Goal: Complete application form: Complete application form

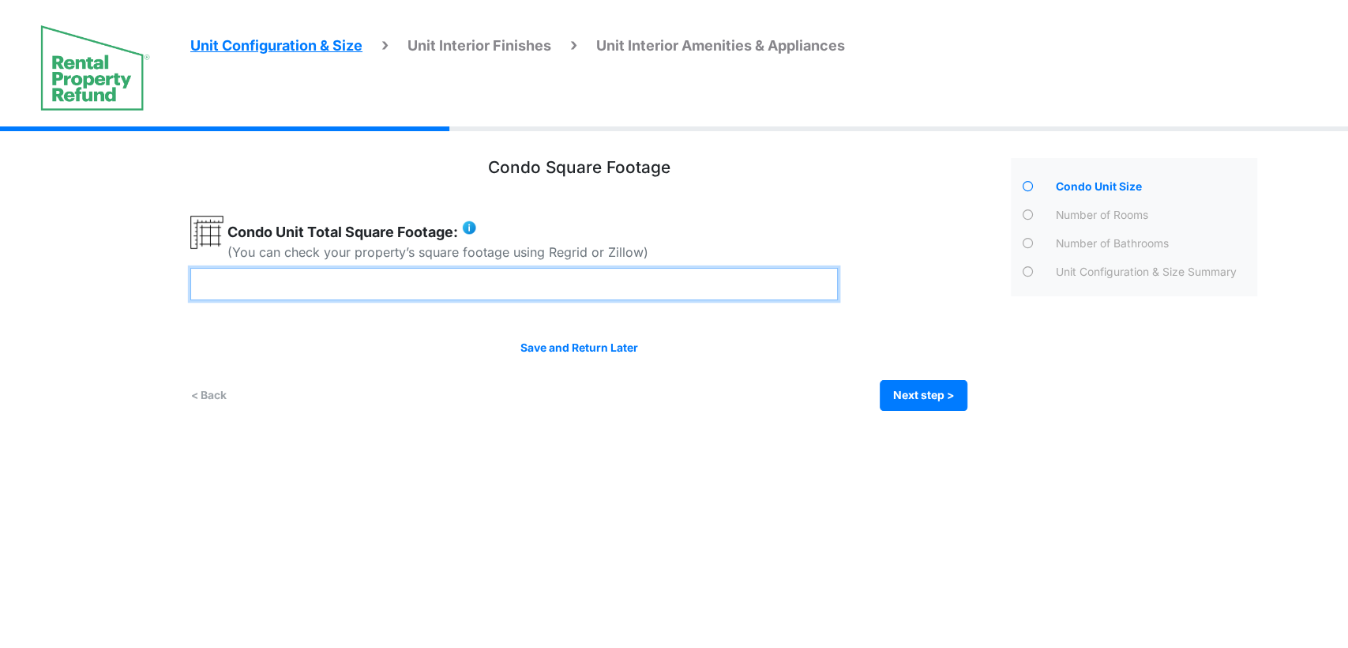
click at [558, 292] on input "number" at bounding box center [514, 284] width 648 height 32
type input "***"
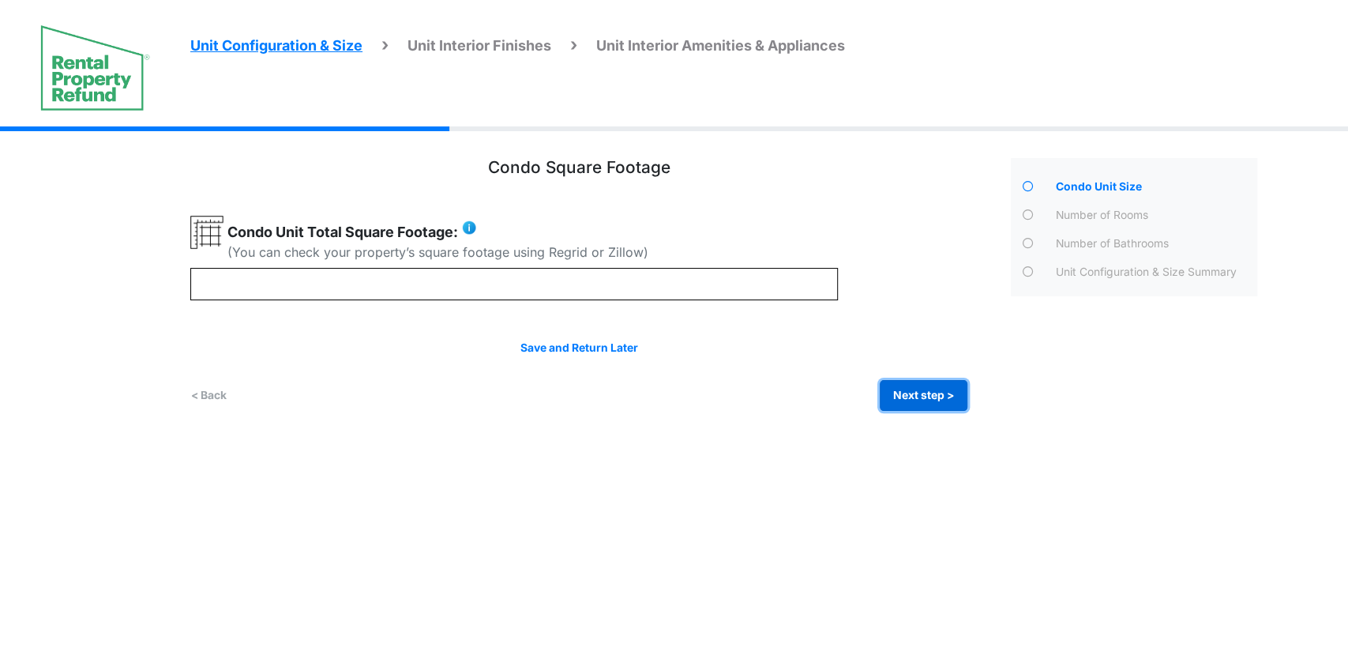
click at [940, 400] on button "Next step >" at bounding box center [924, 395] width 88 height 31
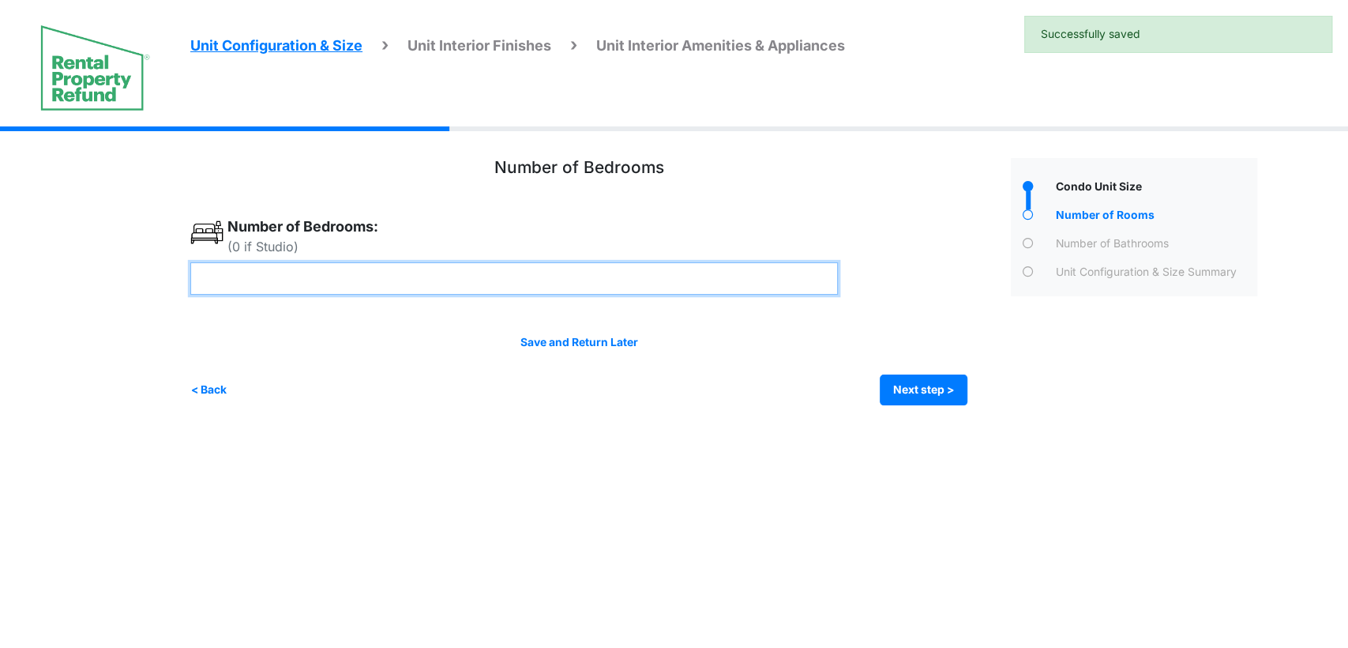
click at [519, 278] on input "number" at bounding box center [514, 278] width 648 height 32
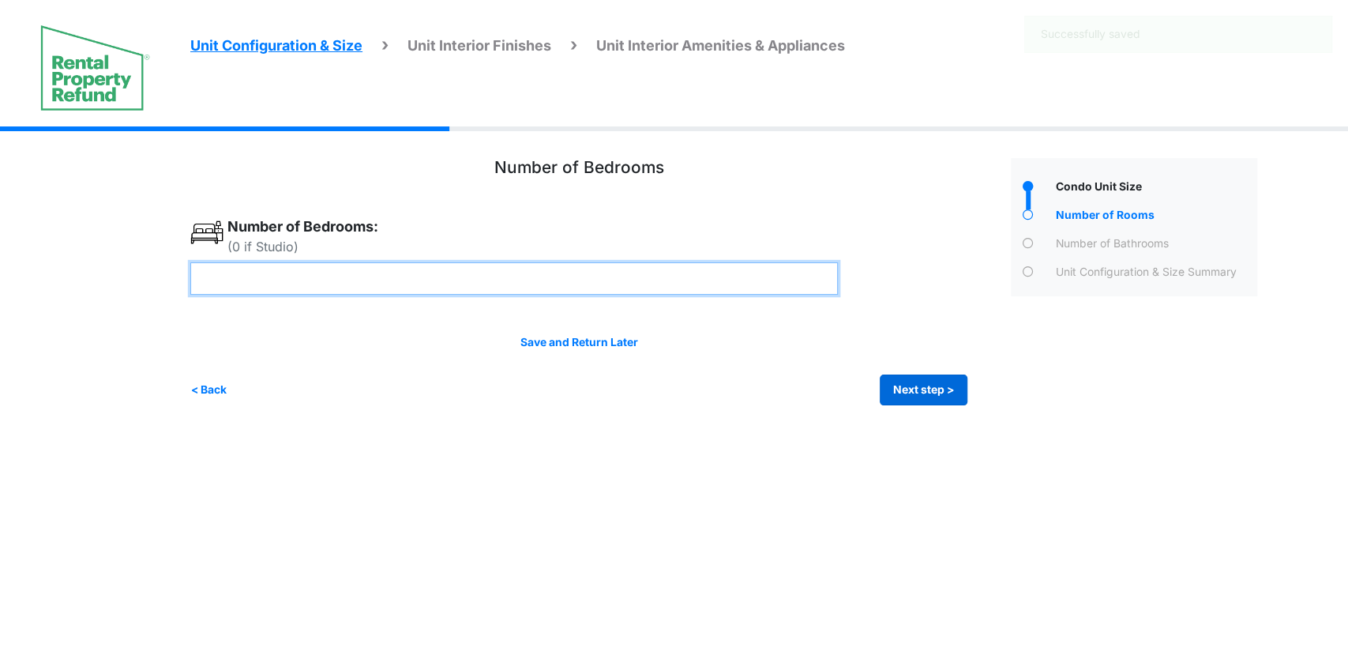
type input "*"
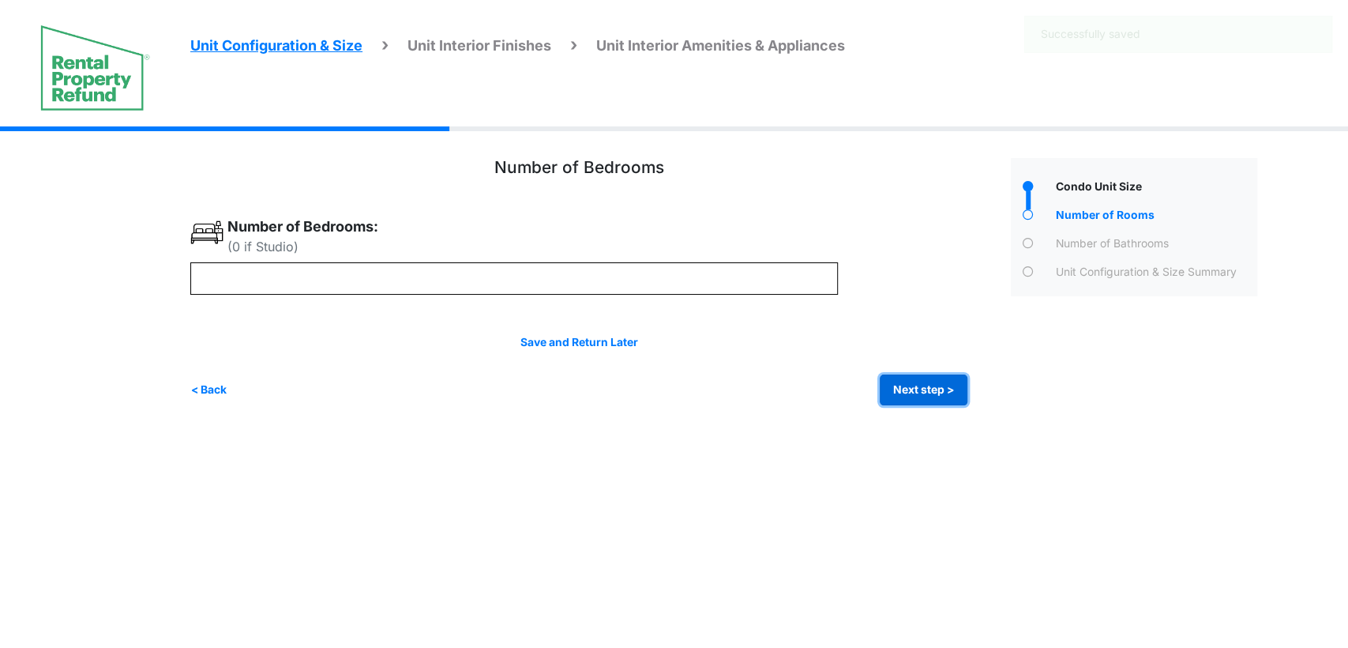
click at [895, 401] on button "Next step >" at bounding box center [924, 389] width 88 height 31
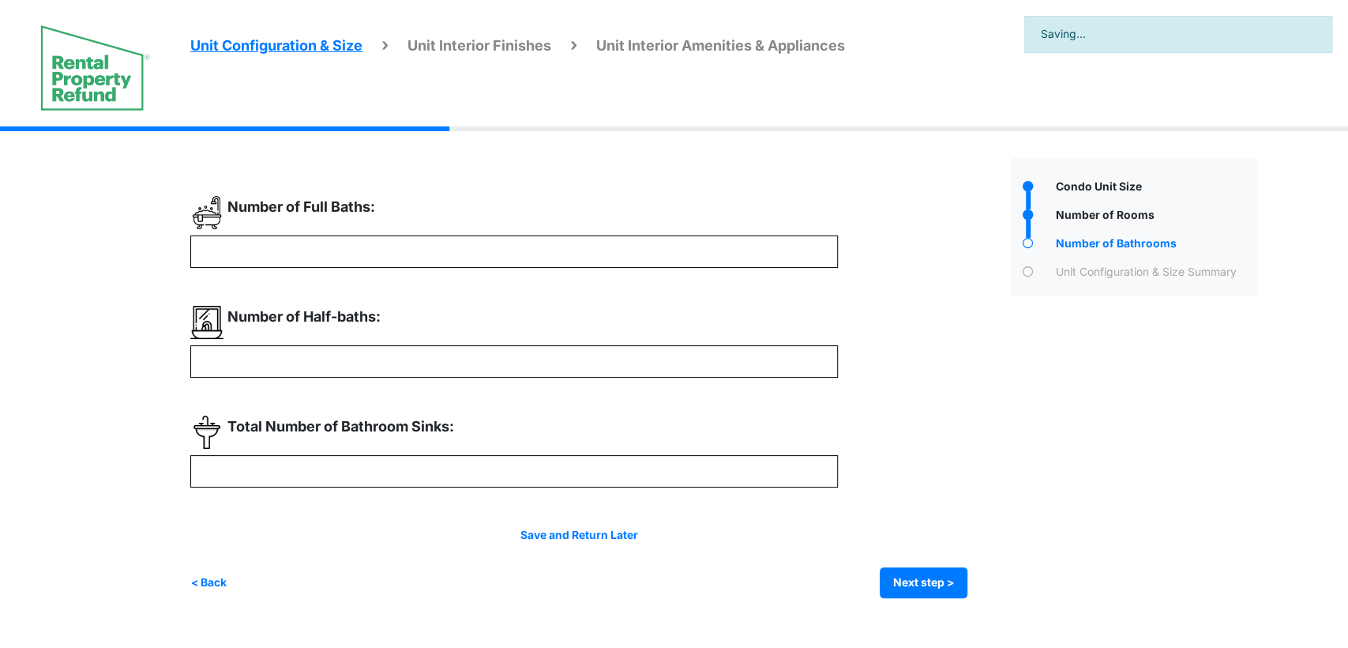
click at [594, 282] on div at bounding box center [594, 397] width 809 height 402
click at [594, 269] on div at bounding box center [594, 397] width 809 height 402
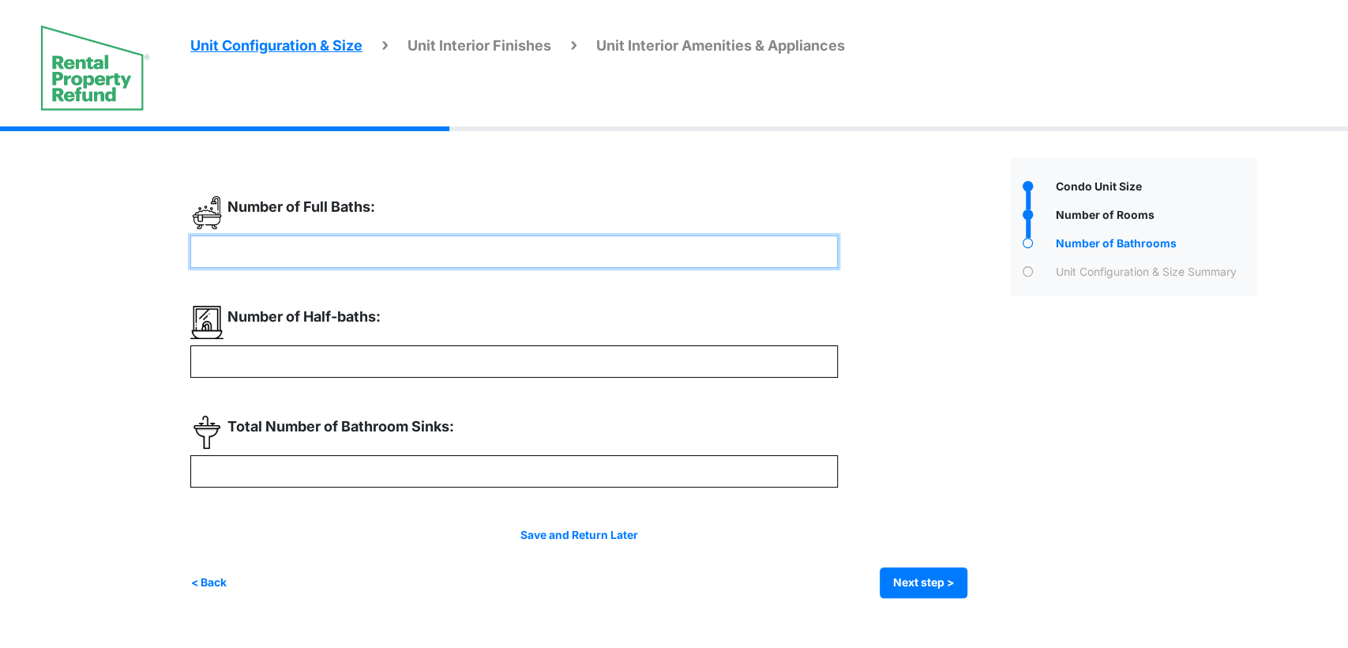
click at [550, 235] on input "number" at bounding box center [514, 251] width 648 height 32
type input "*"
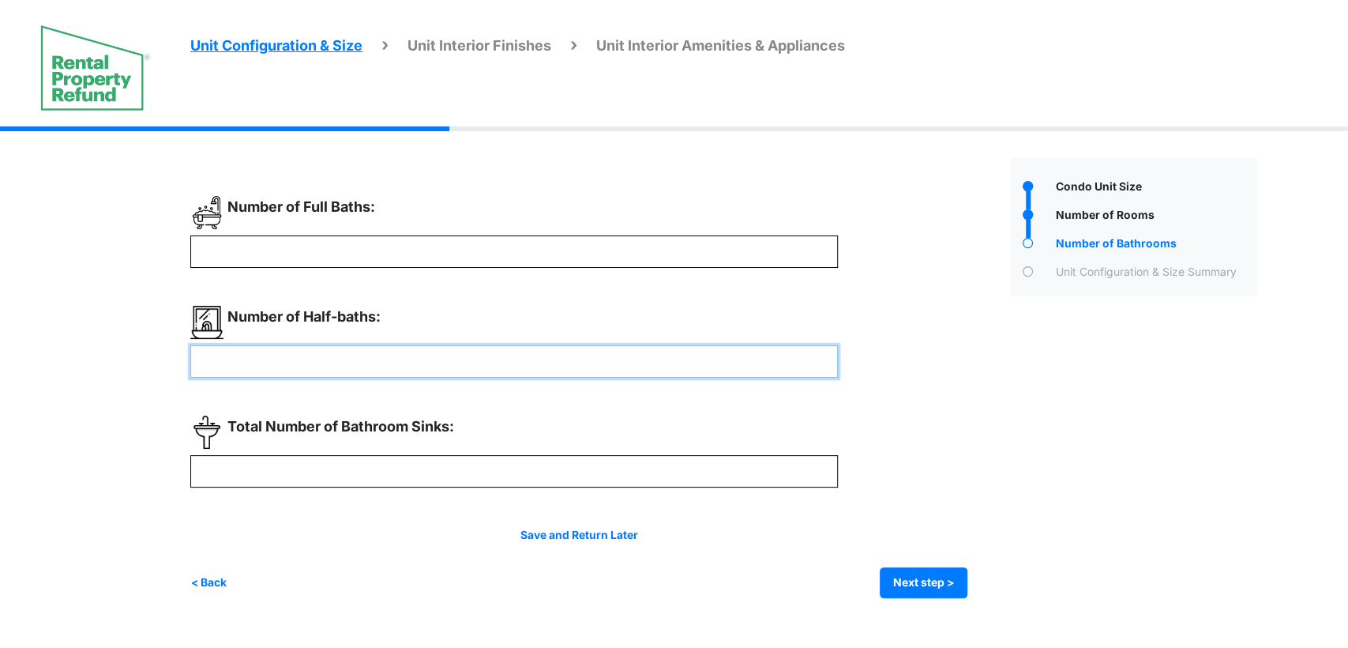
drag, startPoint x: 566, startPoint y: 346, endPoint x: 568, endPoint y: 362, distance: 15.9
click at [566, 349] on input "number" at bounding box center [514, 361] width 648 height 32
type input "*"
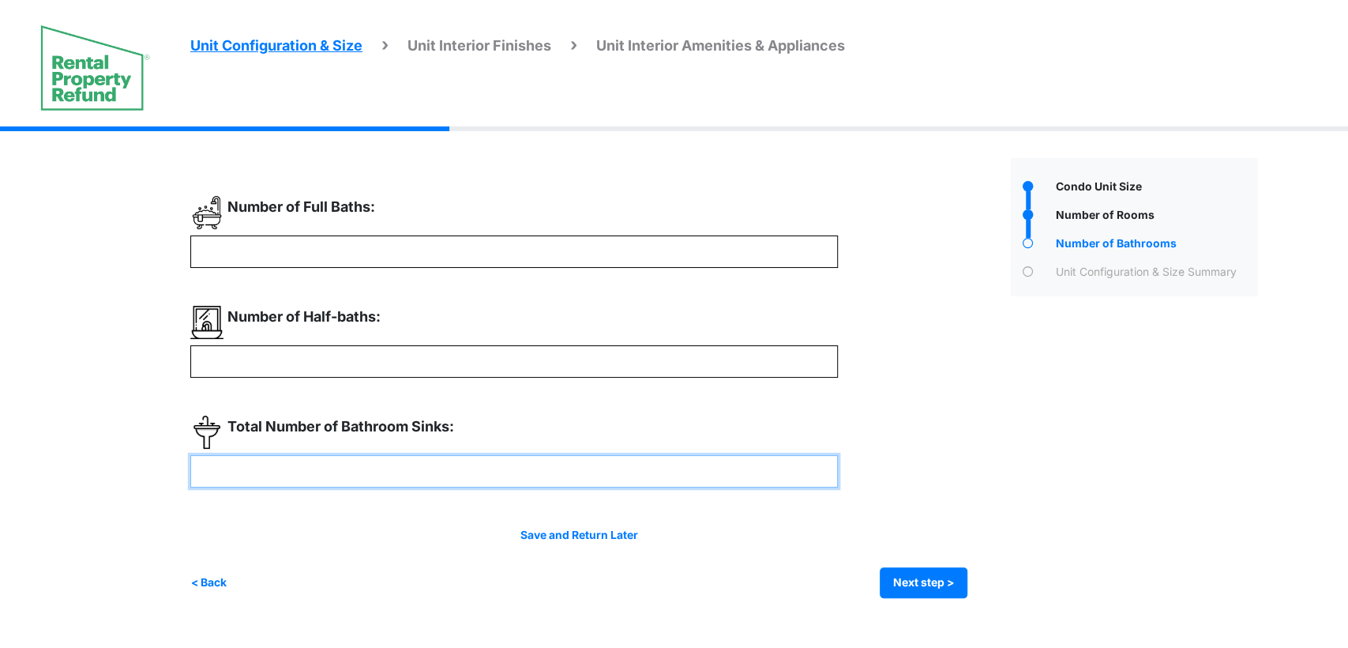
click at [577, 464] on input "number" at bounding box center [514, 471] width 648 height 32
type input "*"
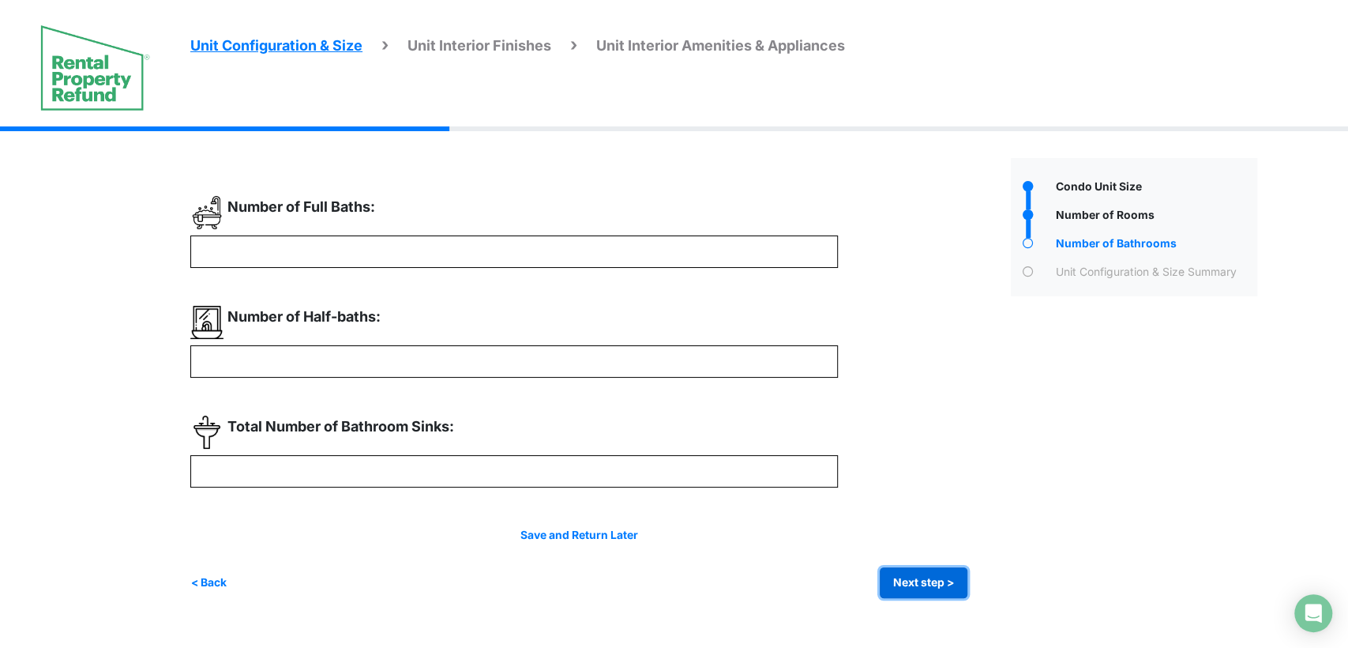
click at [948, 573] on button "Next step >" at bounding box center [924, 582] width 88 height 31
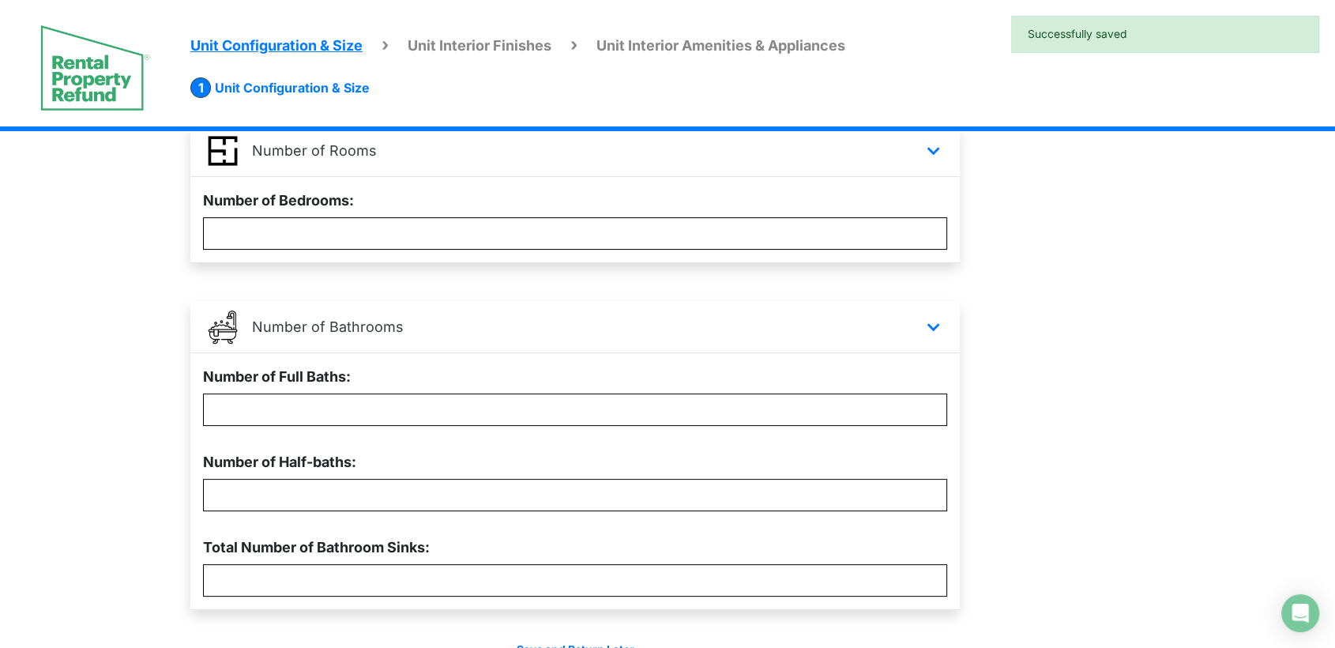
scroll to position [382, 0]
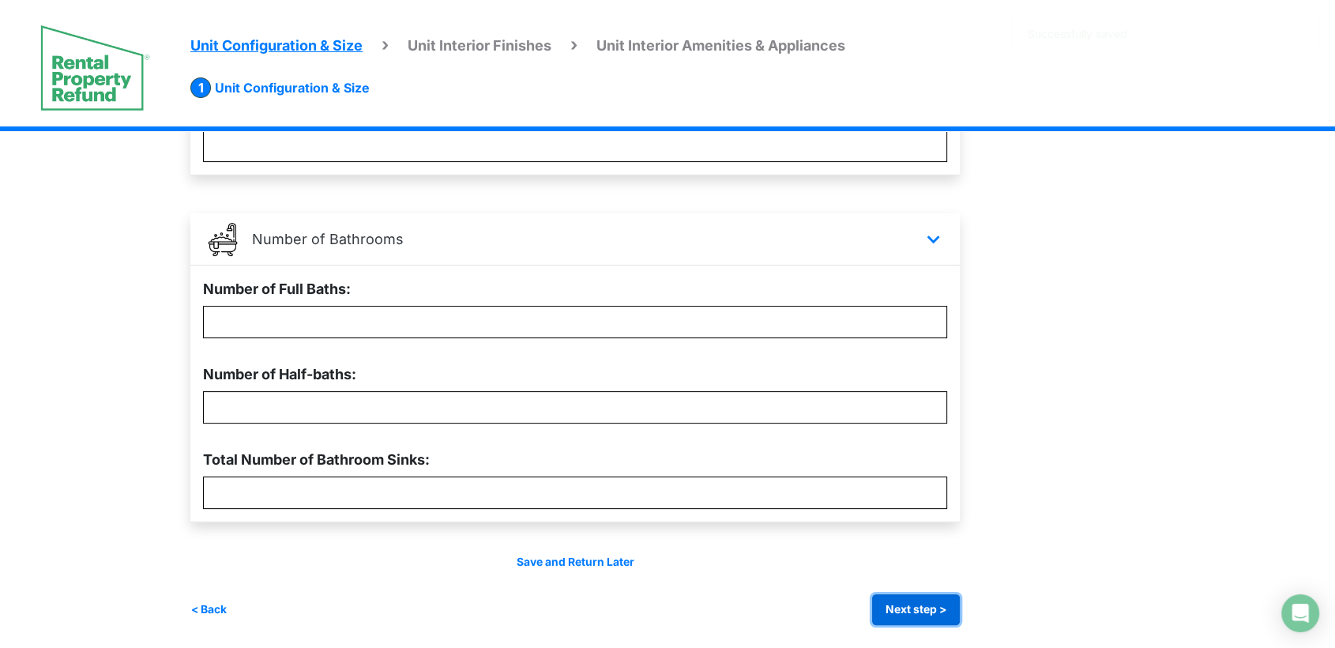
click at [904, 603] on button "Next step >" at bounding box center [916, 609] width 88 height 31
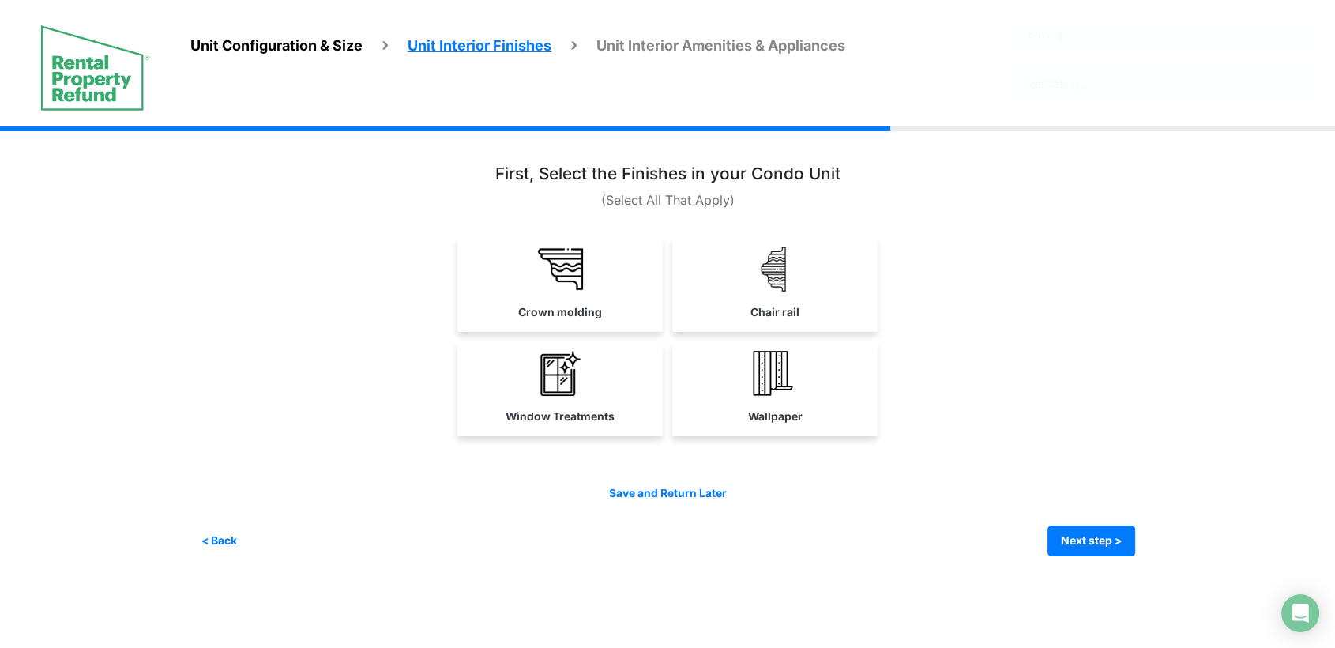
scroll to position [0, 0]
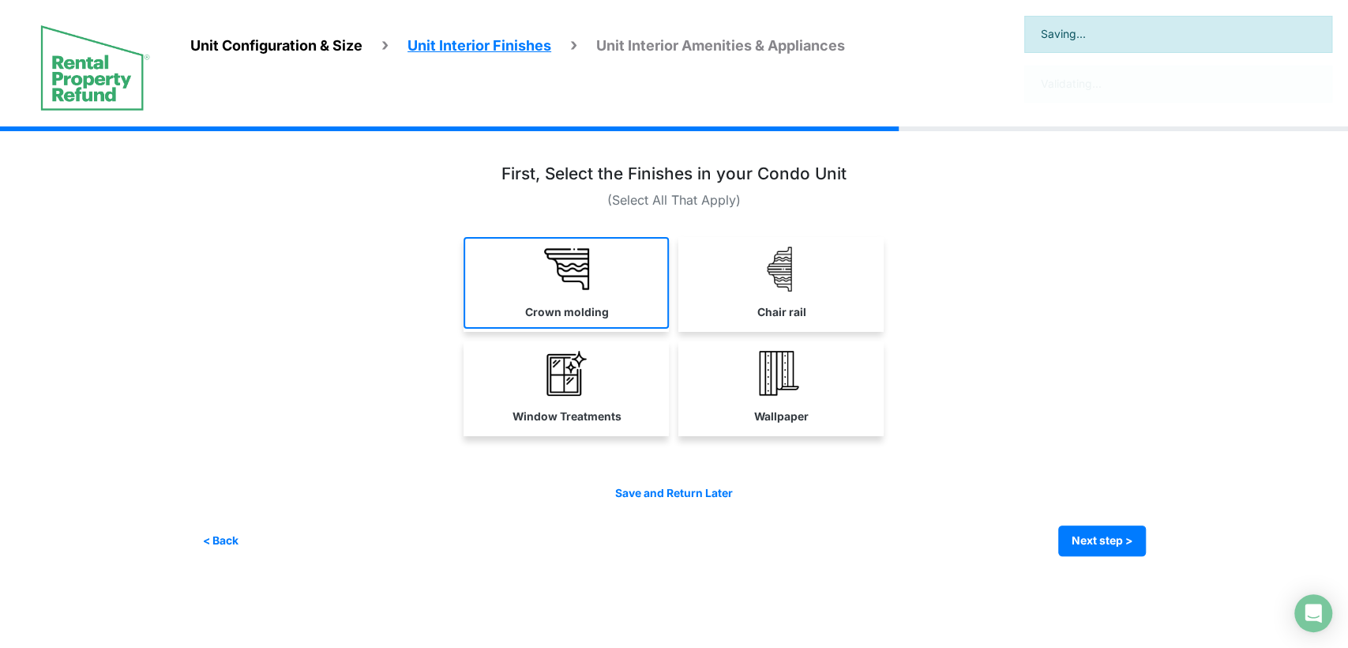
click at [580, 299] on link "Crown molding" at bounding box center [566, 283] width 205 height 92
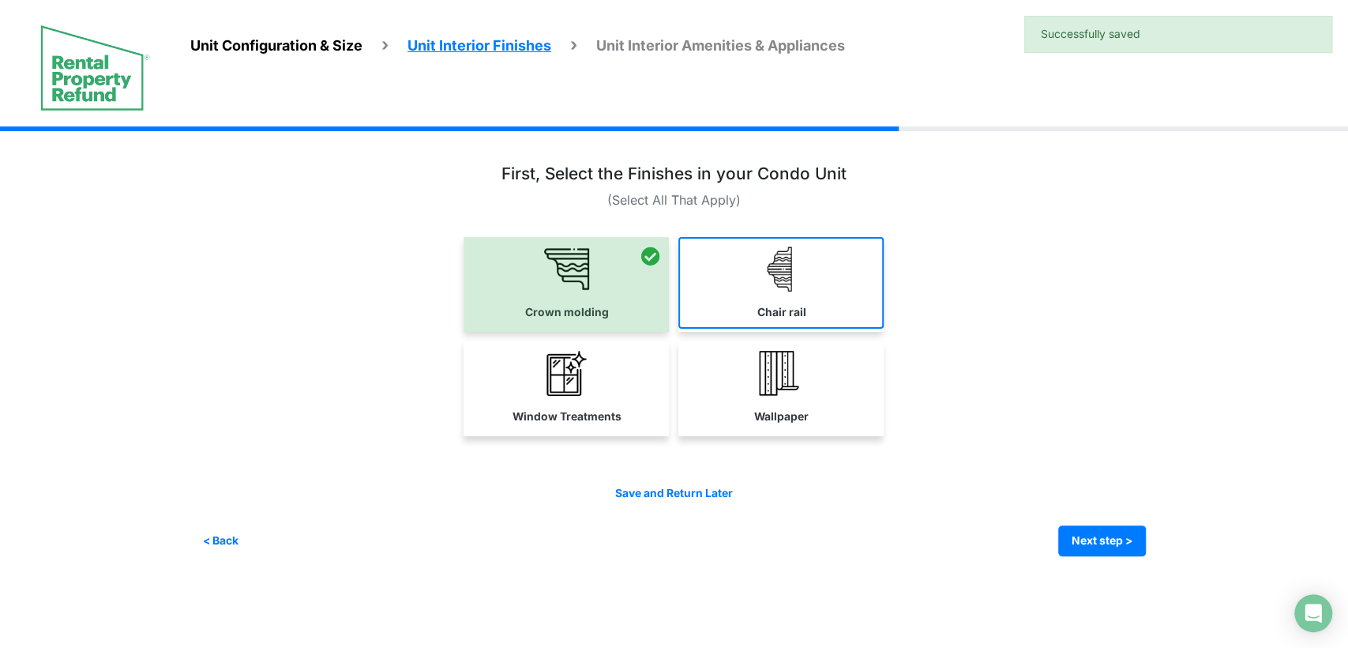
click at [706, 312] on link "Chair rail" at bounding box center [780, 283] width 205 height 92
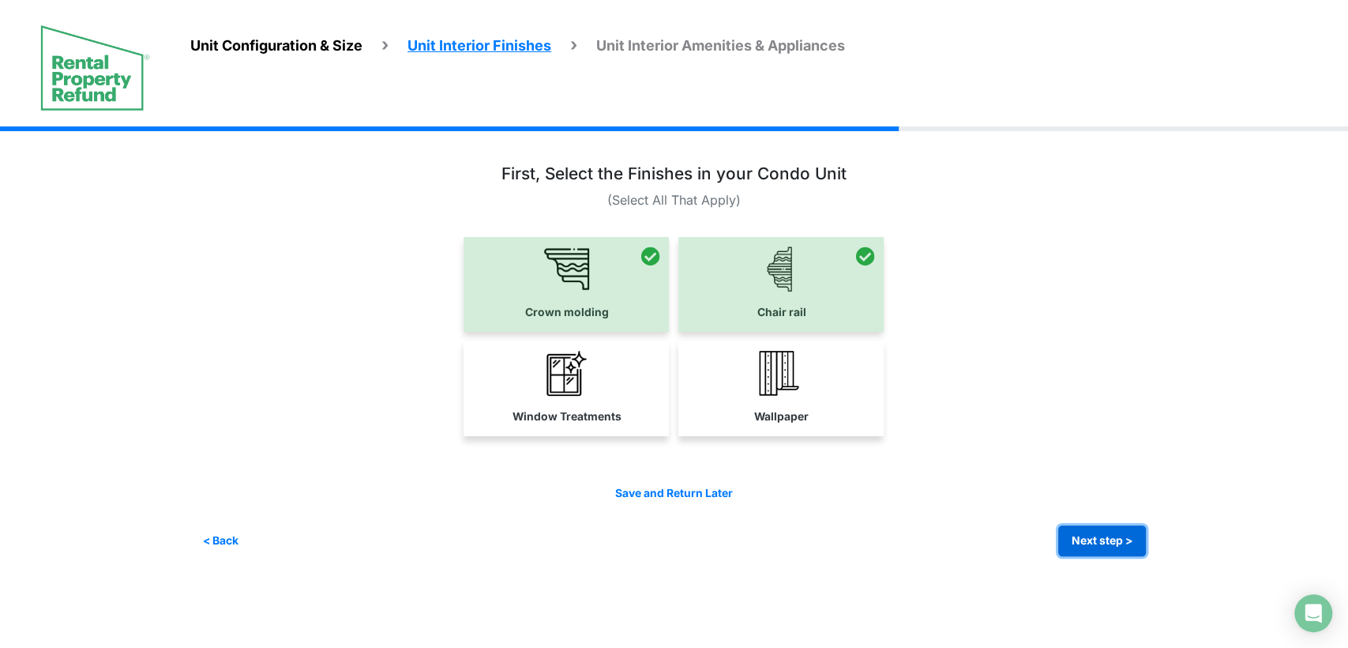
click at [1080, 547] on button "Next step >" at bounding box center [1102, 540] width 88 height 31
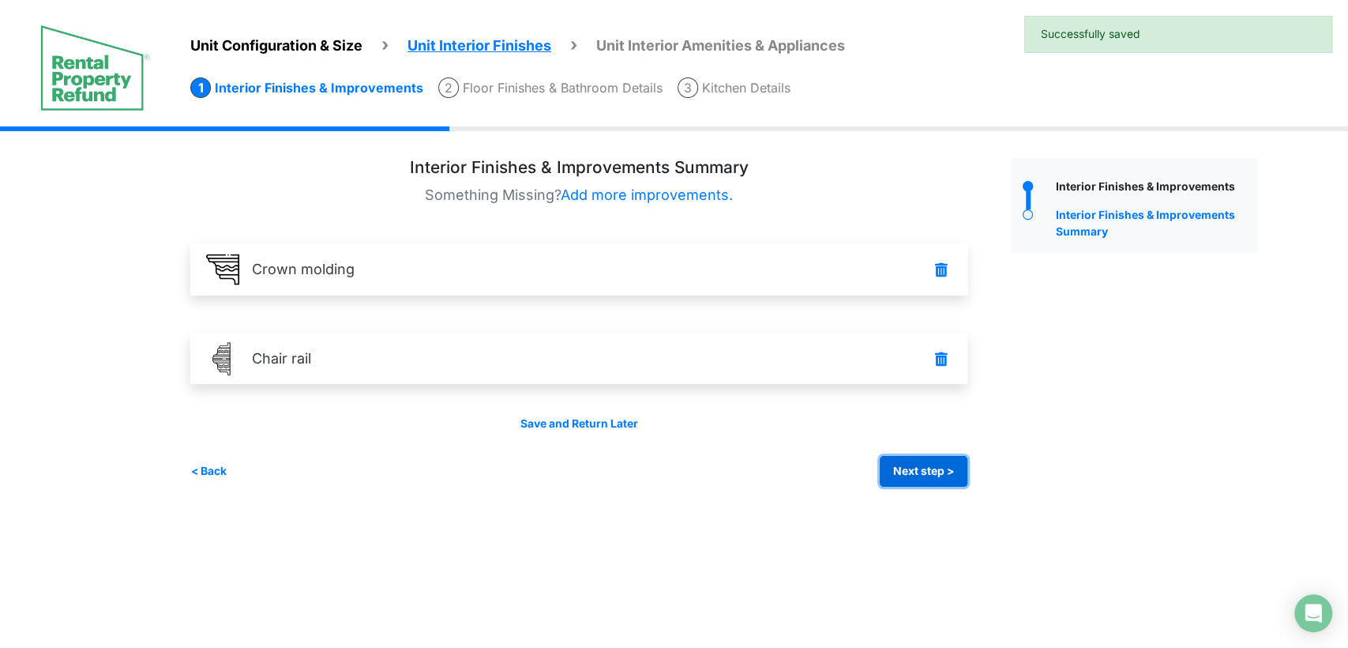
click at [907, 475] on button "Next step >" at bounding box center [924, 471] width 88 height 31
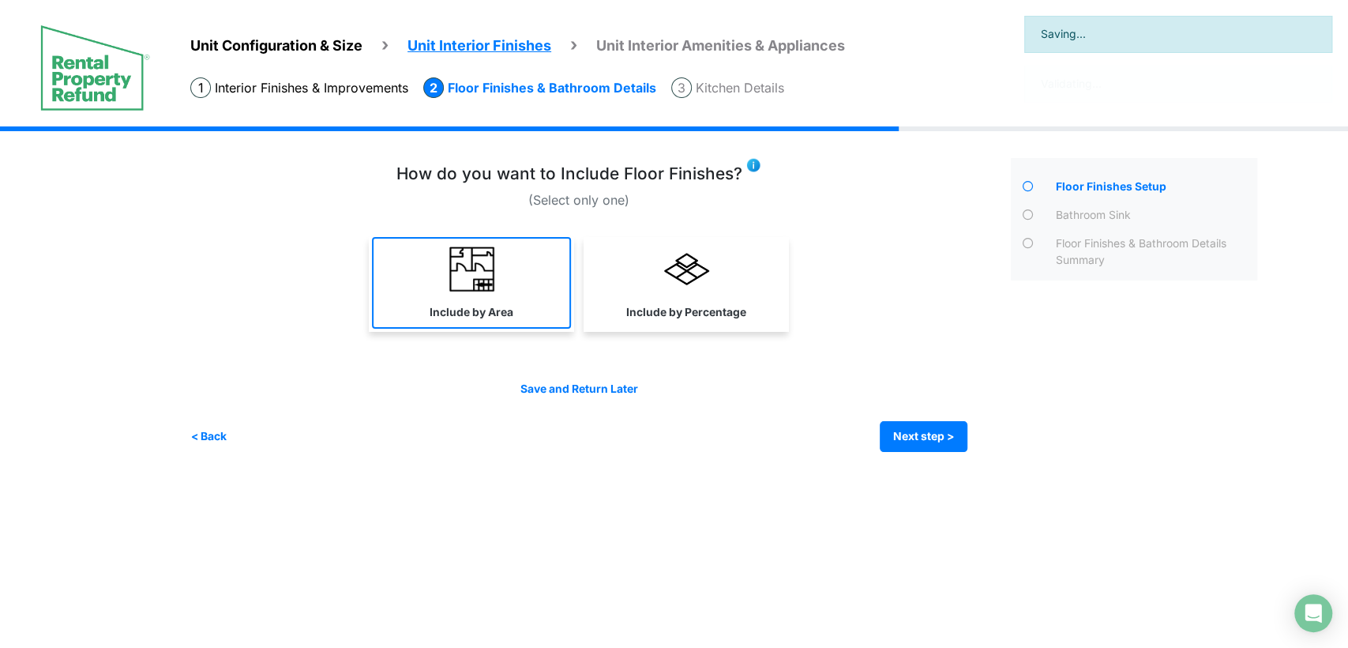
click at [535, 303] on link "Include by Area" at bounding box center [471, 283] width 199 height 92
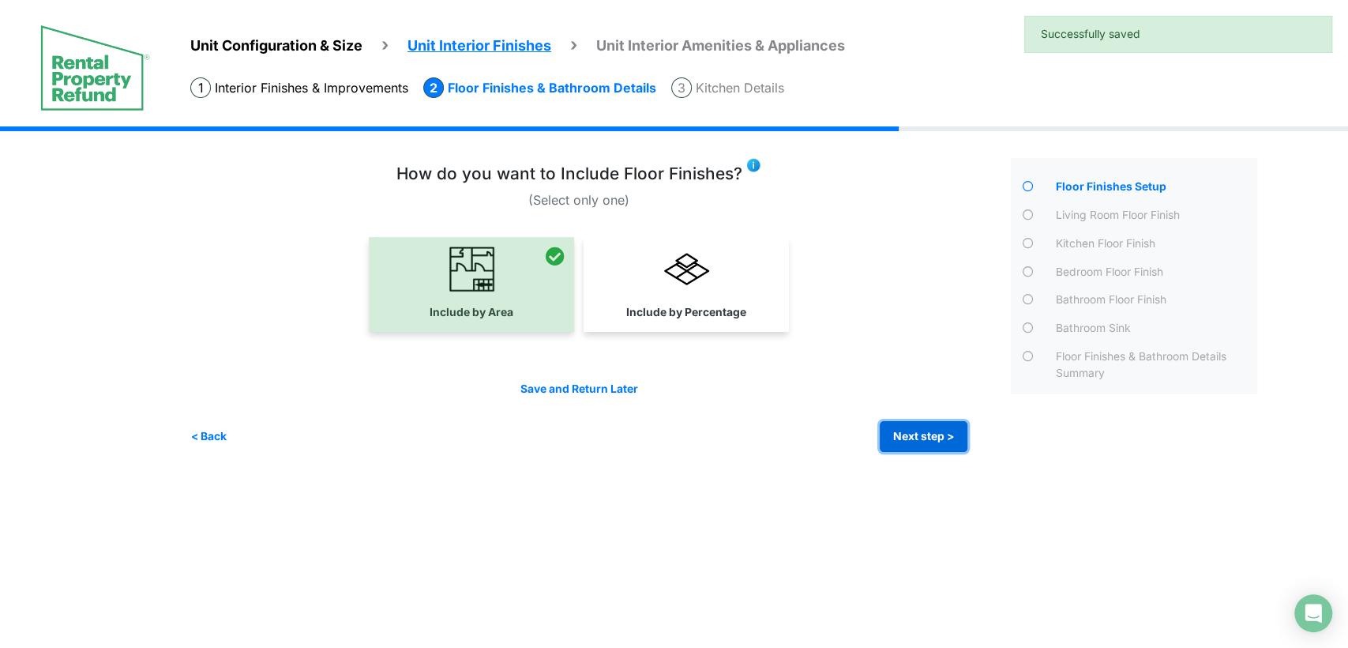
click at [910, 428] on button "Next step >" at bounding box center [924, 436] width 88 height 31
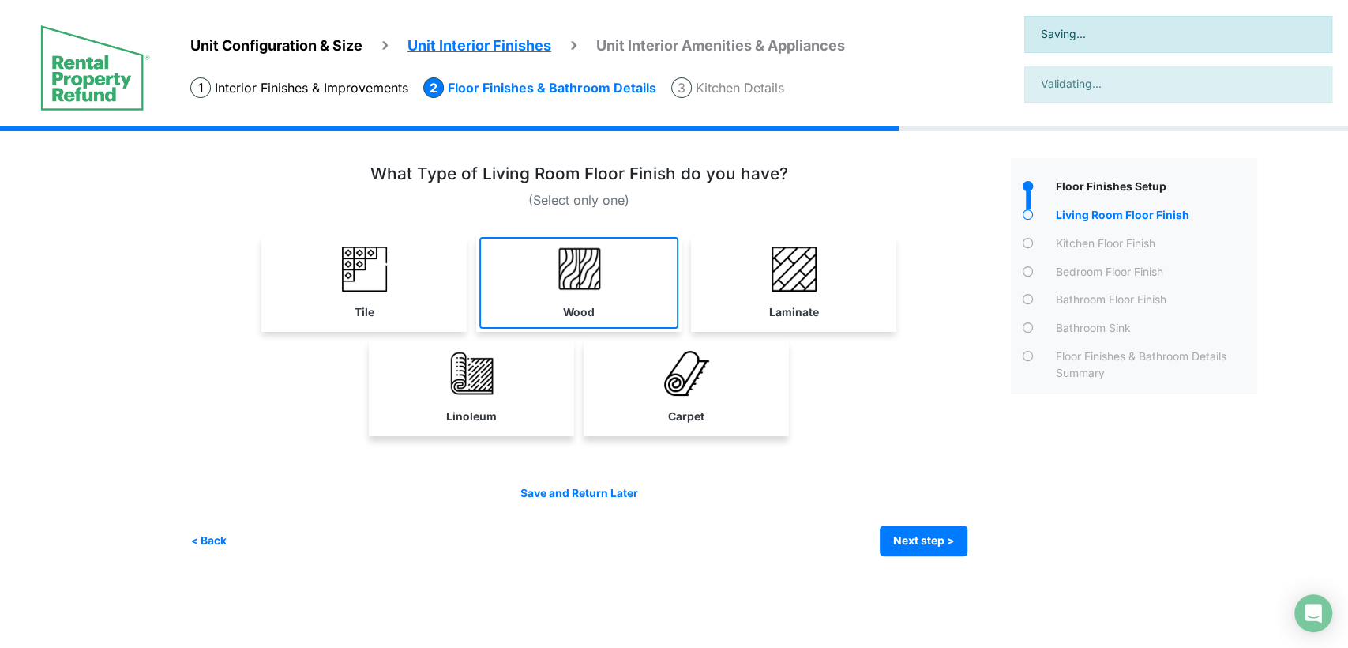
click at [627, 284] on link "Wood" at bounding box center [578, 283] width 199 height 92
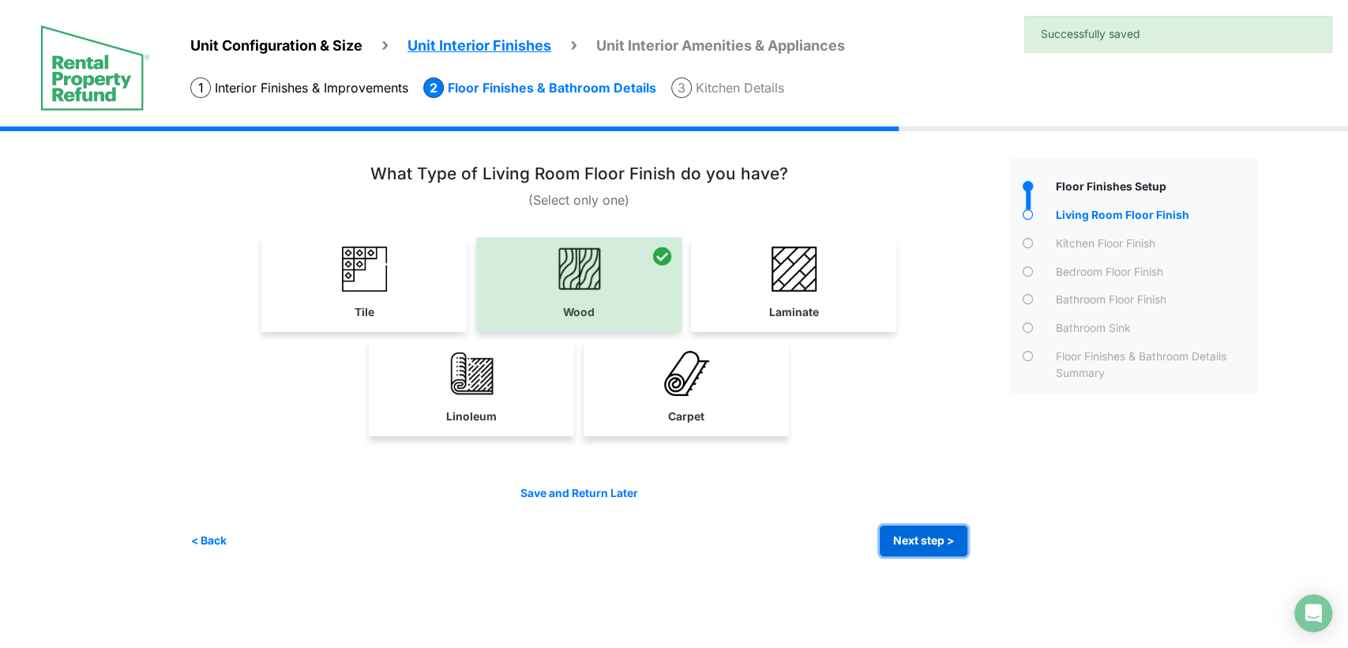
click at [915, 528] on button "Next step >" at bounding box center [924, 540] width 88 height 31
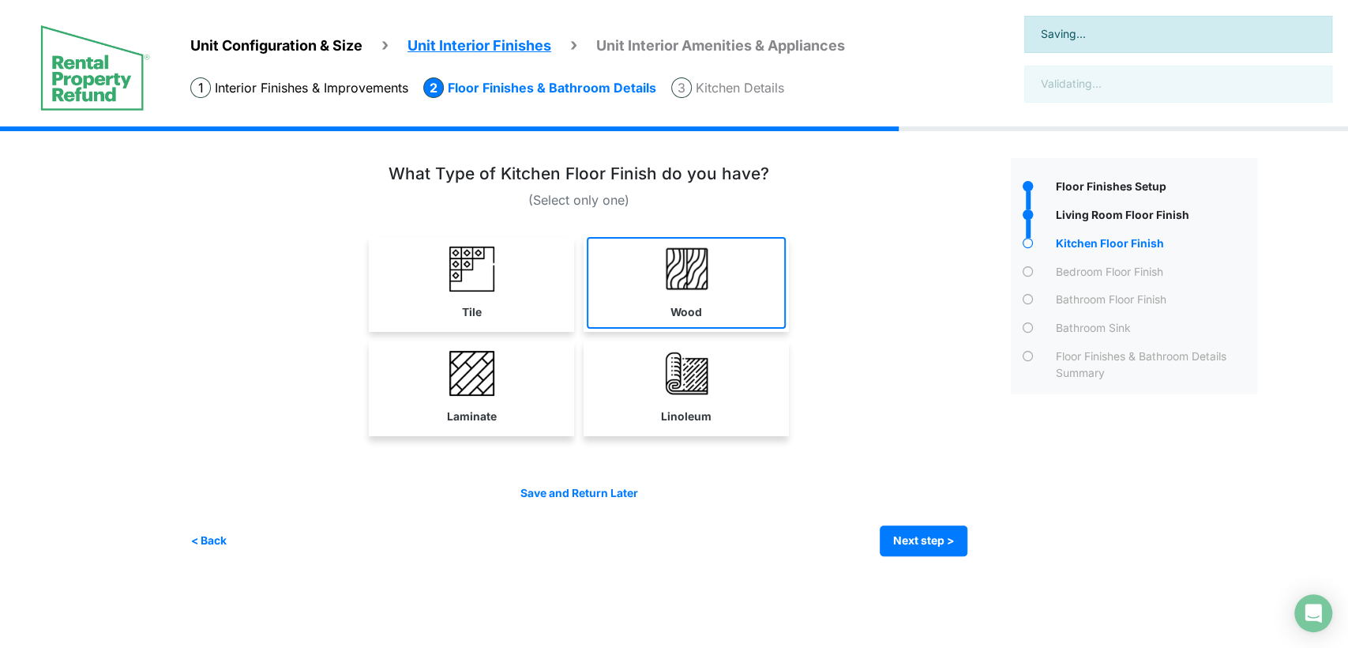
click at [659, 320] on link "Wood" at bounding box center [686, 283] width 199 height 92
select select "*"
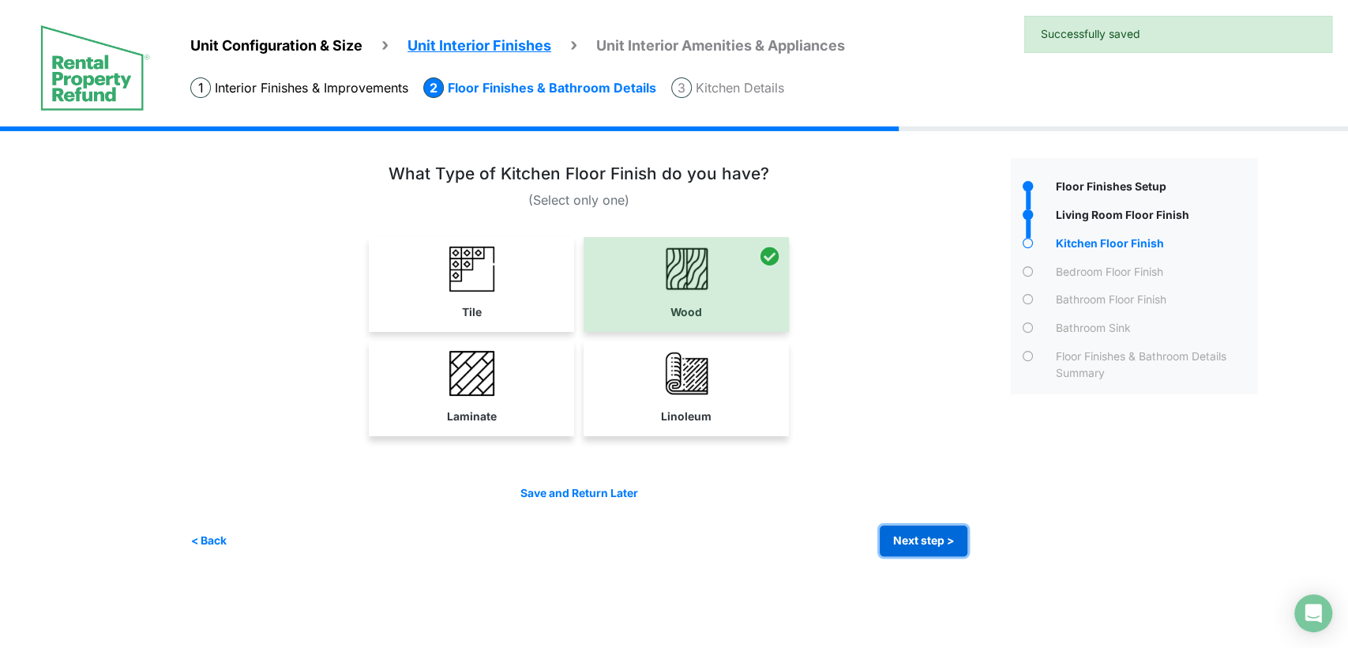
click at [894, 529] on button "Next step >" at bounding box center [924, 540] width 88 height 31
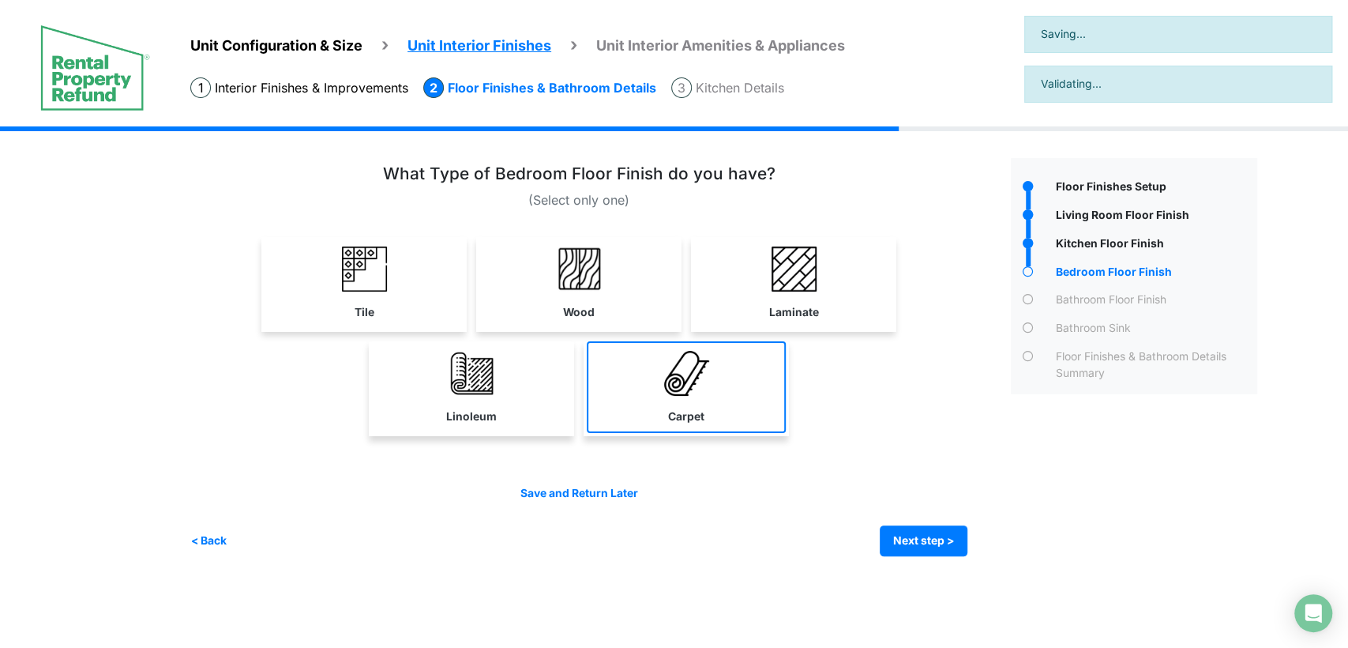
click at [682, 399] on link "Carpet" at bounding box center [686, 387] width 199 height 92
select select "*"
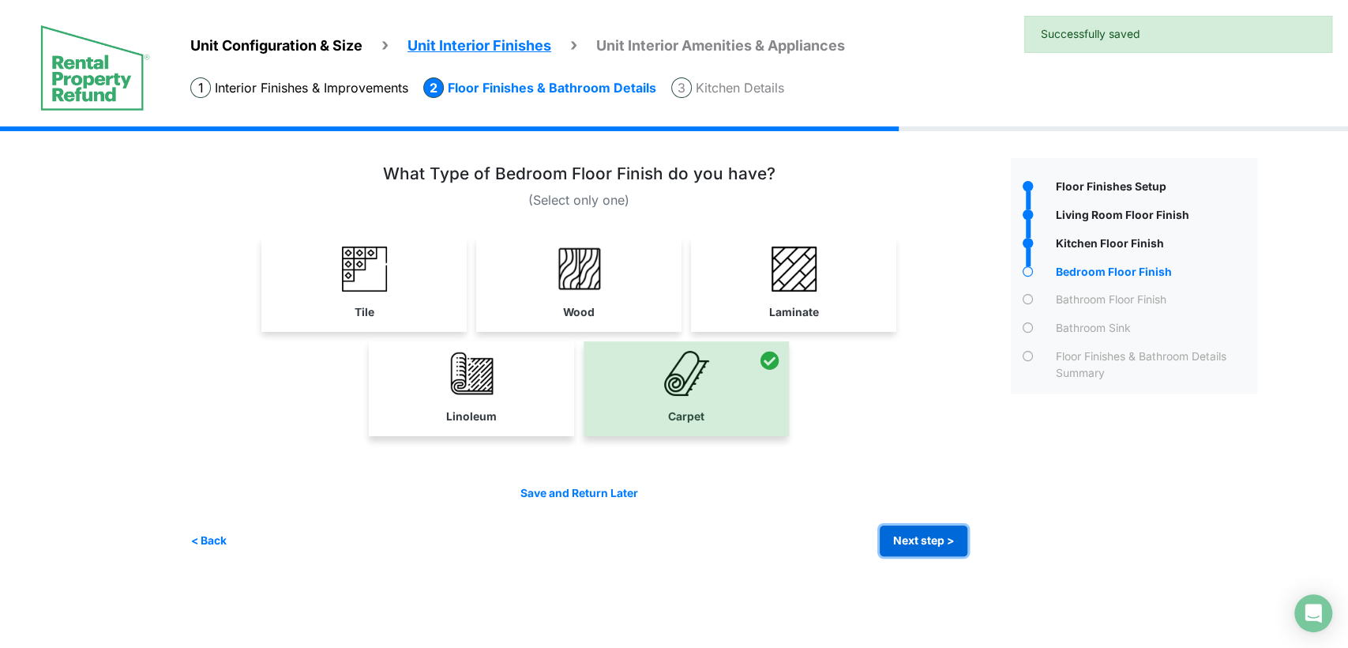
click at [898, 538] on button "Next step >" at bounding box center [924, 540] width 88 height 31
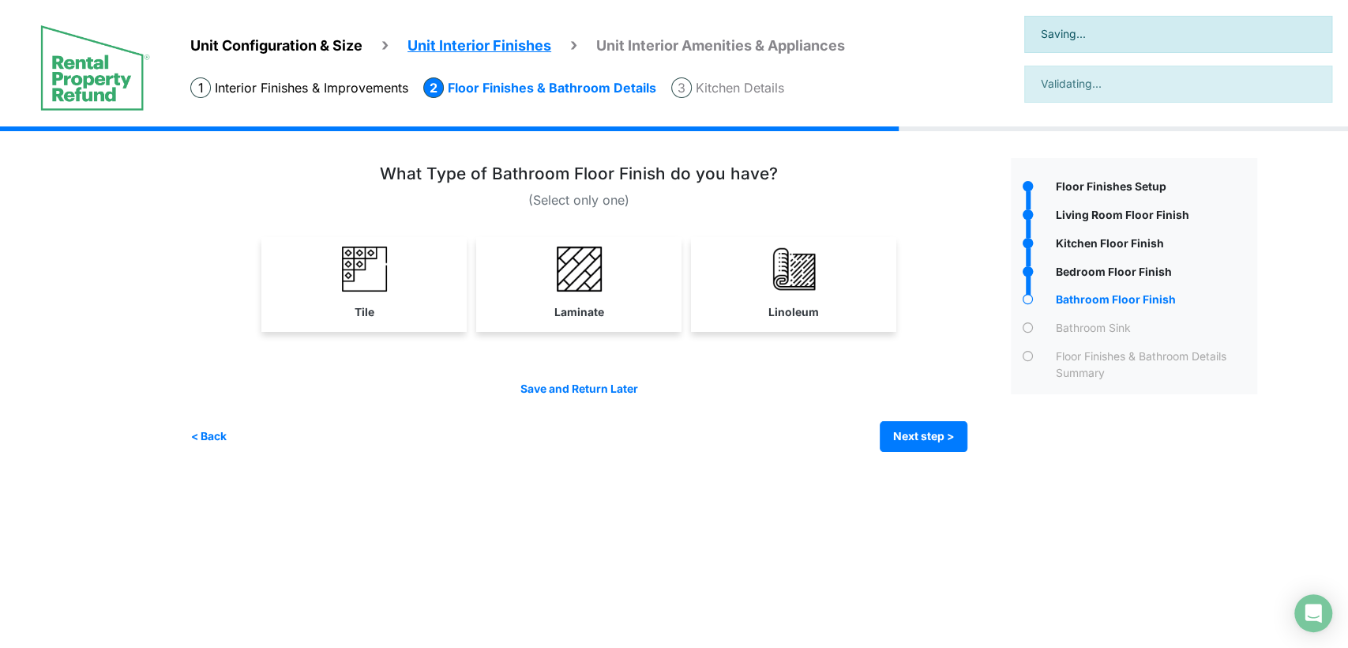
click at [636, 334] on div "Tile" at bounding box center [578, 289] width 777 height 104
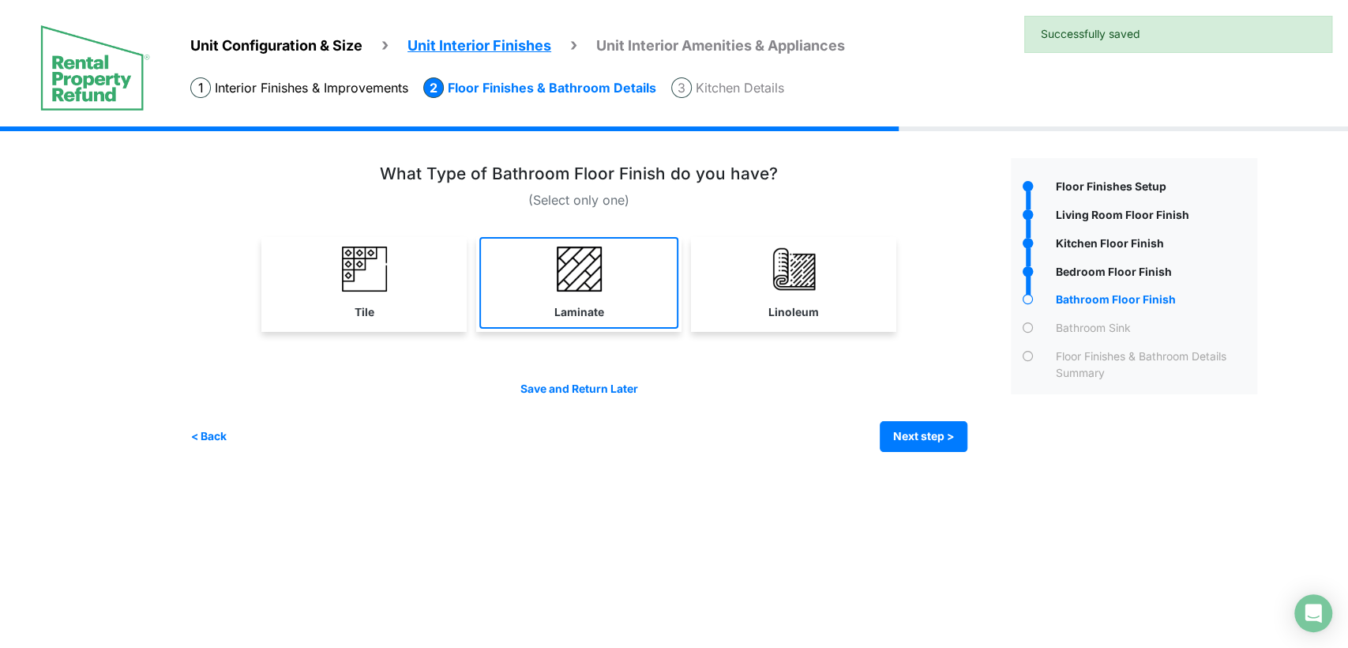
click at [646, 314] on link "Laminate" at bounding box center [578, 283] width 199 height 92
select select "*"
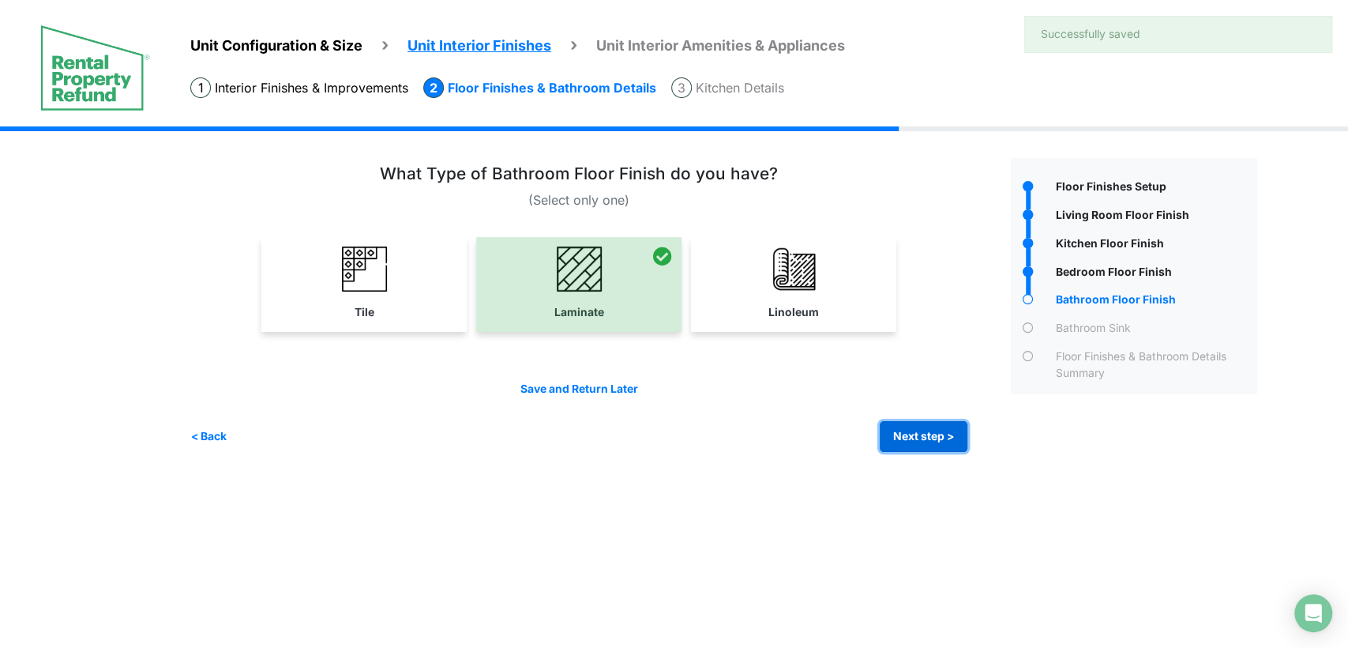
click at [891, 445] on button "Next step >" at bounding box center [924, 436] width 88 height 31
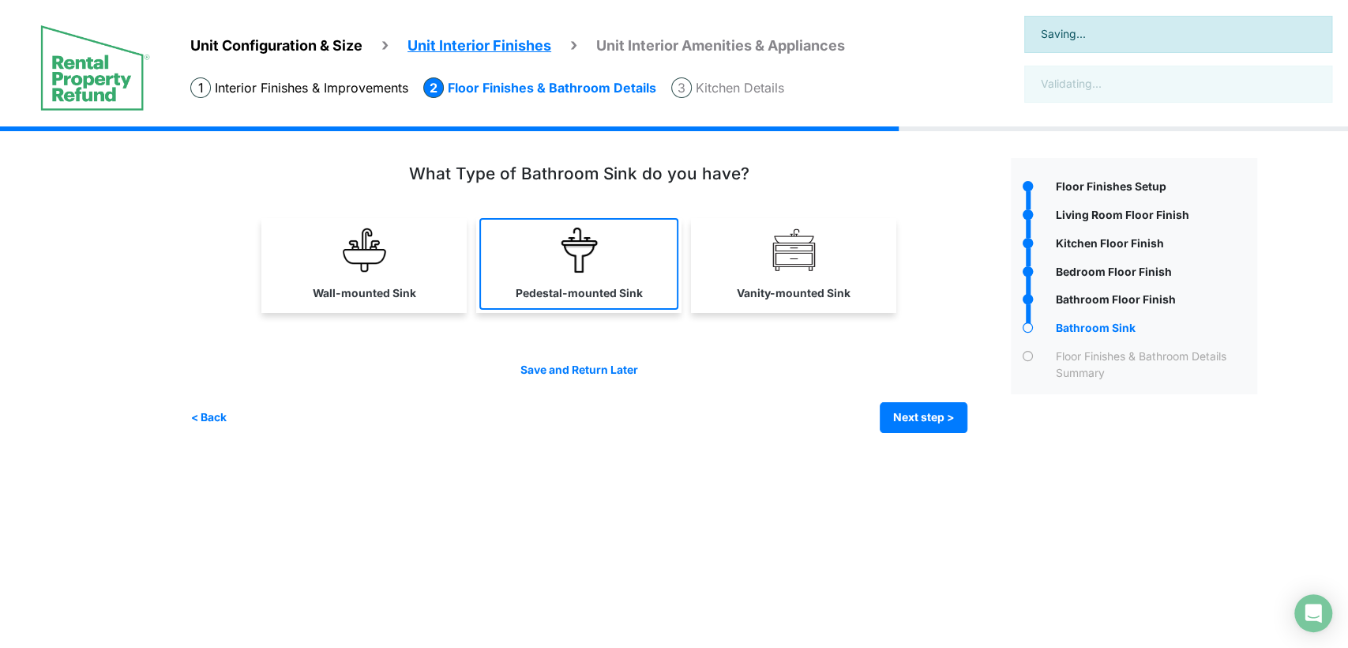
click at [625, 305] on link "Pedestal-mounted Sink" at bounding box center [578, 264] width 199 height 92
select select "*"
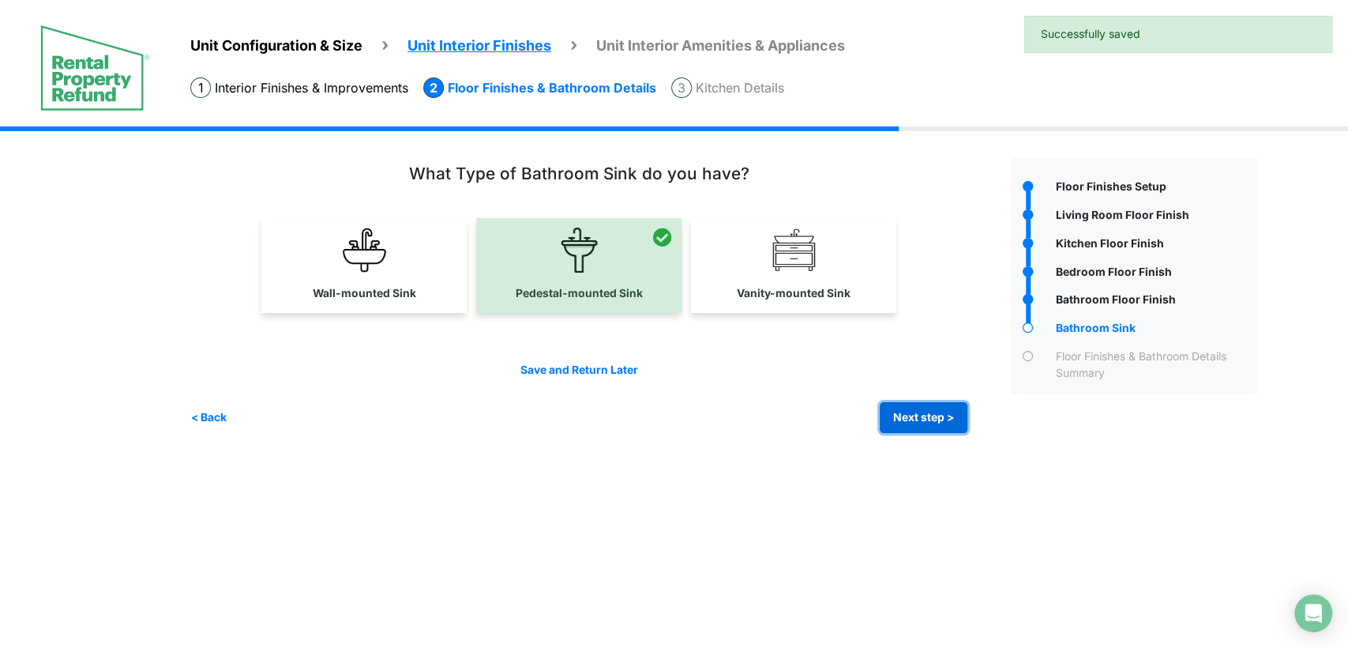
click at [897, 423] on button "Next step >" at bounding box center [924, 417] width 88 height 31
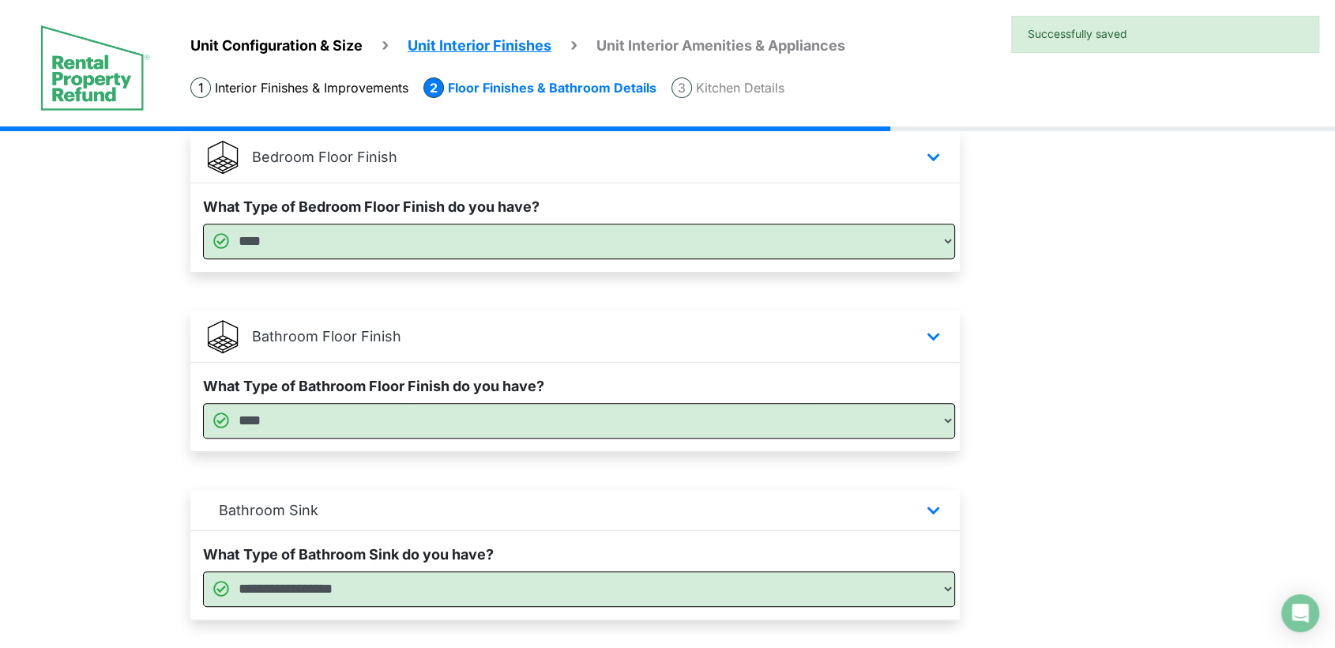
scroll to position [747, 0]
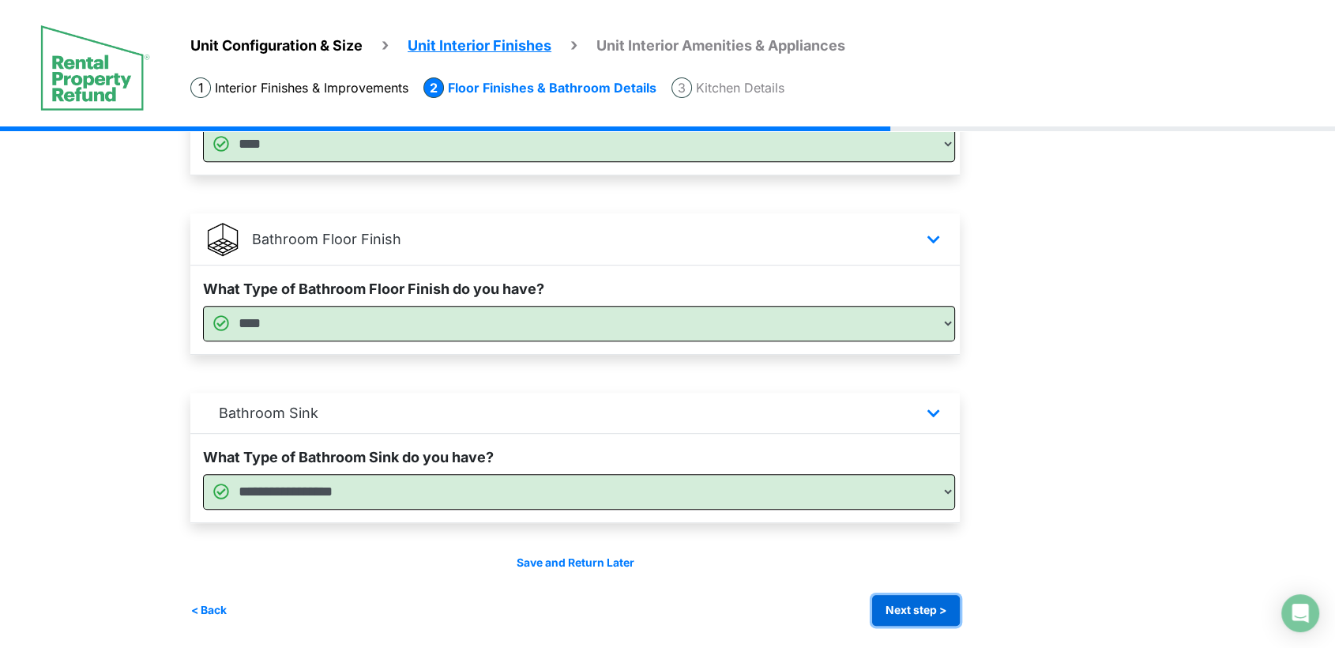
click at [911, 600] on button "Next step >" at bounding box center [916, 610] width 88 height 31
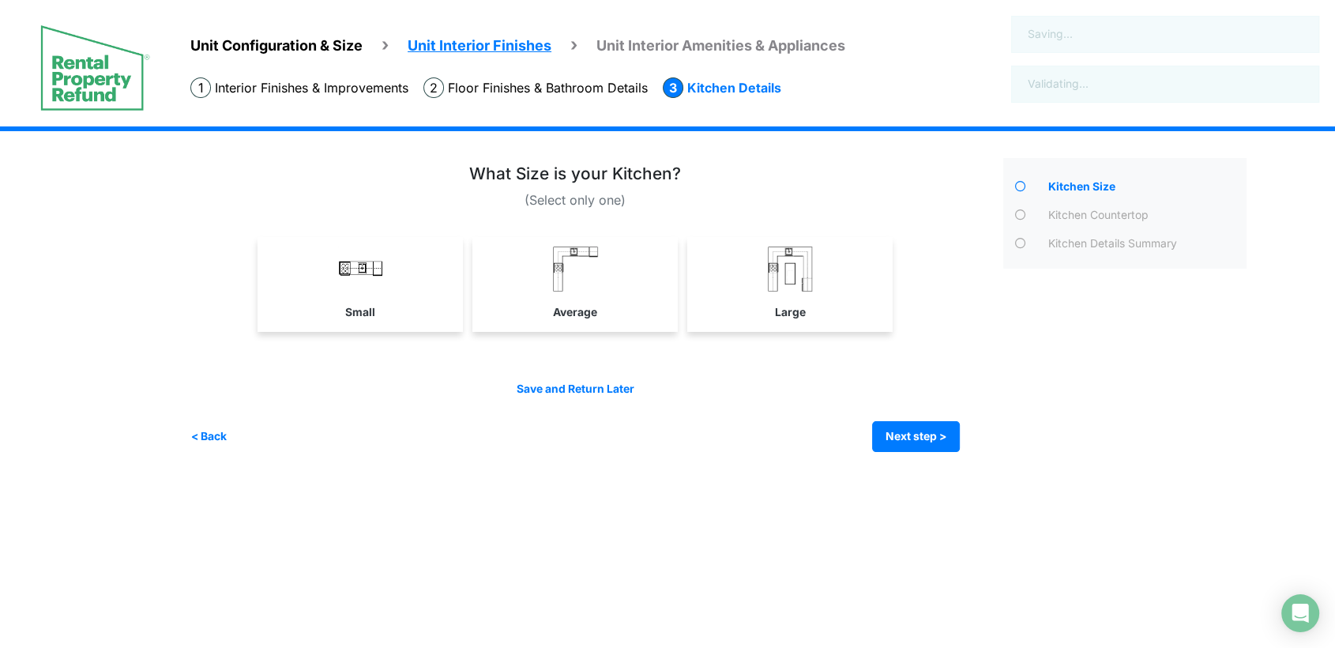
scroll to position [0, 0]
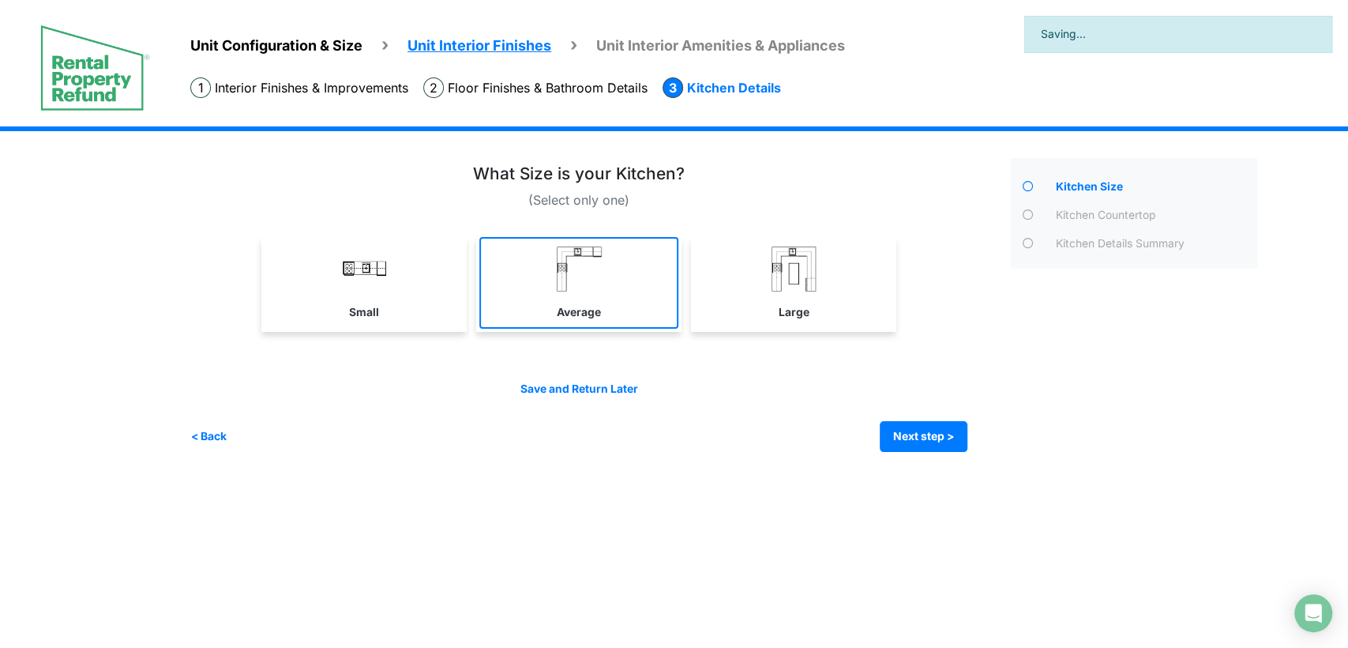
click at [605, 317] on link "Average" at bounding box center [578, 283] width 199 height 92
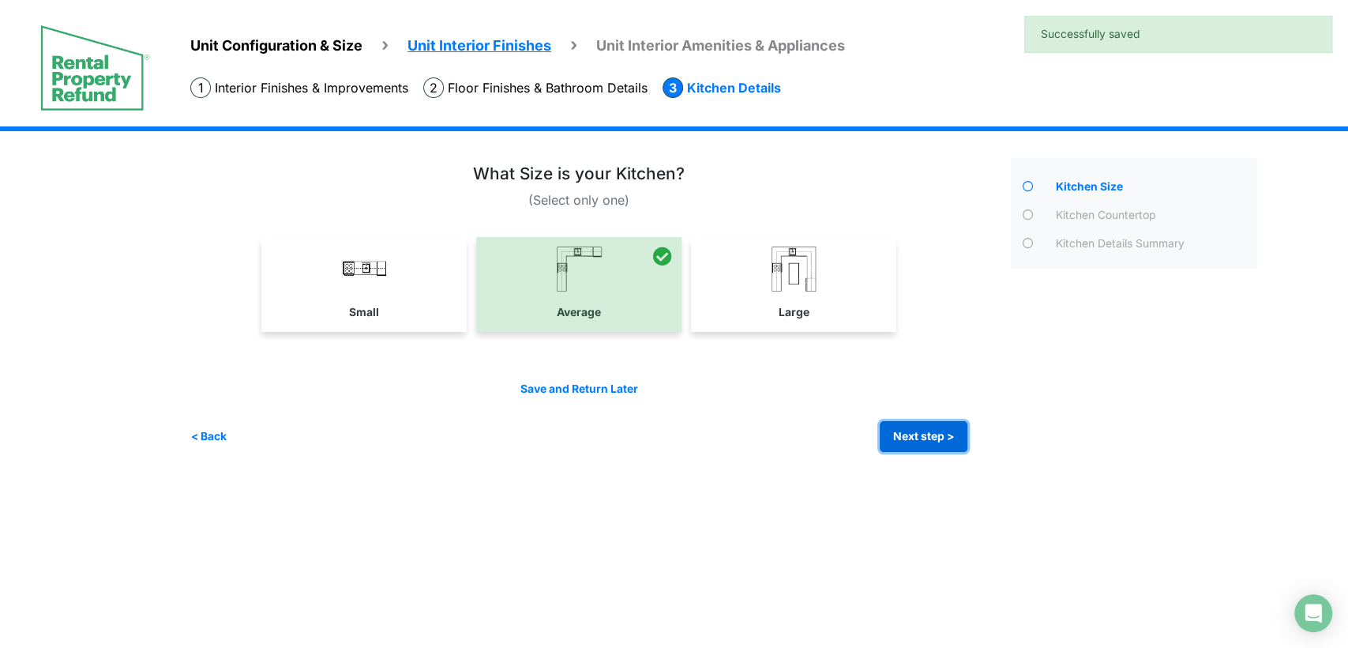
click at [917, 438] on button "Next step >" at bounding box center [924, 436] width 88 height 31
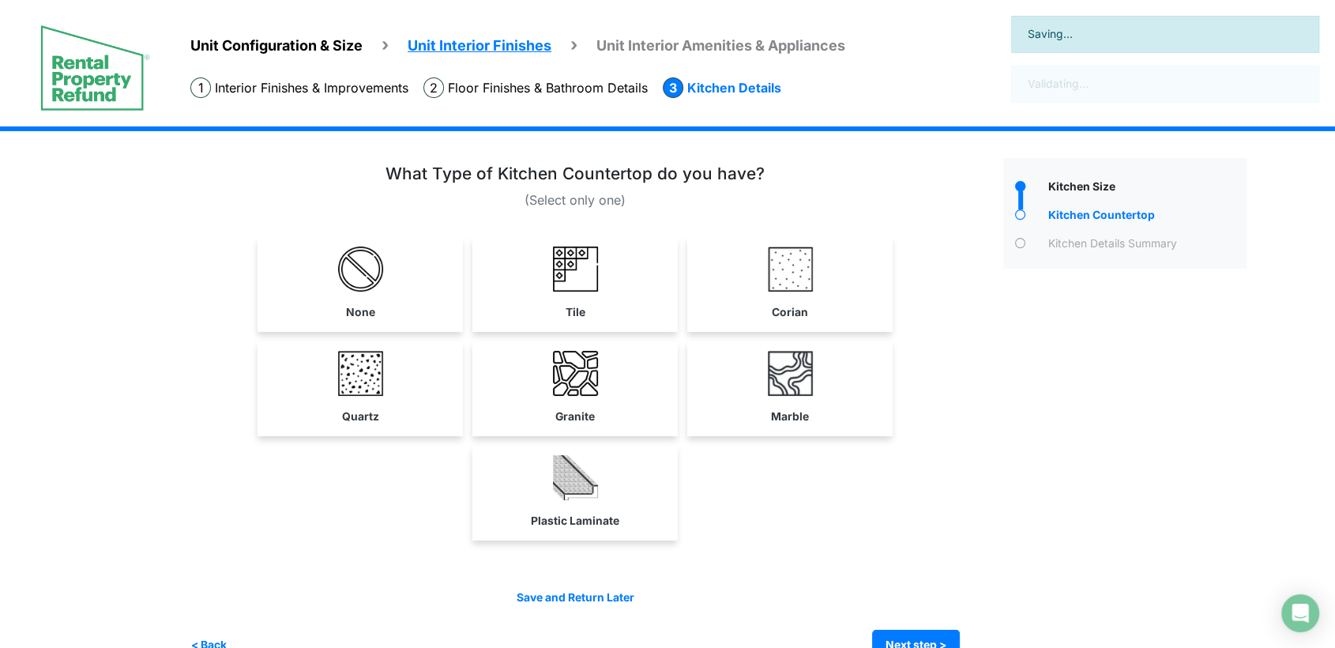
click at [620, 339] on div "None" at bounding box center [574, 393] width 769 height 313
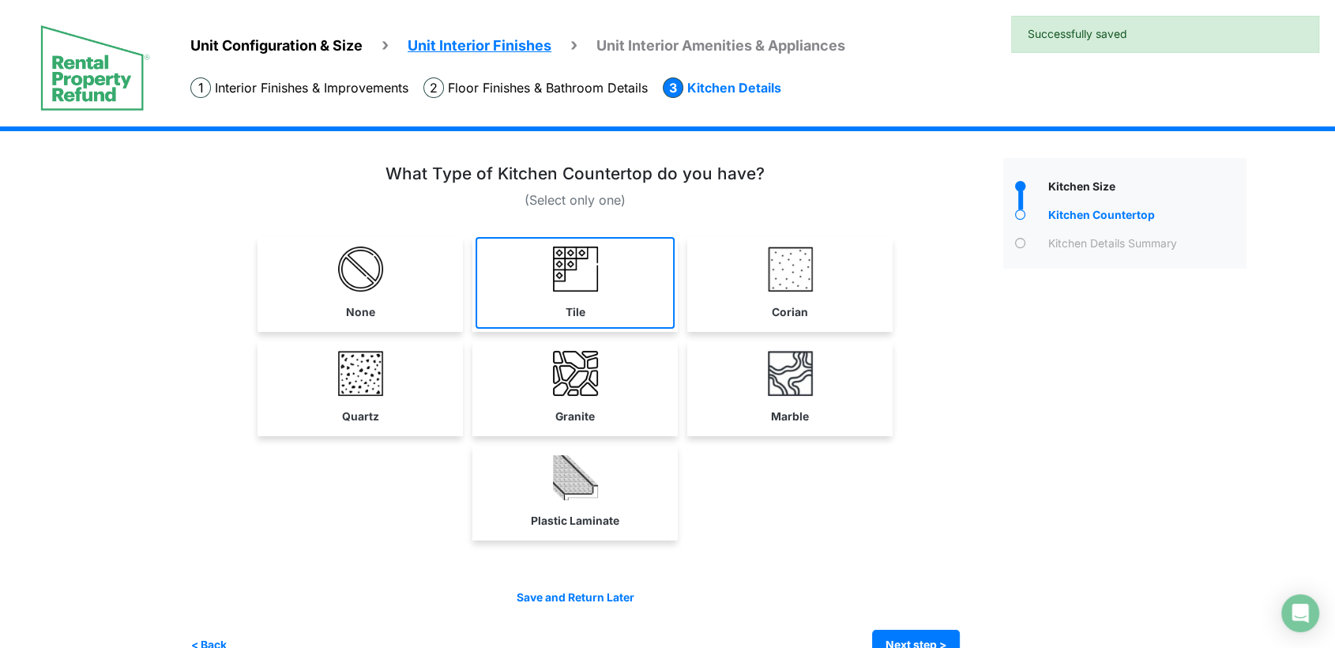
click at [611, 310] on link "Tile" at bounding box center [574, 283] width 199 height 92
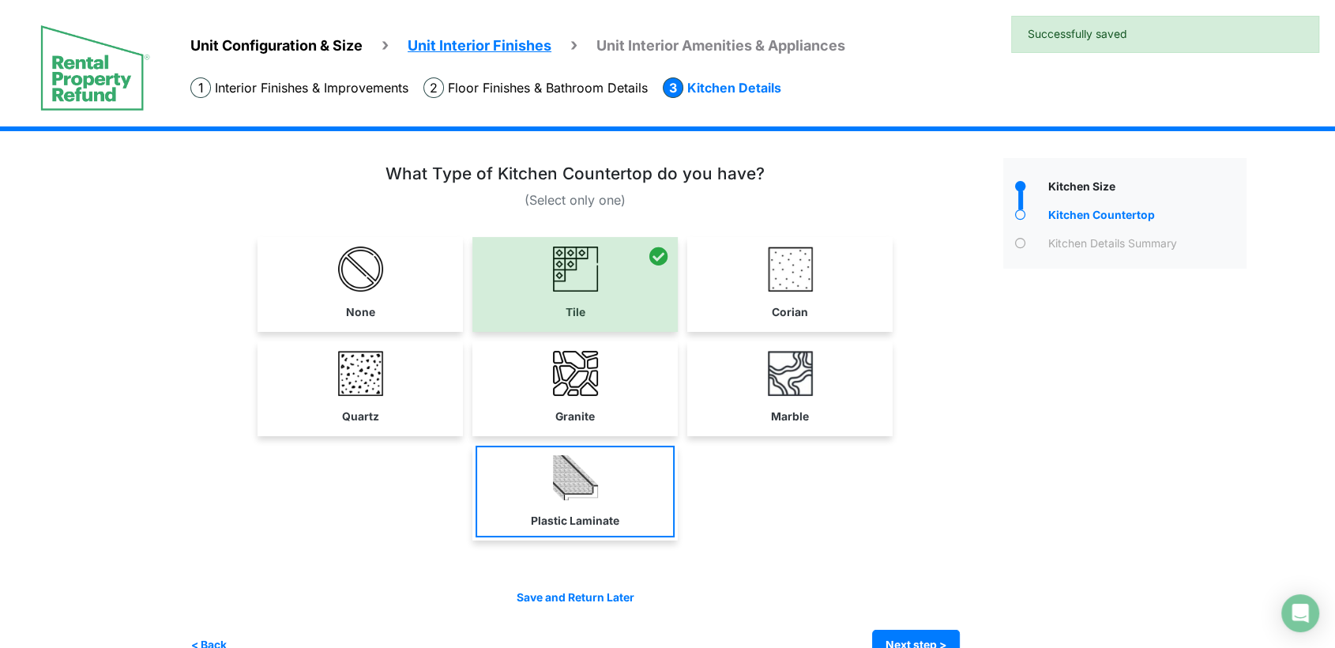
drag, startPoint x: 613, startPoint y: 364, endPoint x: 603, endPoint y: 449, distance: 85.0
click at [613, 368] on link "Granite" at bounding box center [574, 387] width 199 height 92
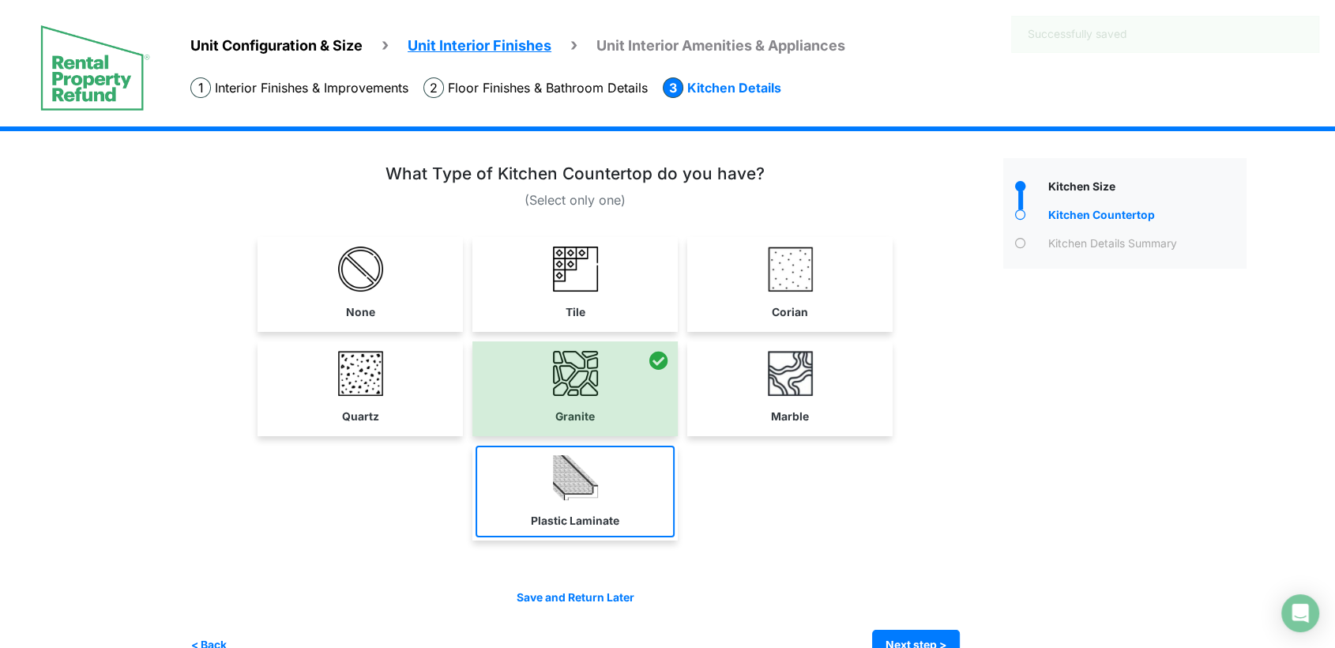
click at [603, 449] on link "Plastic Laminate" at bounding box center [574, 491] width 199 height 92
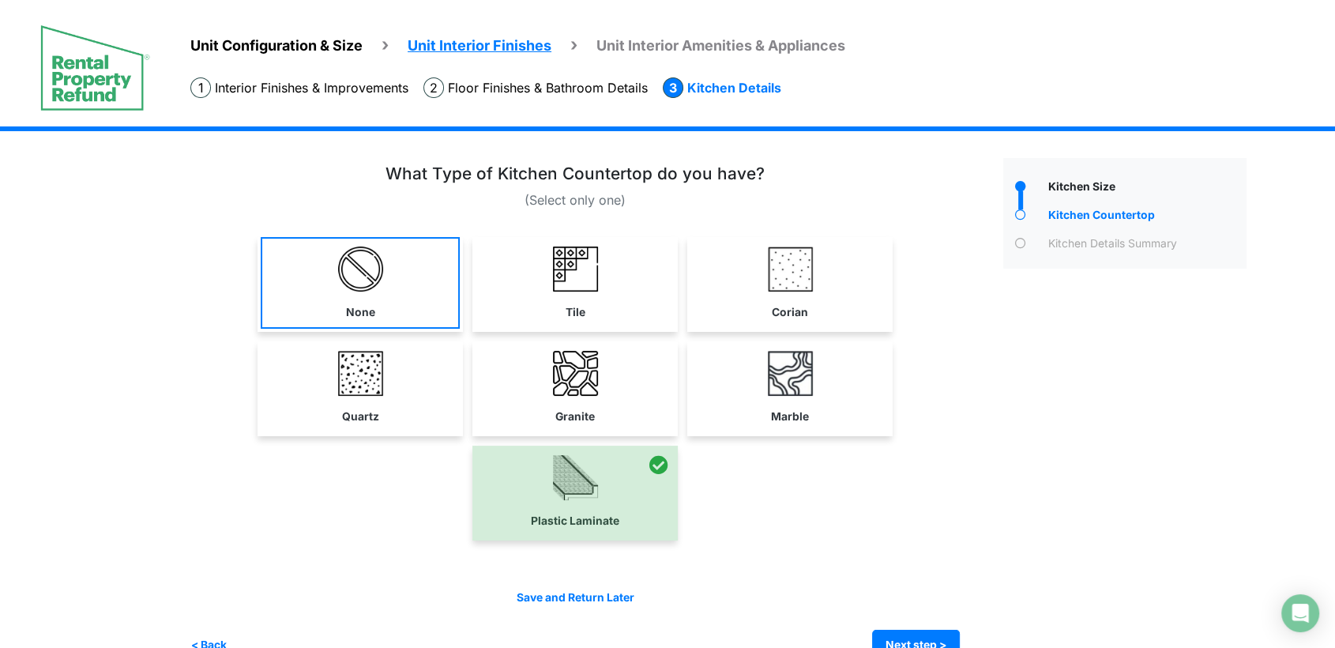
drag, startPoint x: 439, startPoint y: 360, endPoint x: 442, endPoint y: 311, distance: 49.1
click at [438, 361] on link "Quartz" at bounding box center [360, 387] width 199 height 92
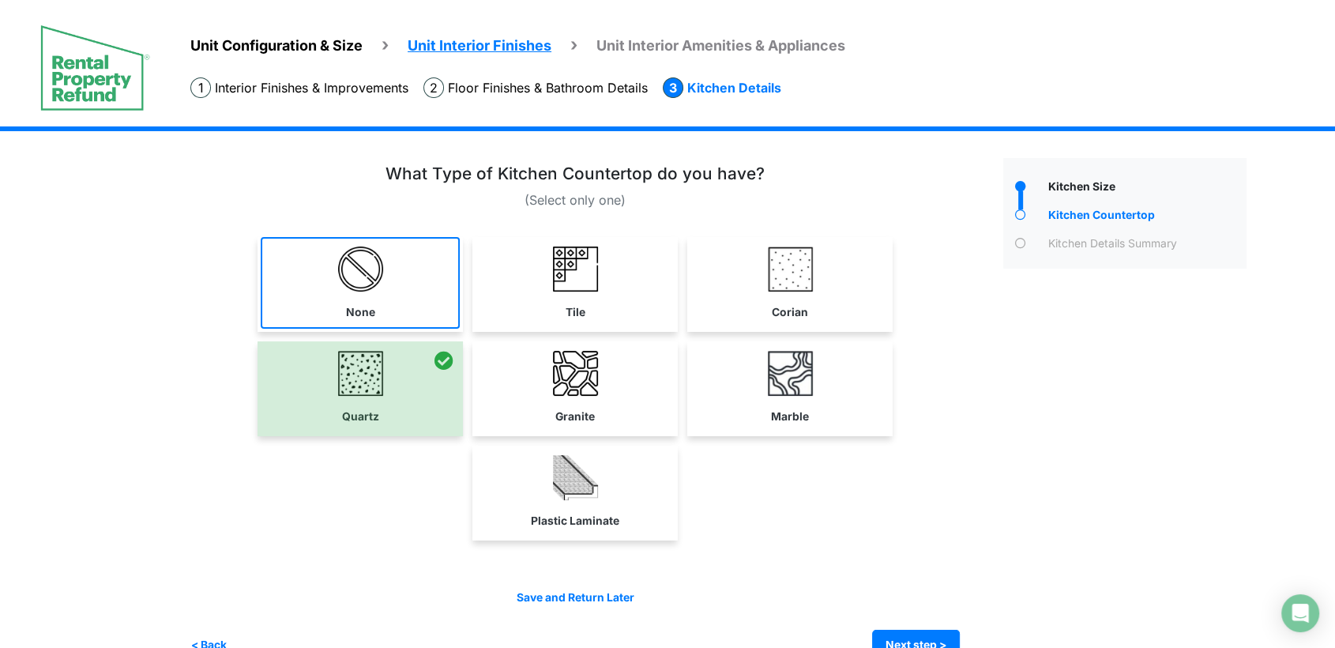
click at [436, 270] on link "None" at bounding box center [360, 283] width 199 height 92
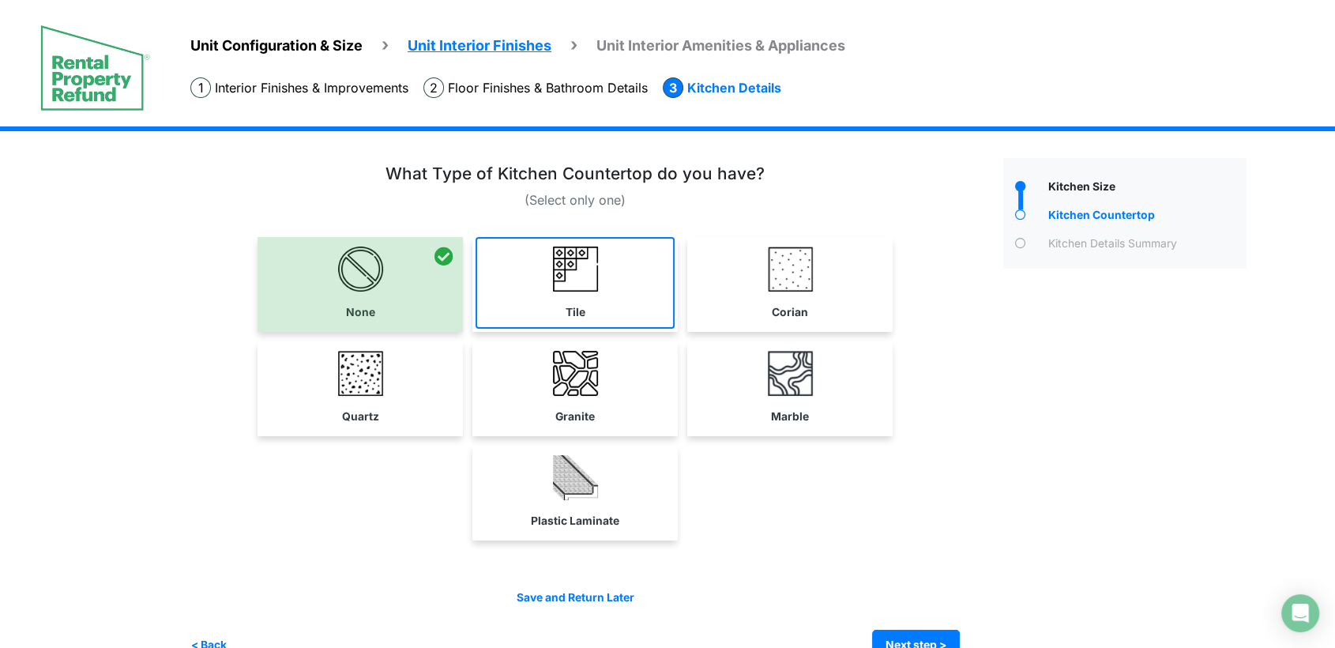
click at [586, 287] on img at bounding box center [575, 268] width 45 height 45
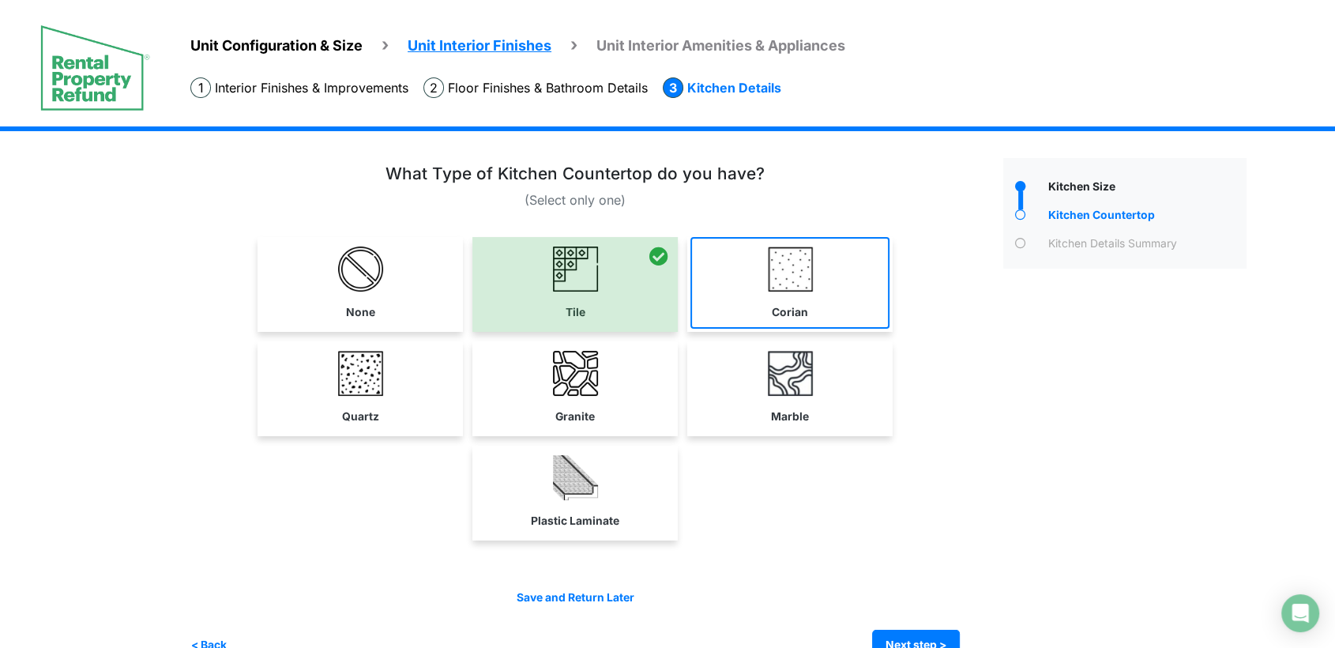
click at [768, 286] on link "Corian" at bounding box center [789, 283] width 199 height 92
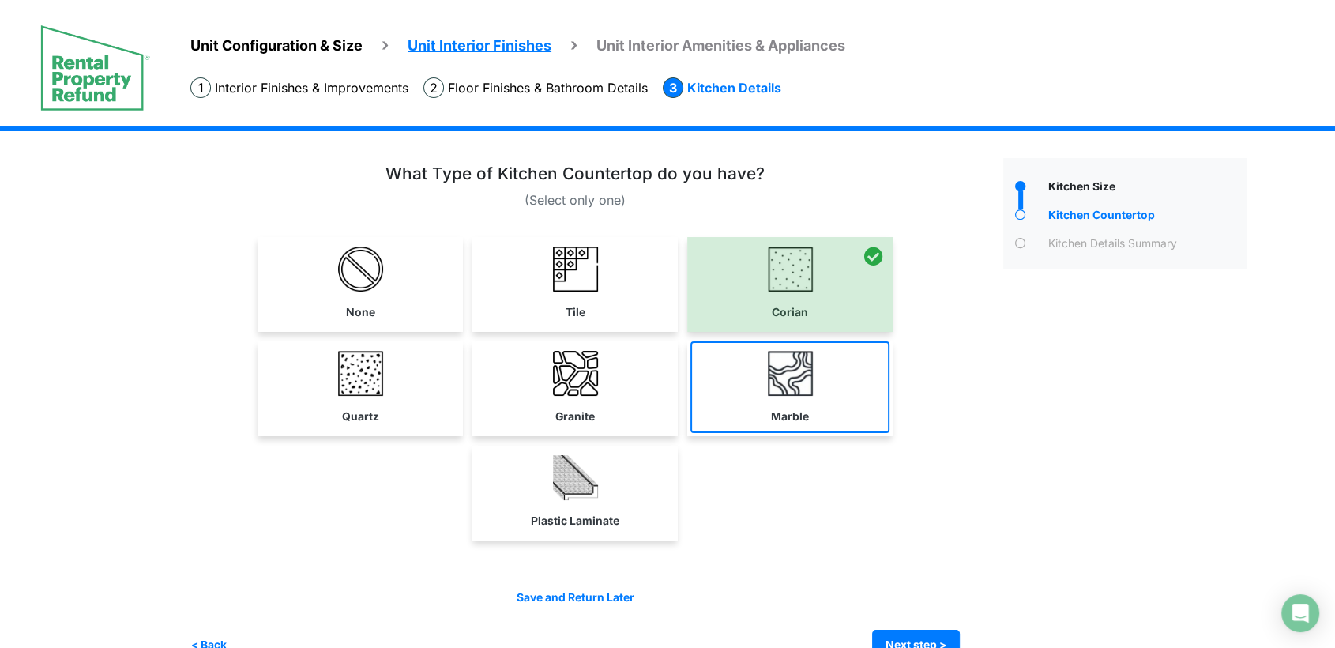
click at [802, 371] on img at bounding box center [790, 373] width 45 height 45
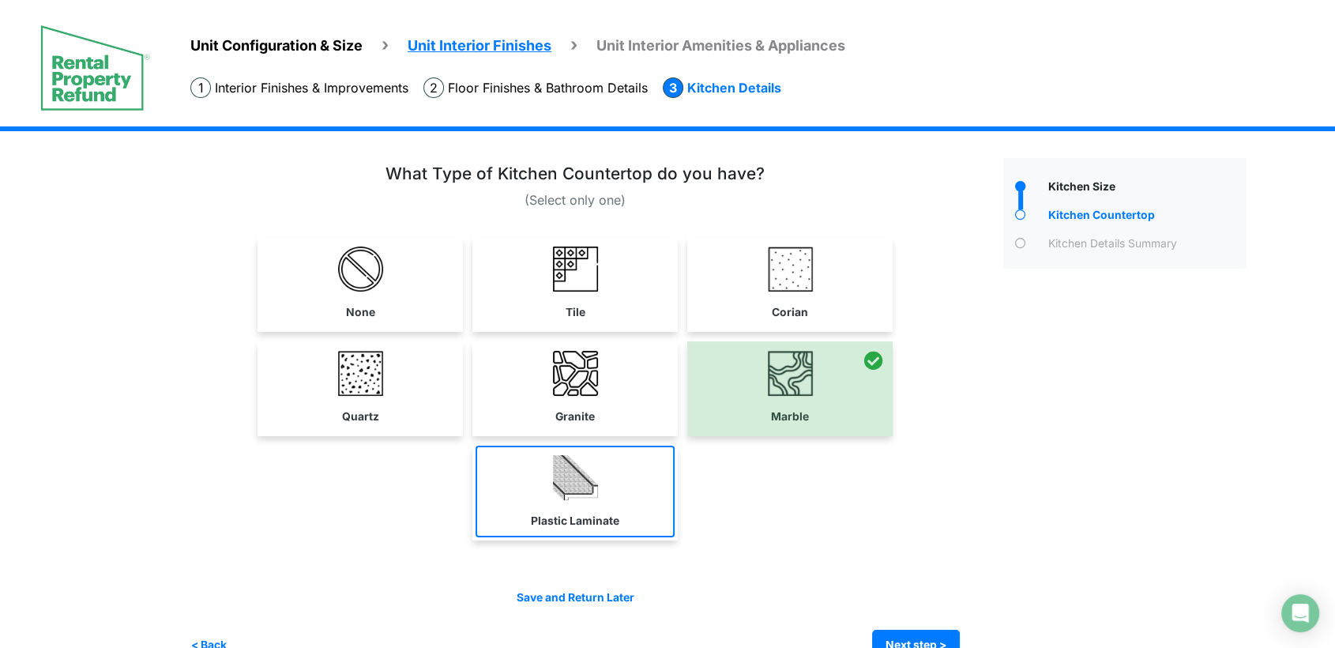
click at [627, 469] on link "Plastic Laminate" at bounding box center [574, 491] width 199 height 92
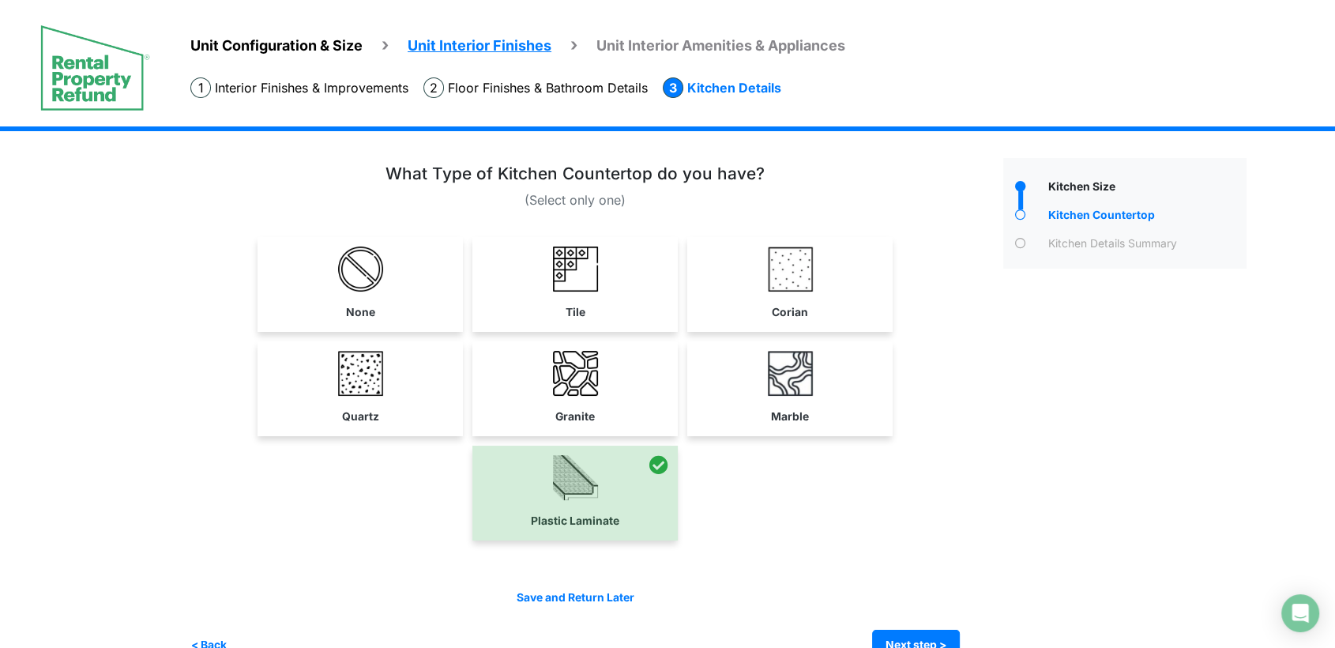
scroll to position [36, 0]
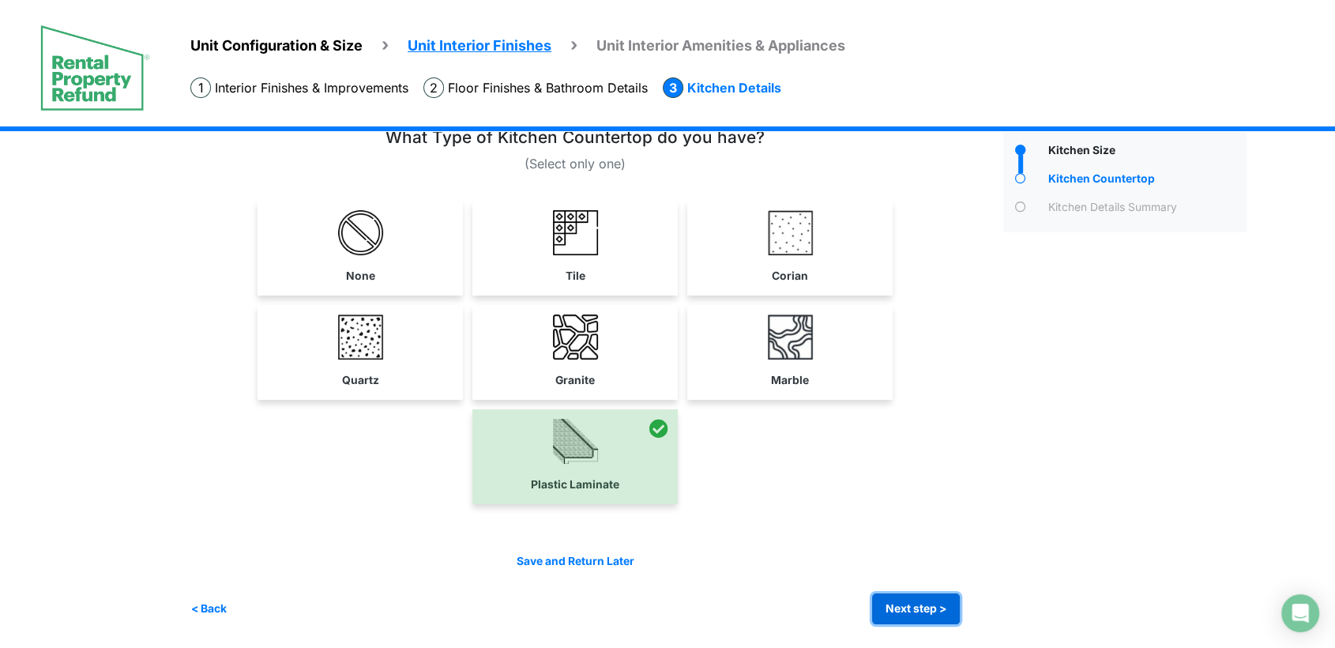
click at [935, 607] on button "Next step >" at bounding box center [916, 608] width 88 height 31
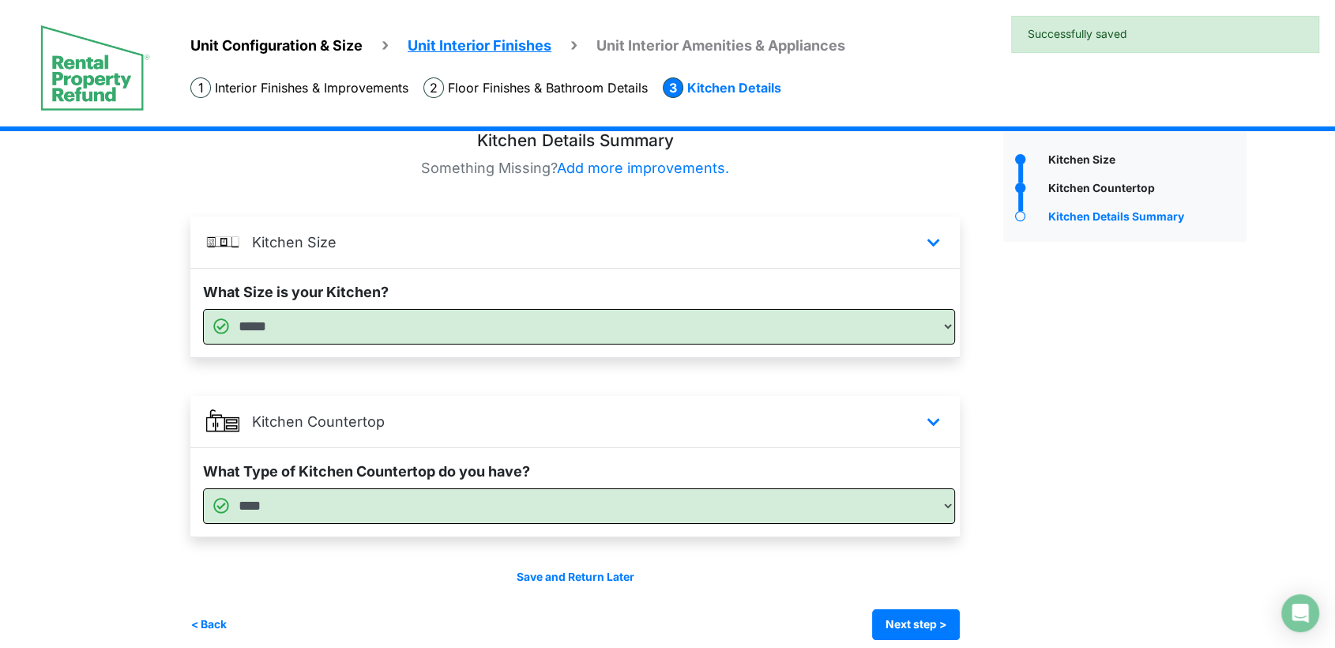
scroll to position [42, 0]
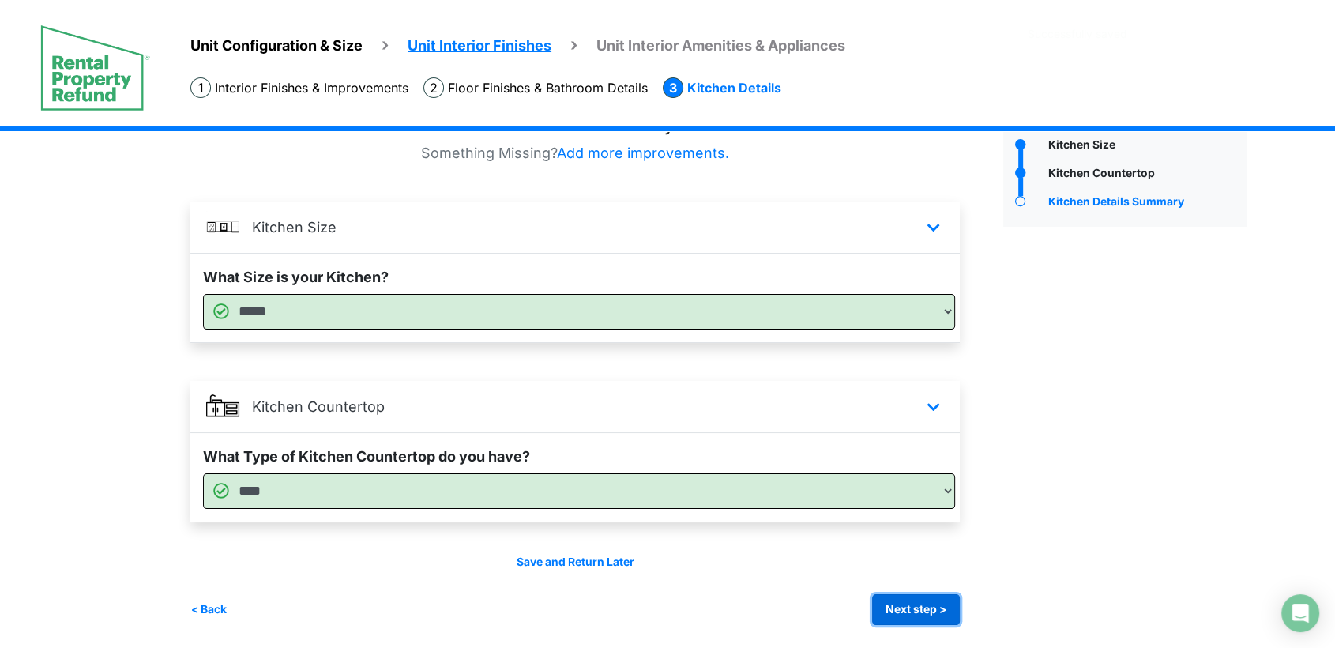
click at [918, 614] on button "Next step >" at bounding box center [916, 609] width 88 height 31
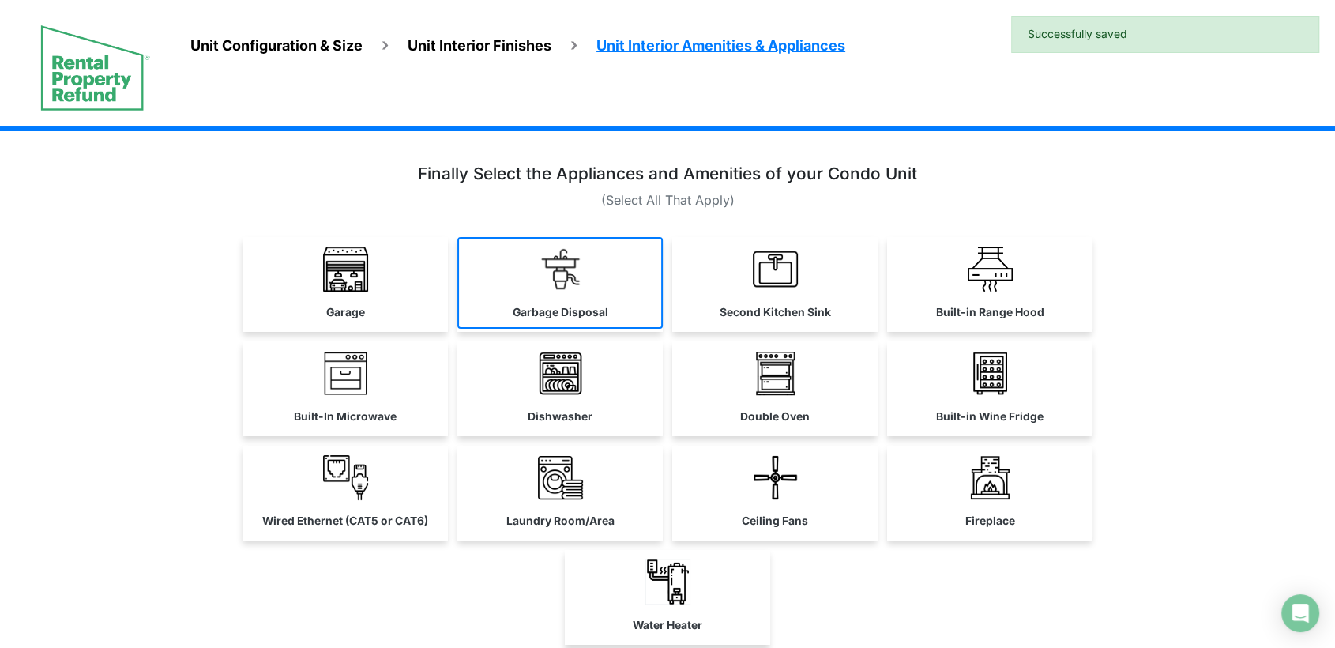
click at [532, 293] on link "Garbage Disposal" at bounding box center [559, 283] width 205 height 92
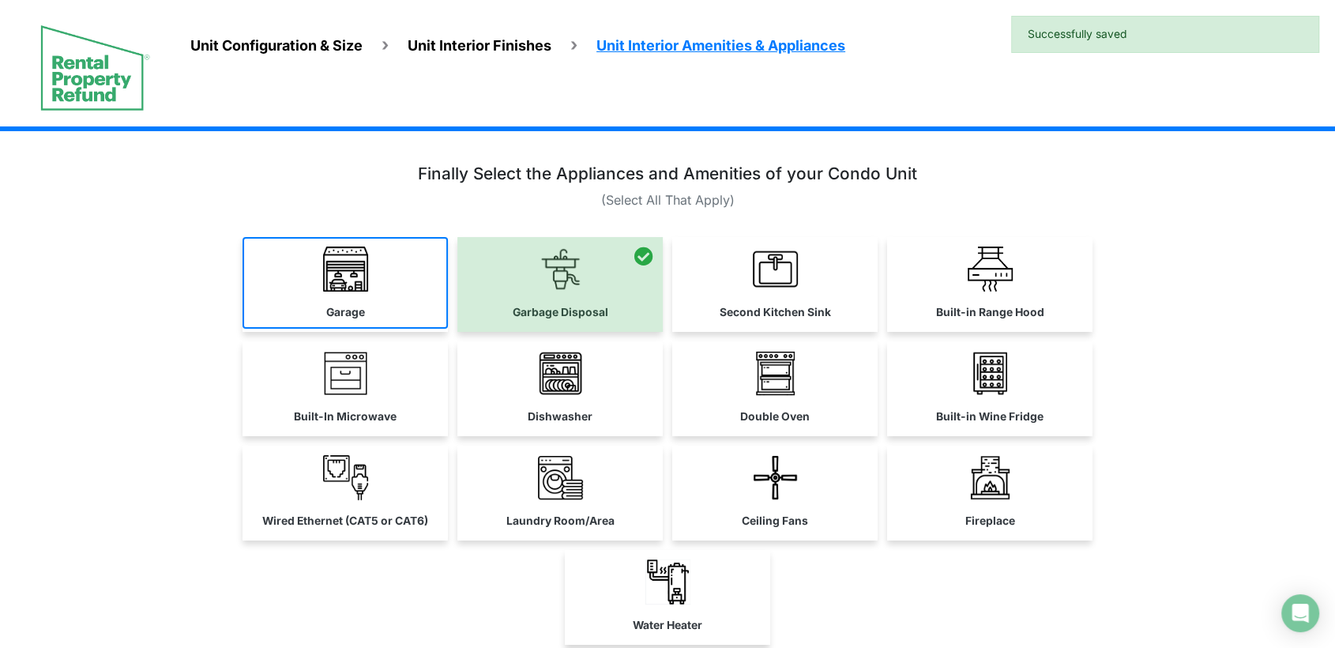
click at [394, 291] on link "Garage" at bounding box center [344, 283] width 205 height 92
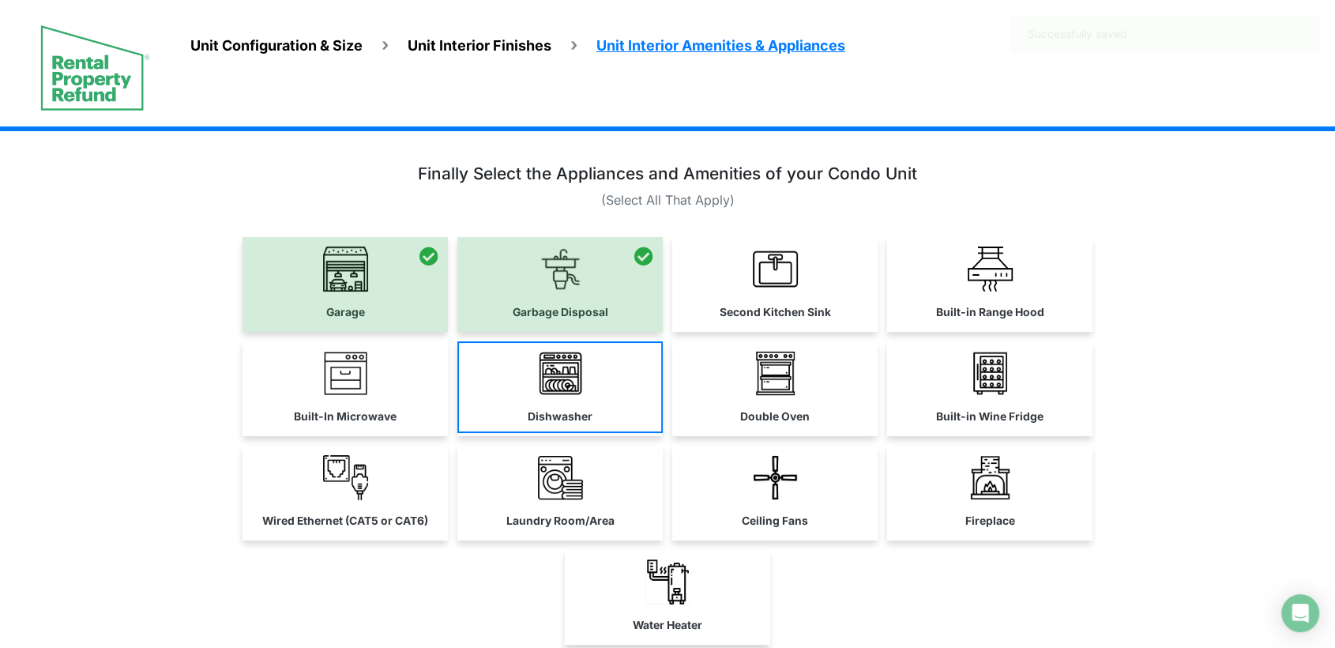
drag, startPoint x: 398, startPoint y: 369, endPoint x: 549, endPoint y: 419, distance: 159.1
click at [399, 373] on link "Built-In Microwave" at bounding box center [344, 387] width 205 height 92
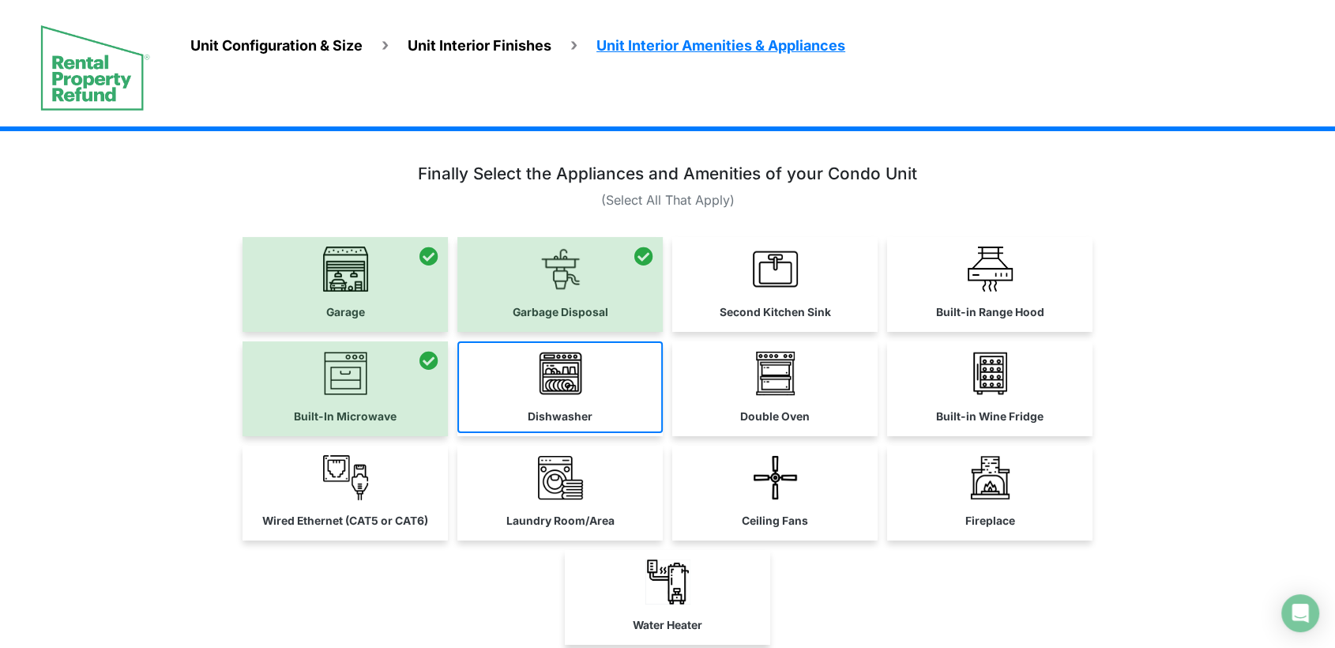
click at [549, 419] on label "Dishwasher" at bounding box center [560, 416] width 65 height 17
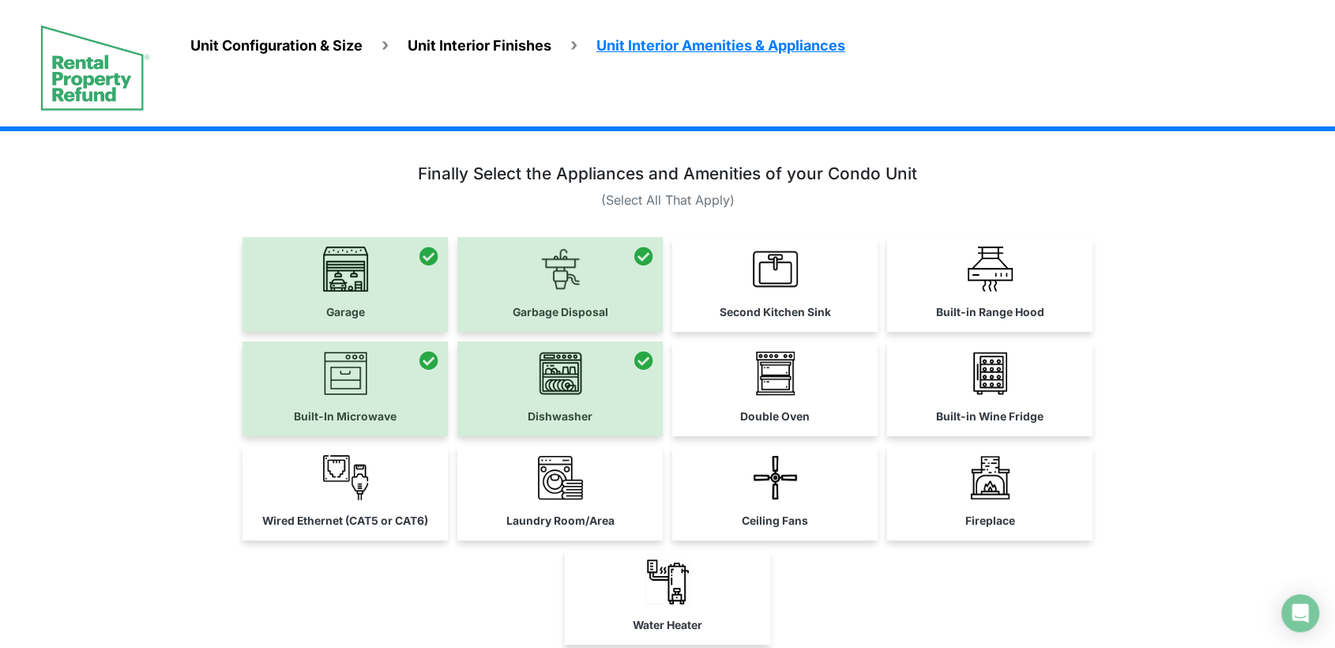
click at [678, 415] on link "Double Oven" at bounding box center [774, 387] width 205 height 92
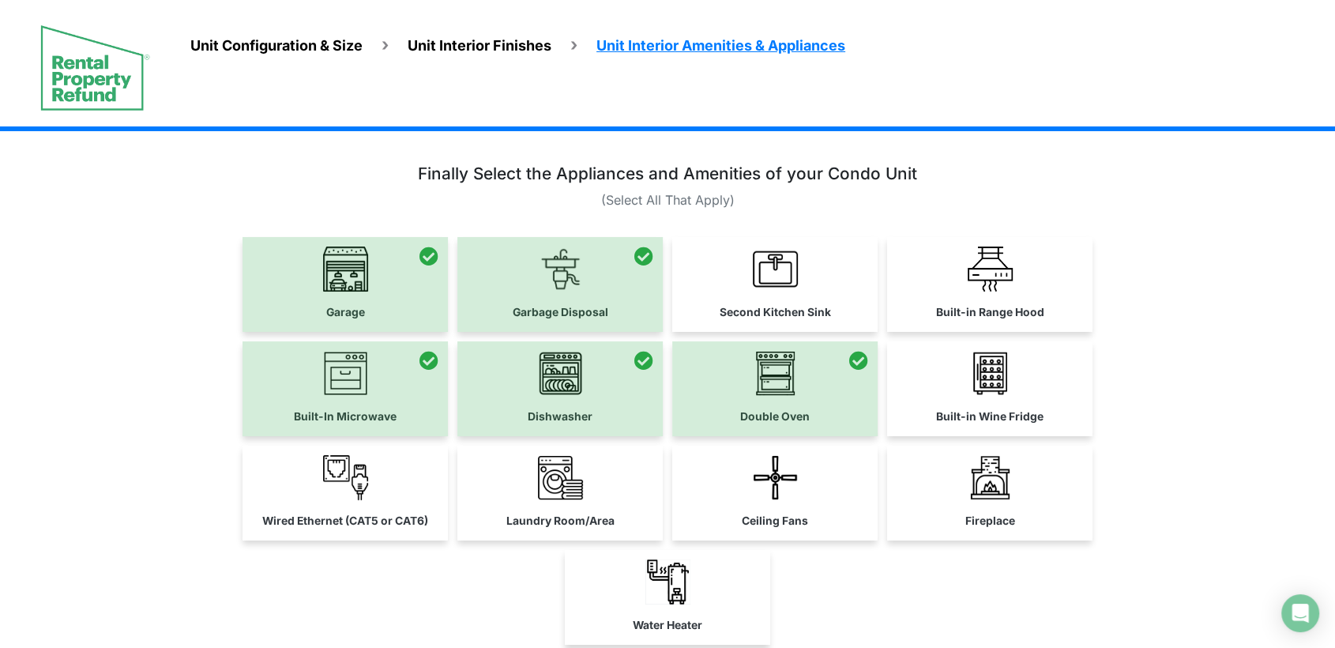
drag, startPoint x: 737, startPoint y: 318, endPoint x: 887, endPoint y: 334, distance: 151.0
click at [738, 318] on label "Second Kitchen Sink" at bounding box center [775, 312] width 111 height 17
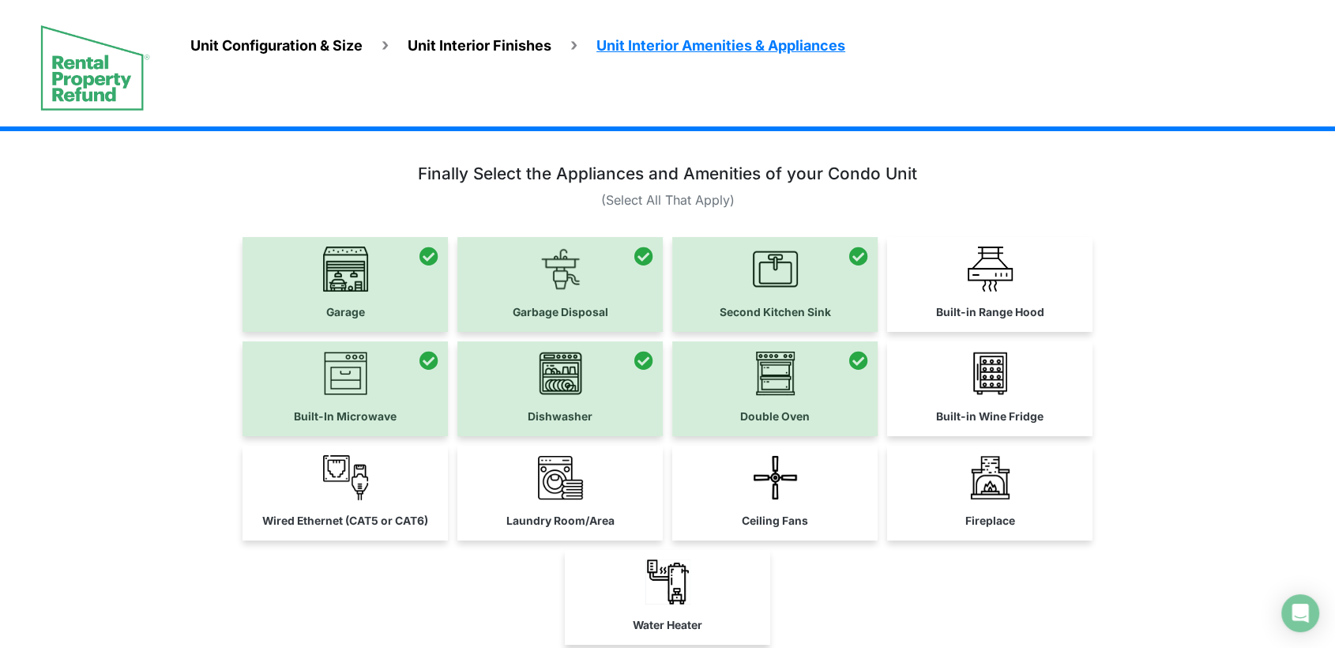
click at [888, 333] on div "Garage Dishwasher" at bounding box center [668, 445] width 934 height 417
click at [941, 415] on label "Built-in Wine Fridge" at bounding box center [989, 416] width 107 height 17
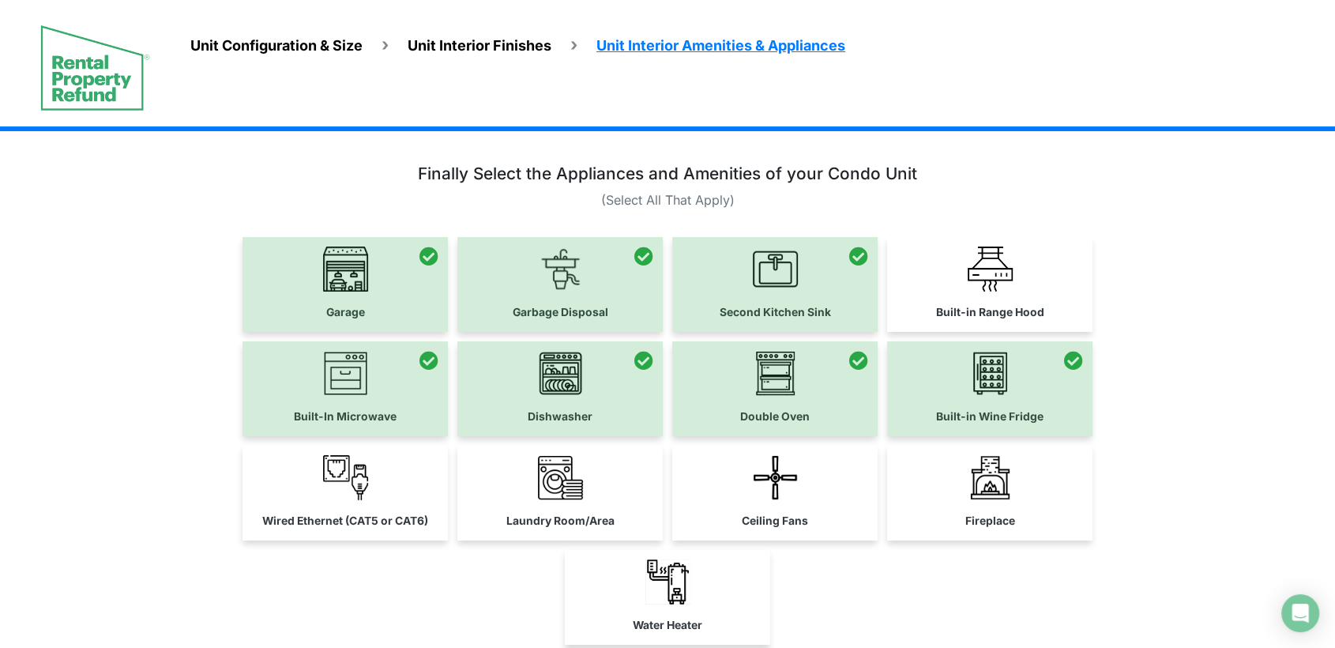
click at [956, 326] on div "Built-in Range Hood" at bounding box center [989, 284] width 205 height 95
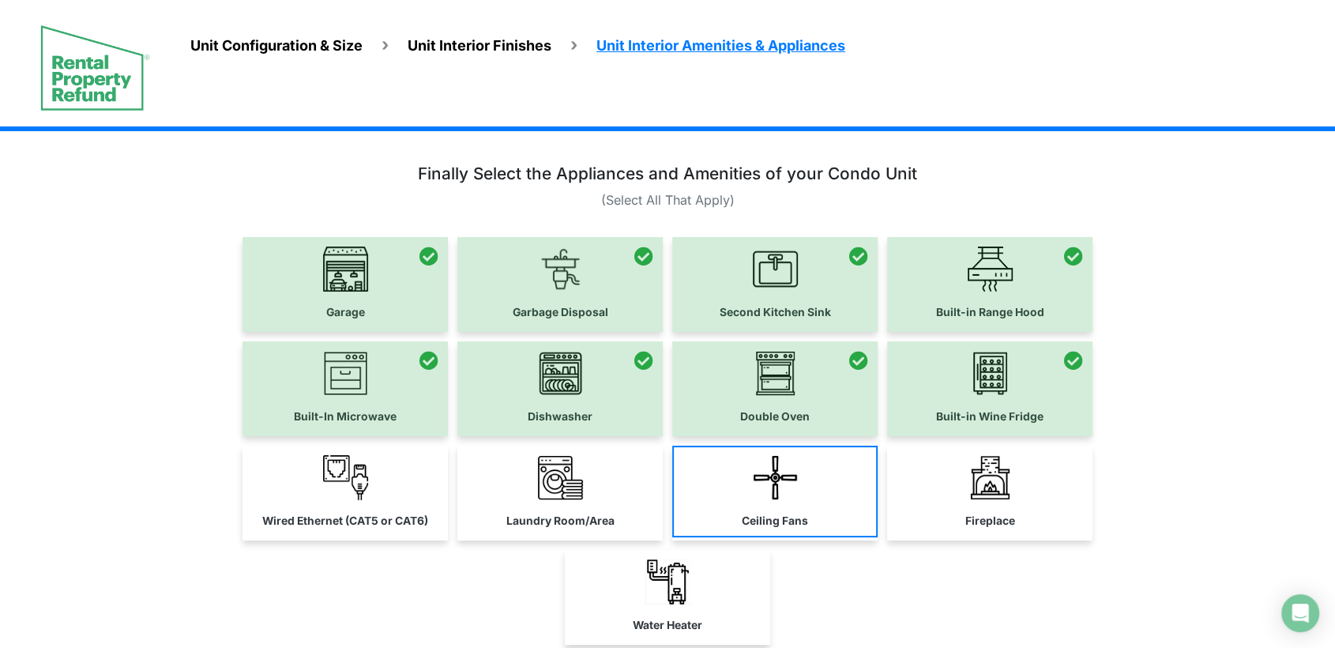
drag, startPoint x: 968, startPoint y: 473, endPoint x: 826, endPoint y: 482, distance: 141.6
click at [968, 473] on img at bounding box center [990, 477] width 45 height 45
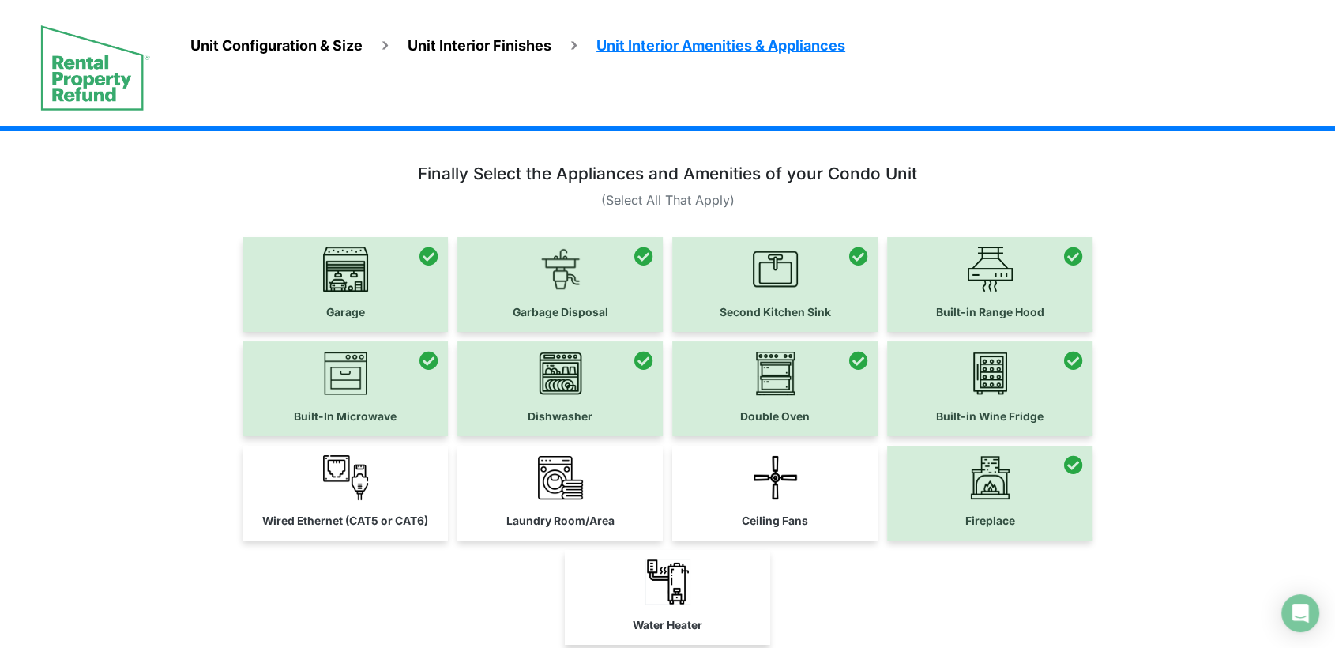
drag, startPoint x: 826, startPoint y: 482, endPoint x: 676, endPoint y: 518, distance: 154.4
click at [825, 482] on link "Ceiling Fans" at bounding box center [774, 491] width 205 height 92
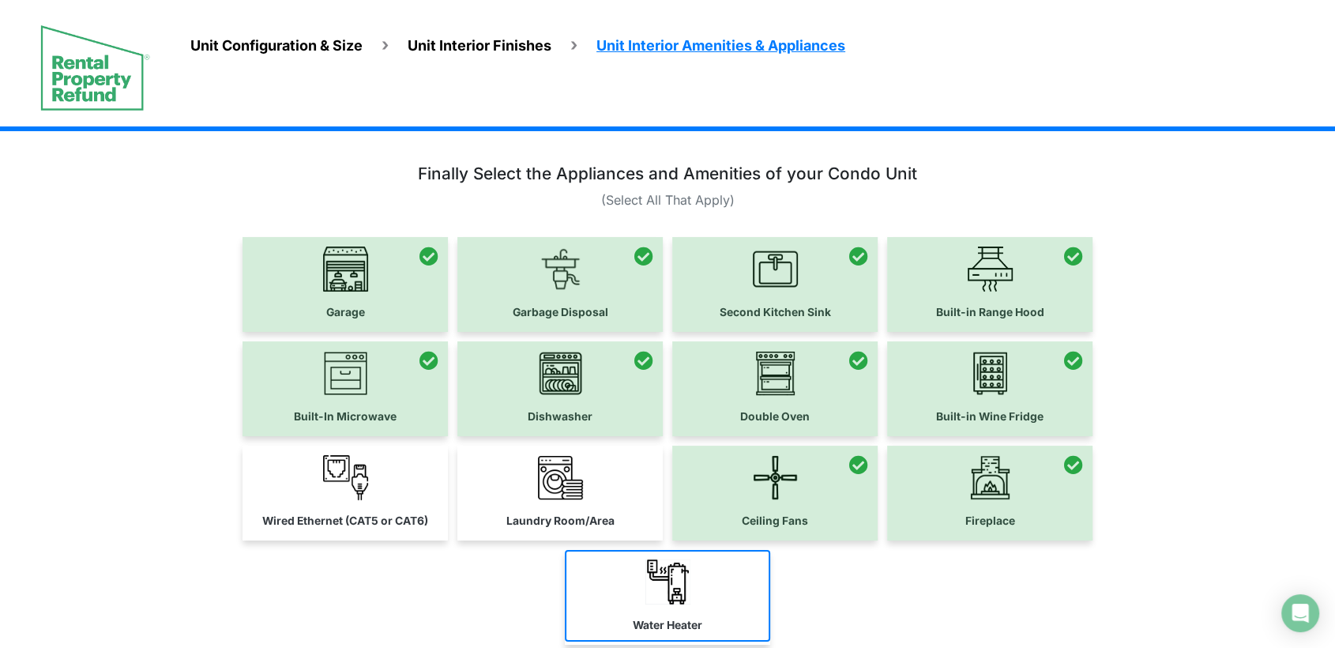
click at [678, 555] on link "Water Heater" at bounding box center [667, 596] width 205 height 92
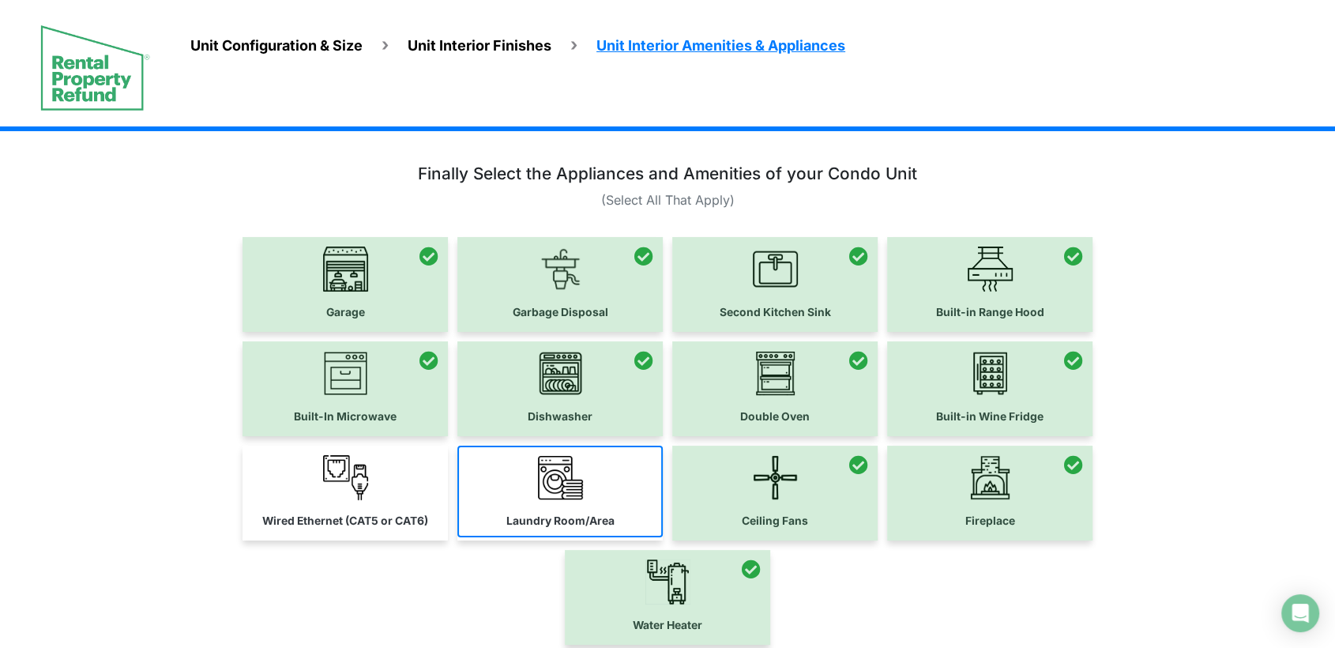
click at [532, 488] on link "Laundry Room/Area" at bounding box center [559, 491] width 205 height 92
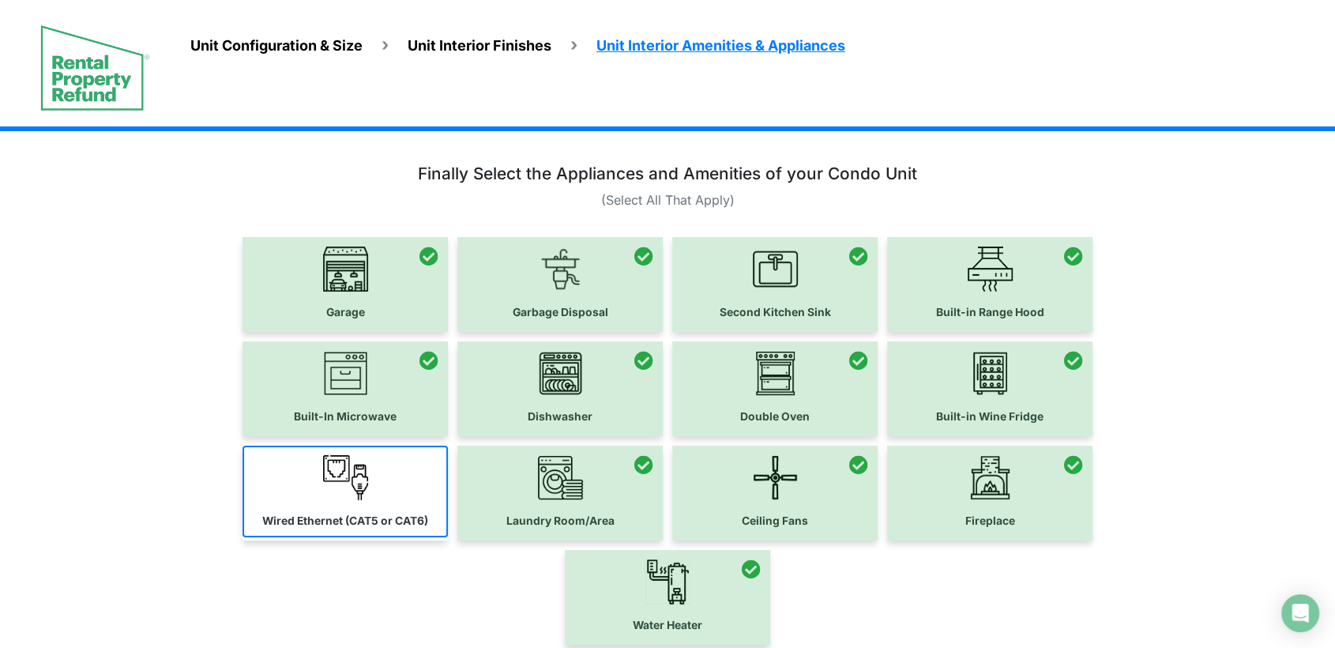
click at [366, 472] on img at bounding box center [345, 477] width 45 height 45
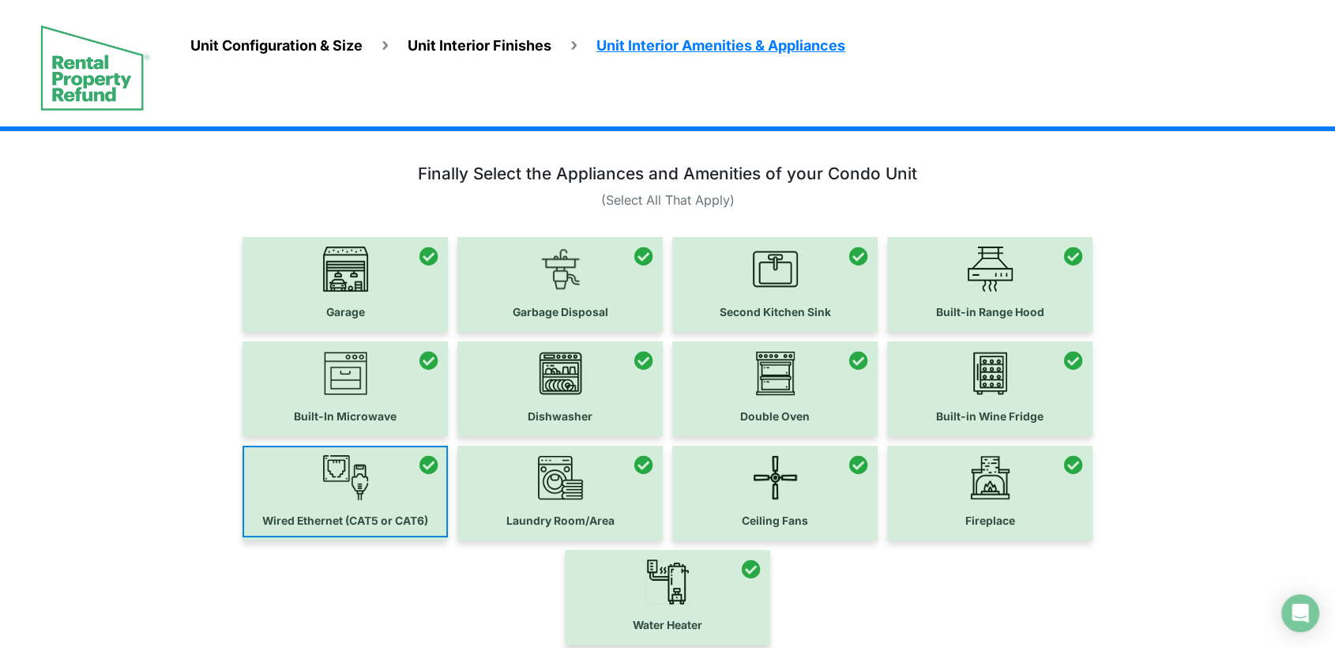
drag, startPoint x: 385, startPoint y: 488, endPoint x: 415, endPoint y: 481, distance: 31.6
click at [399, 483] on div at bounding box center [344, 492] width 205 height 95
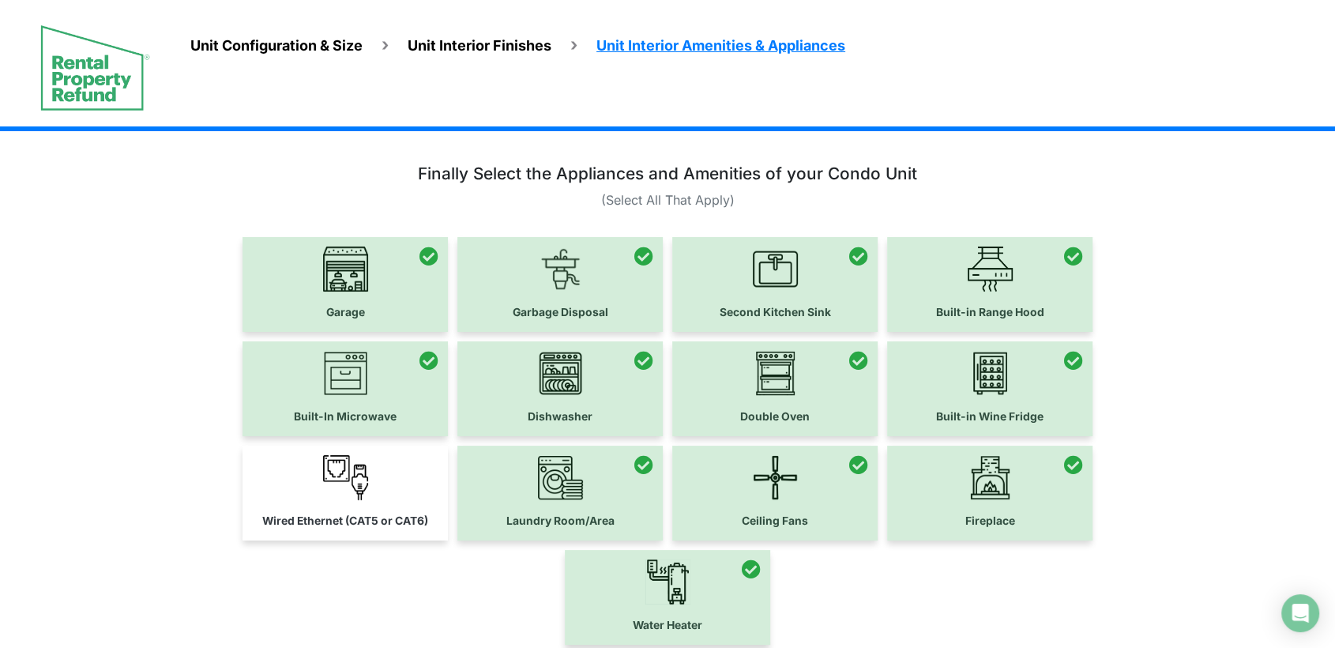
click at [550, 472] on div at bounding box center [559, 492] width 205 height 95
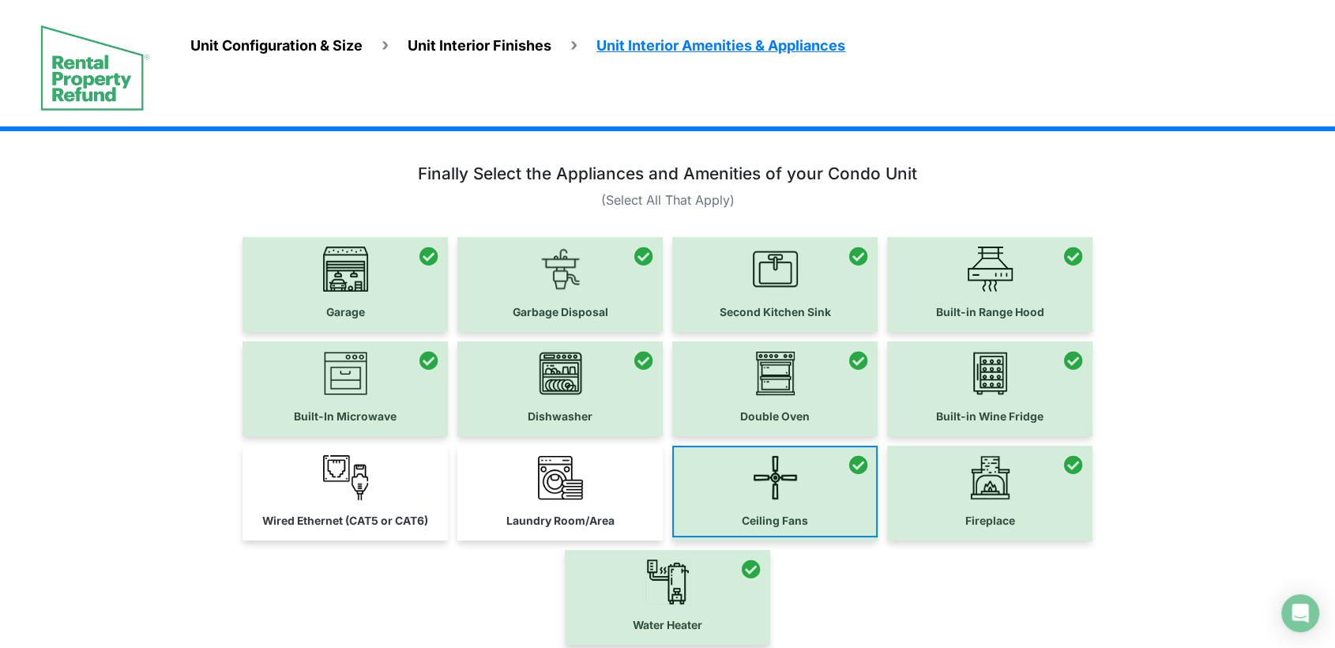
drag, startPoint x: 717, startPoint y: 503, endPoint x: 758, endPoint y: 503, distance: 41.1
click at [731, 503] on div at bounding box center [774, 492] width 205 height 95
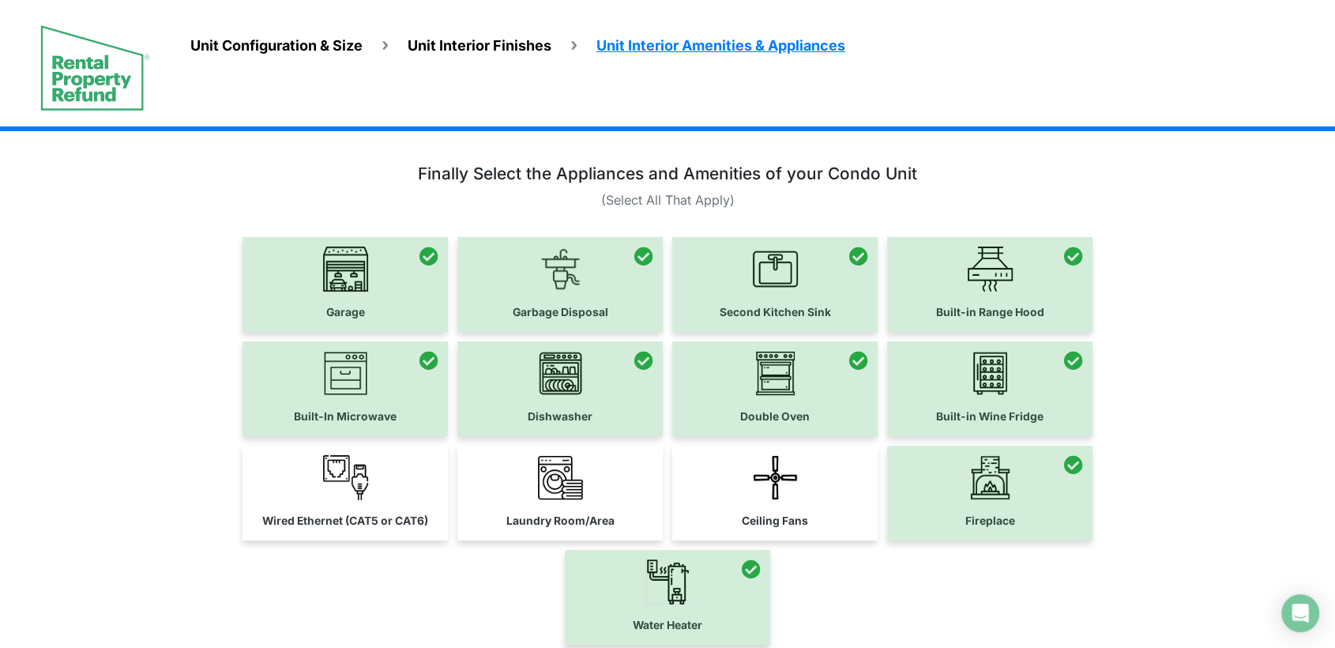
drag, startPoint x: 905, startPoint y: 502, endPoint x: 932, endPoint y: 422, distance: 84.9
click at [906, 502] on div at bounding box center [989, 492] width 205 height 95
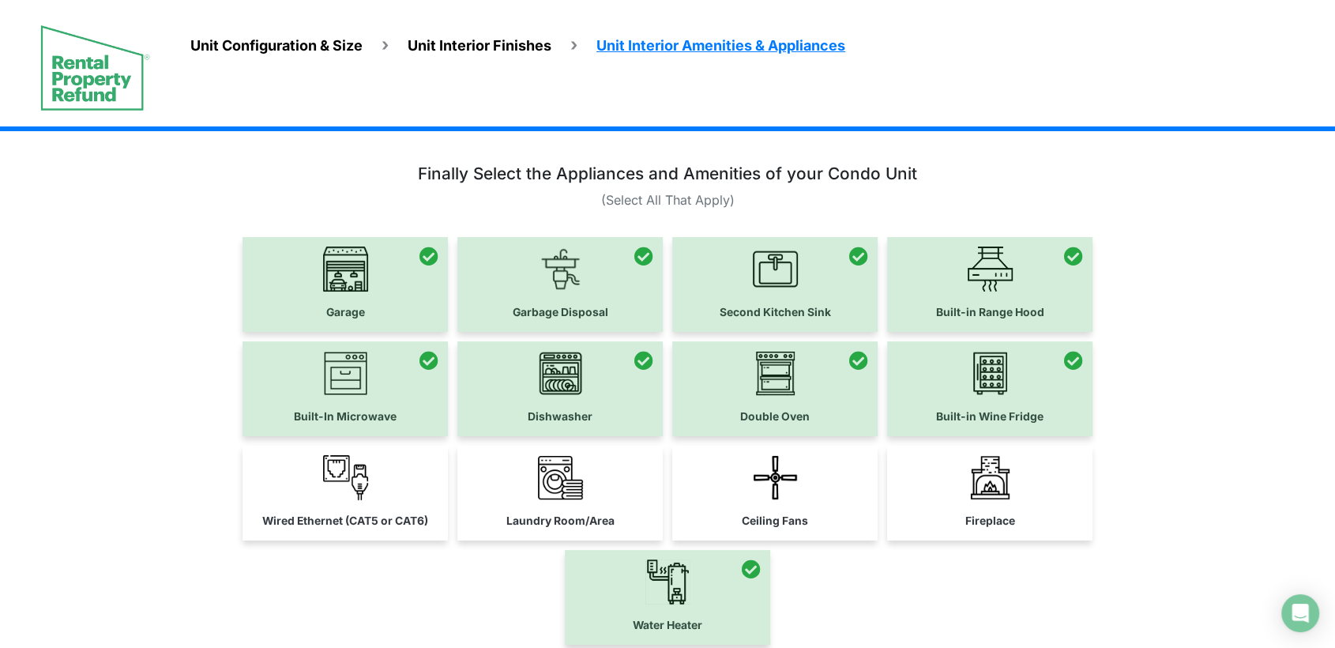
drag, startPoint x: 932, startPoint y: 421, endPoint x: 771, endPoint y: 401, distance: 162.3
click at [930, 421] on div at bounding box center [989, 388] width 205 height 95
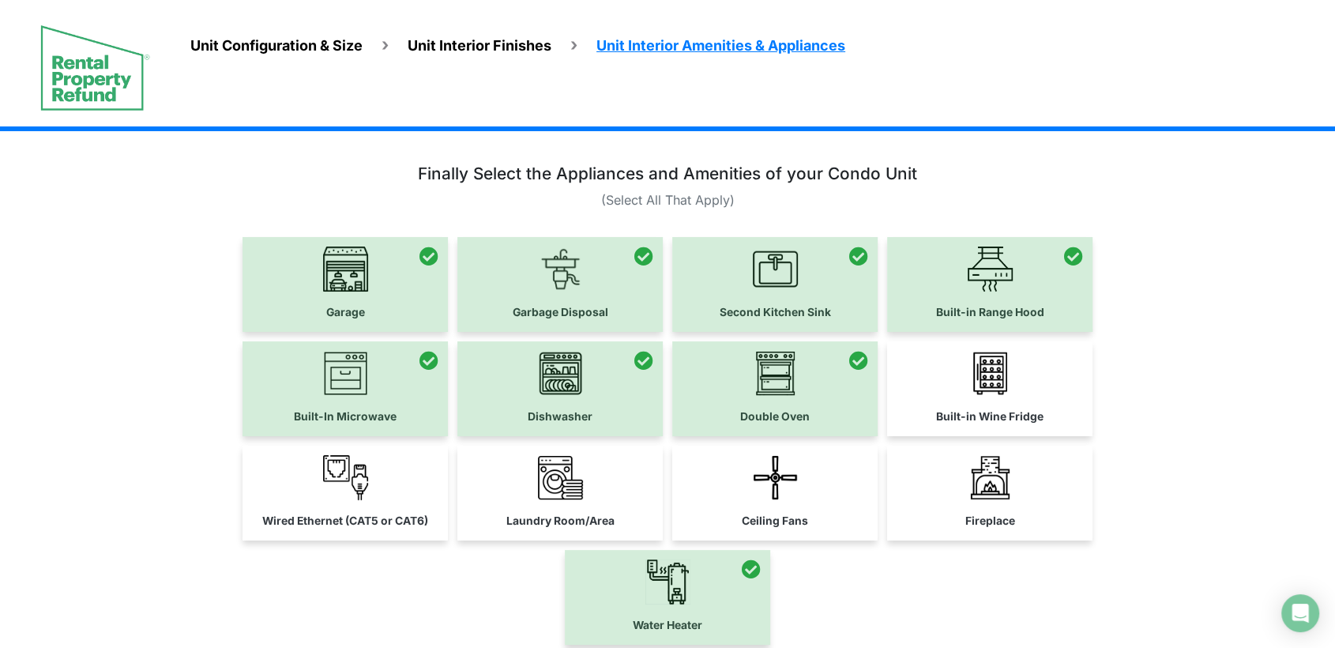
click at [723, 389] on div at bounding box center [774, 388] width 205 height 95
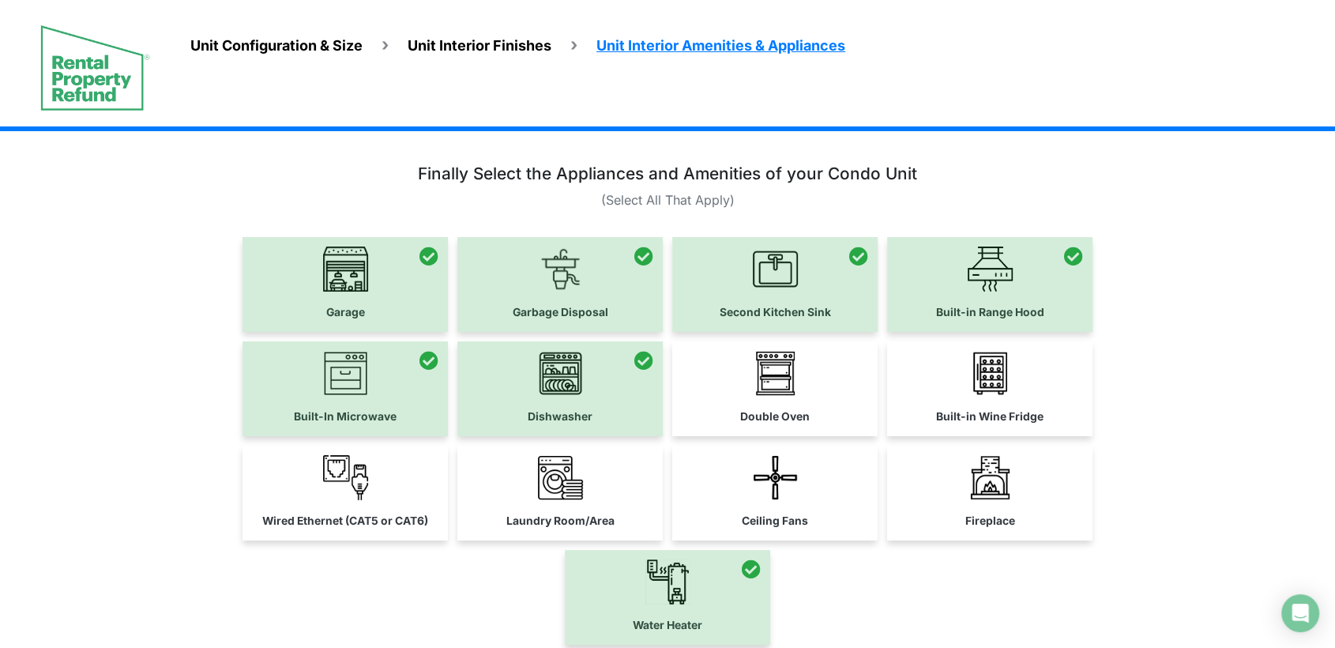
click at [510, 381] on div at bounding box center [559, 388] width 205 height 95
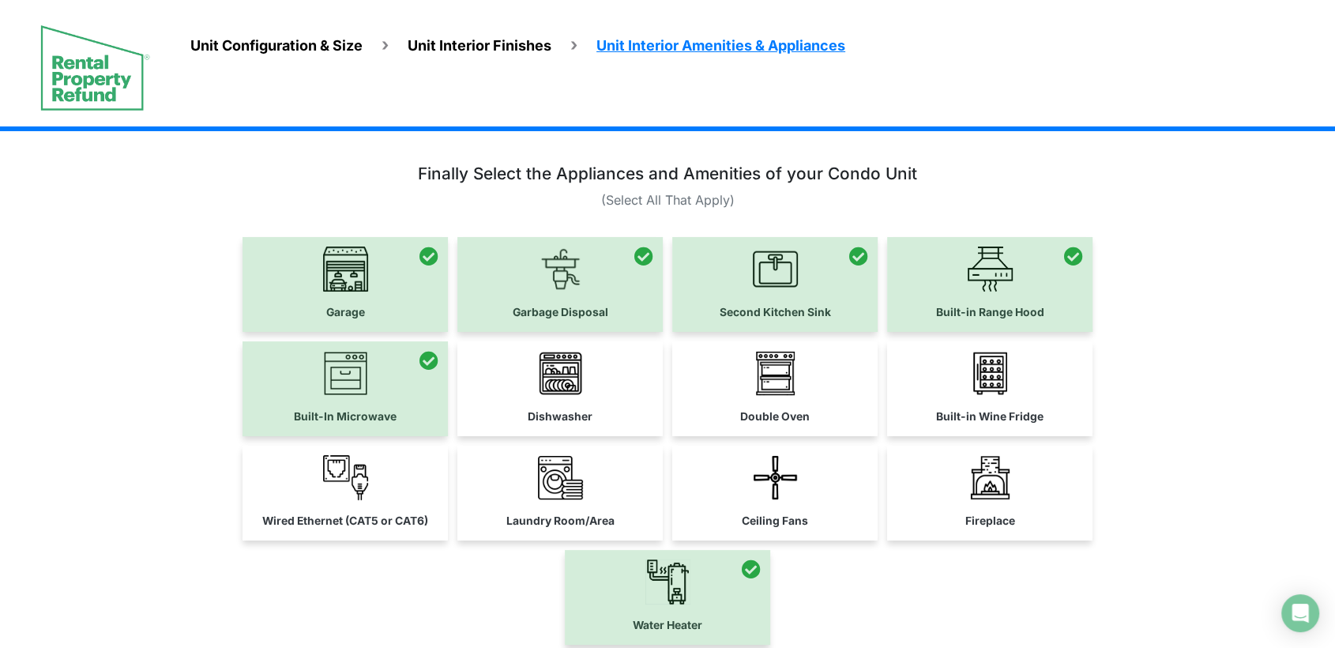
click at [335, 382] on div at bounding box center [344, 388] width 205 height 95
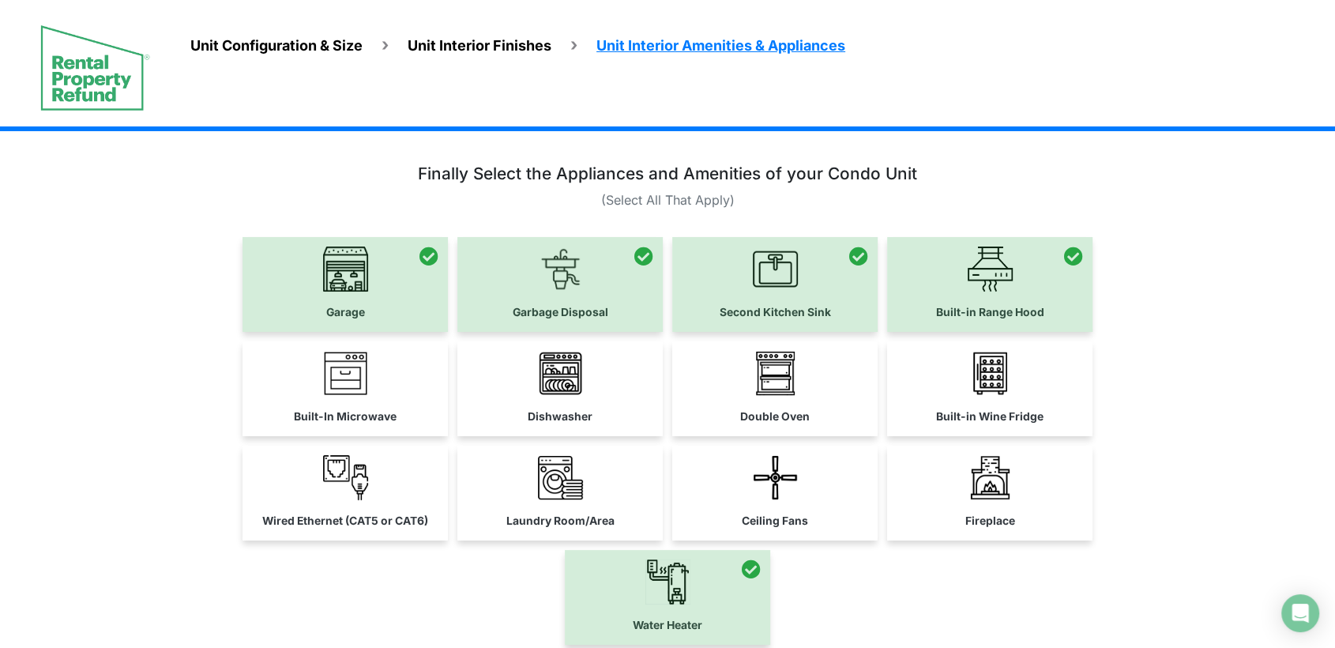
click at [363, 323] on div at bounding box center [344, 284] width 205 height 95
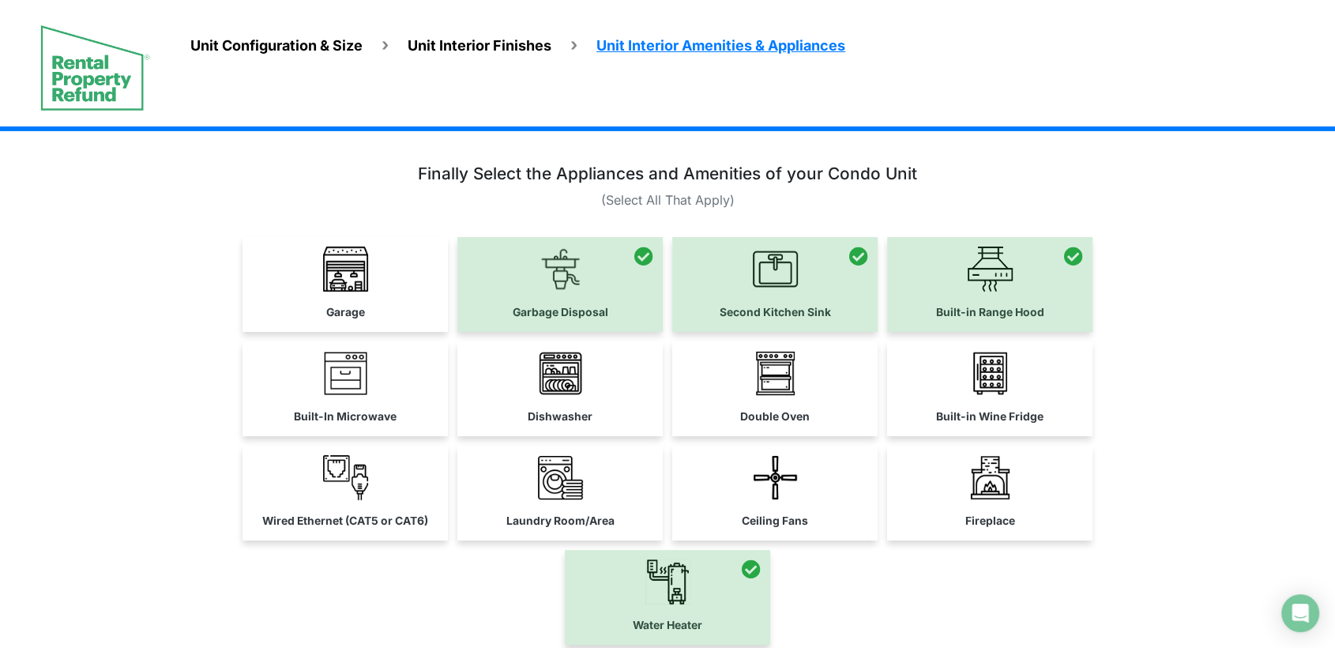
click at [569, 329] on div at bounding box center [559, 284] width 205 height 95
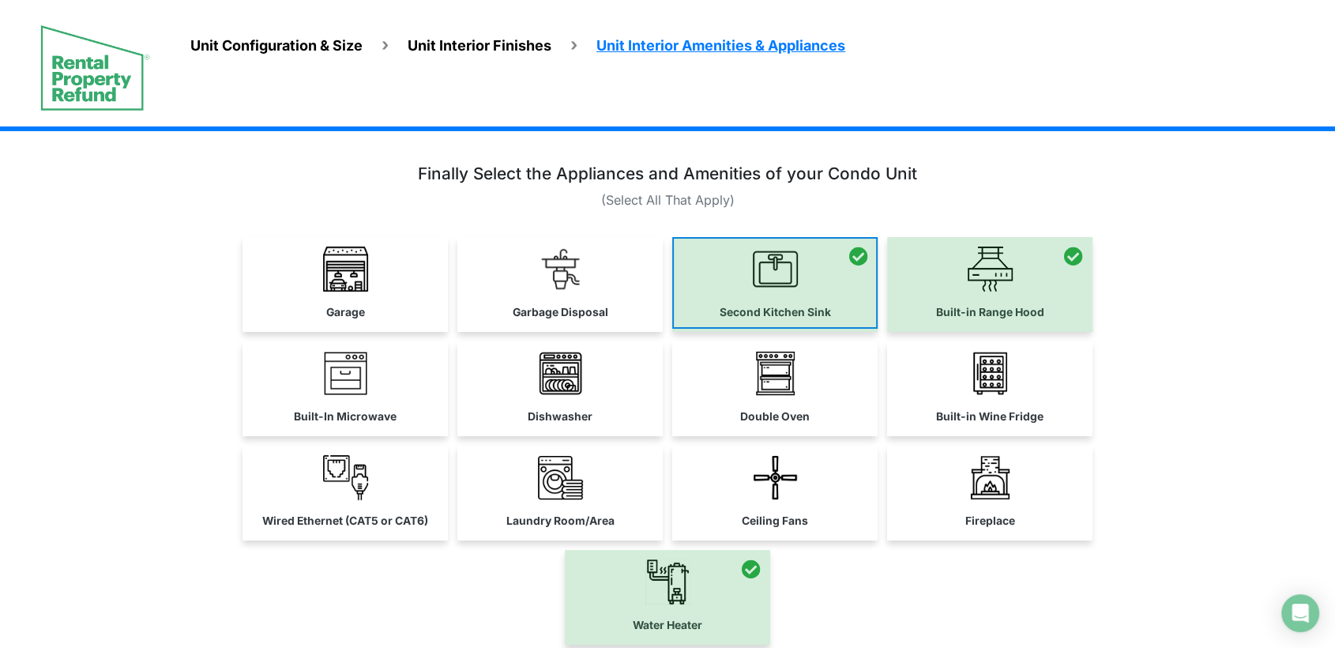
drag, startPoint x: 780, startPoint y: 311, endPoint x: 824, endPoint y: 315, distance: 43.6
click at [785, 311] on div at bounding box center [774, 284] width 205 height 95
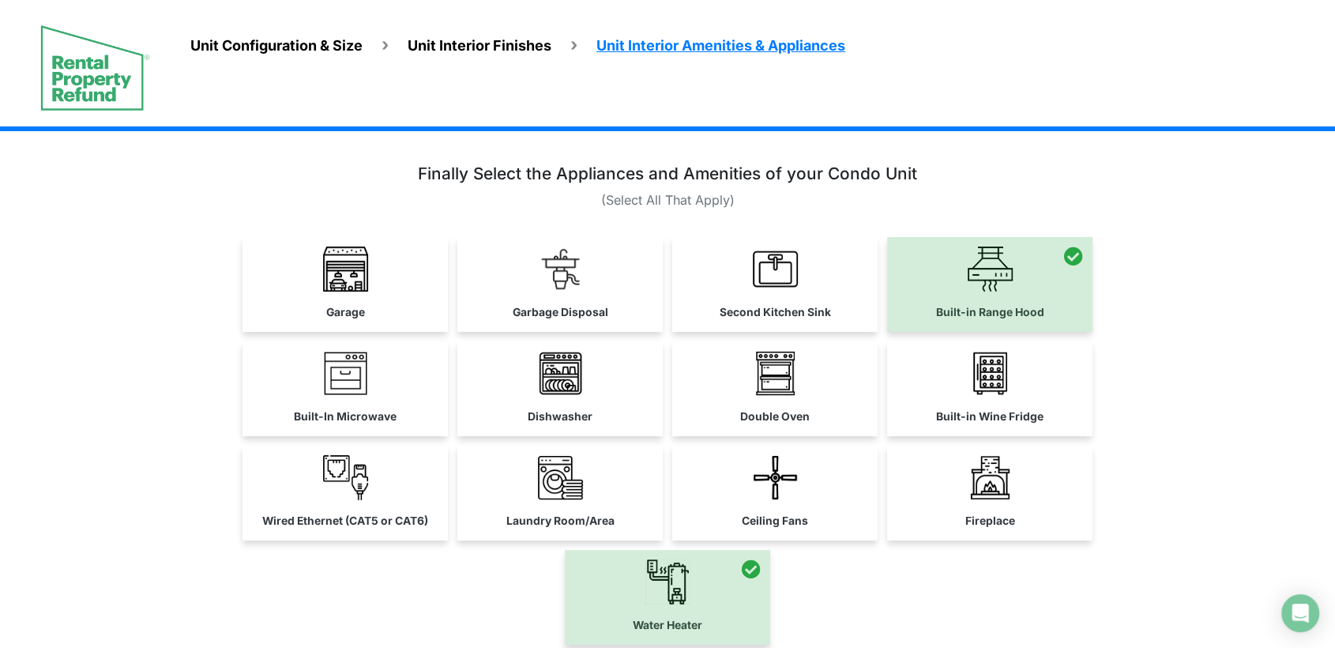
click at [926, 310] on div at bounding box center [989, 284] width 205 height 95
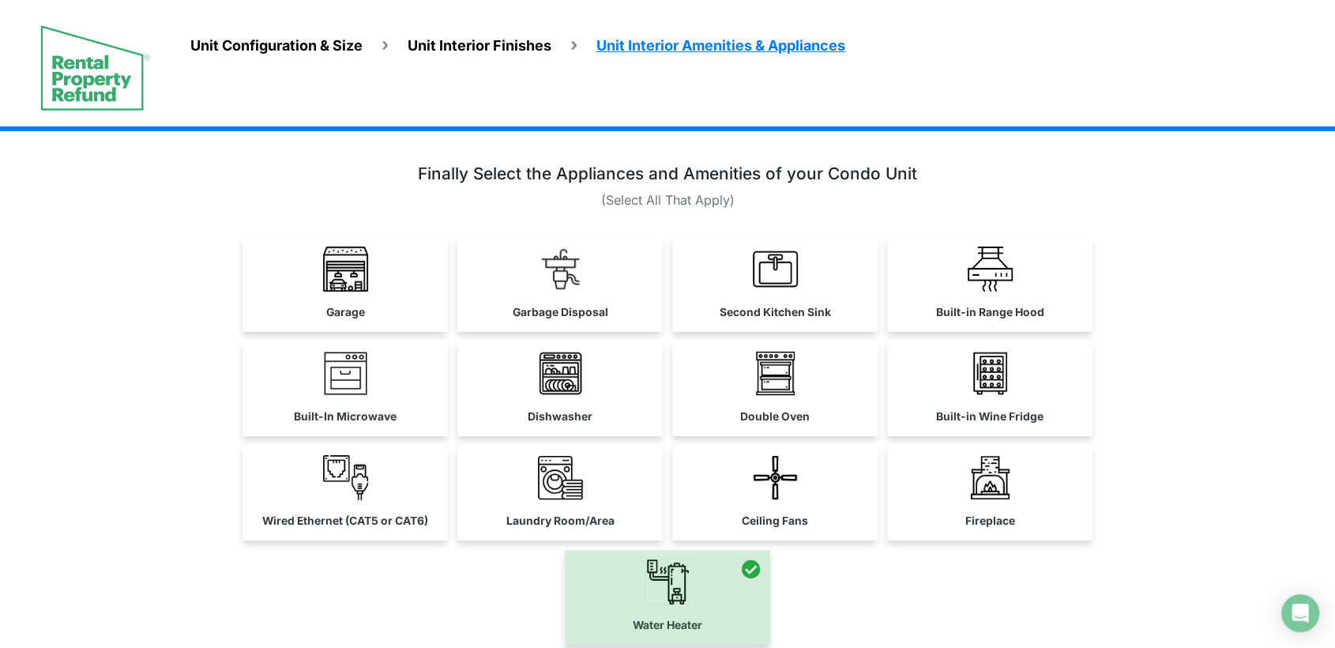
click at [667, 307] on div "Garage Garbage Disposal" at bounding box center [668, 284] width 934 height 95
click at [520, 301] on link "Garbage Disposal" at bounding box center [559, 283] width 205 height 92
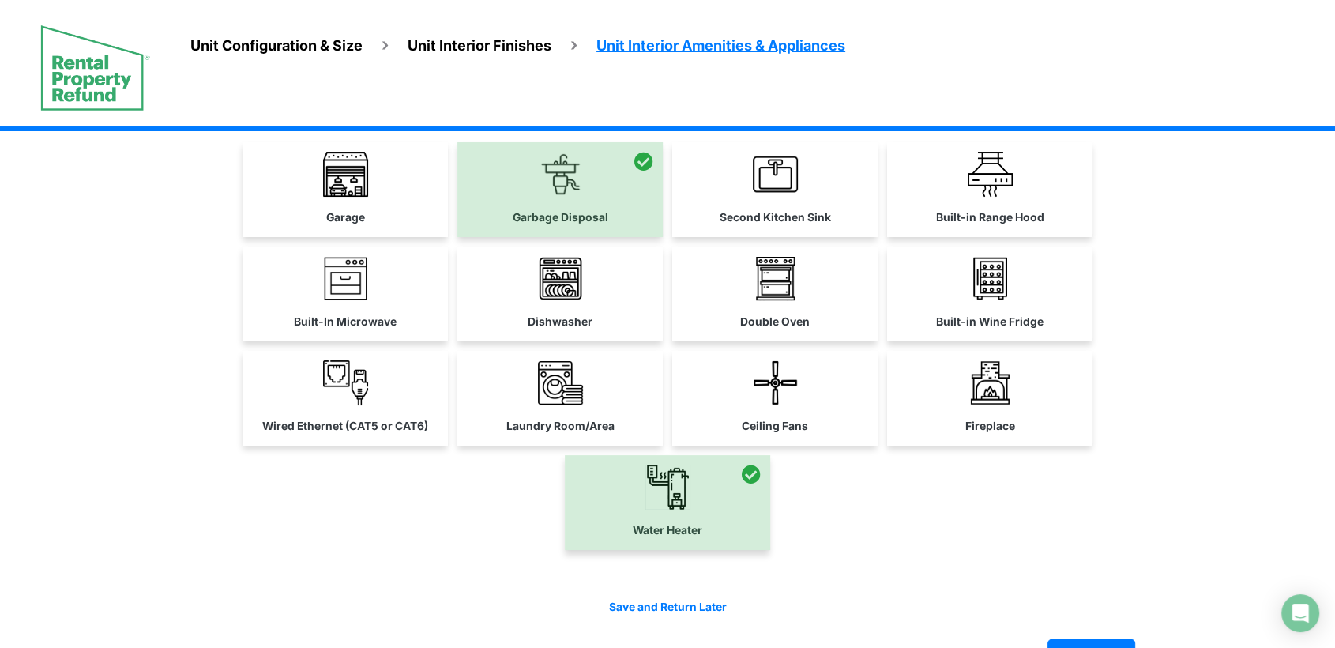
scroll to position [140, 0]
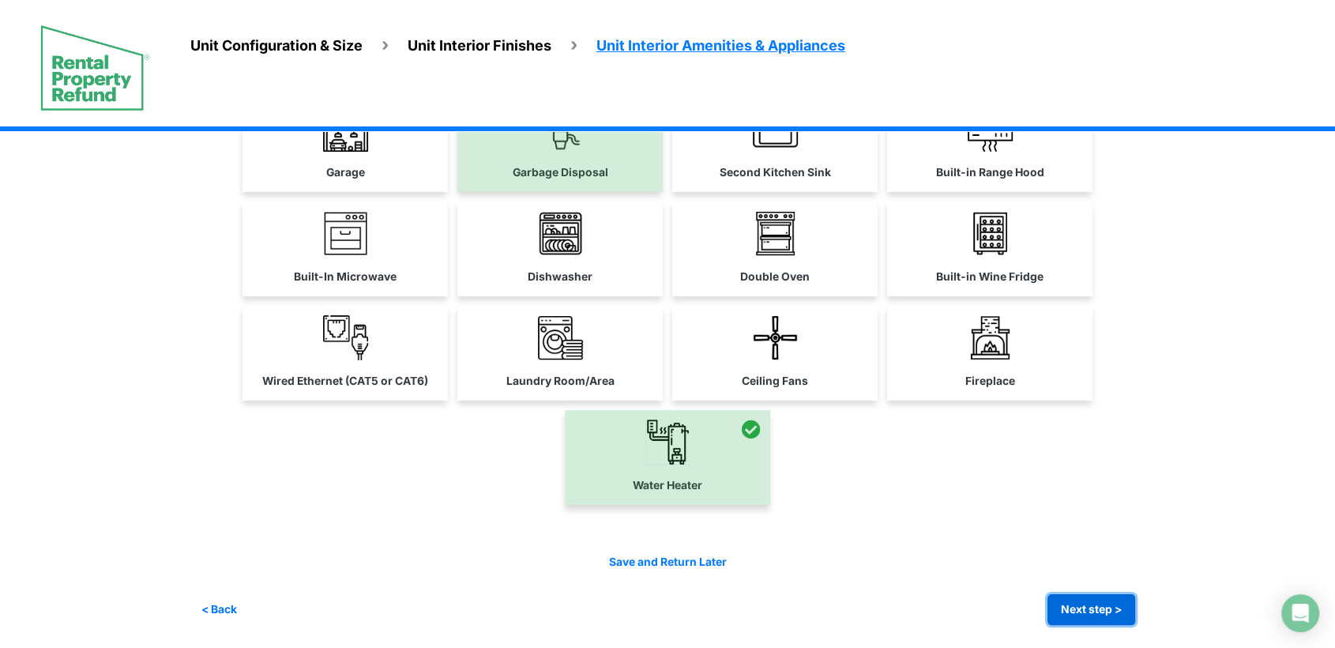
click at [1055, 603] on button "Next step >" at bounding box center [1091, 609] width 88 height 31
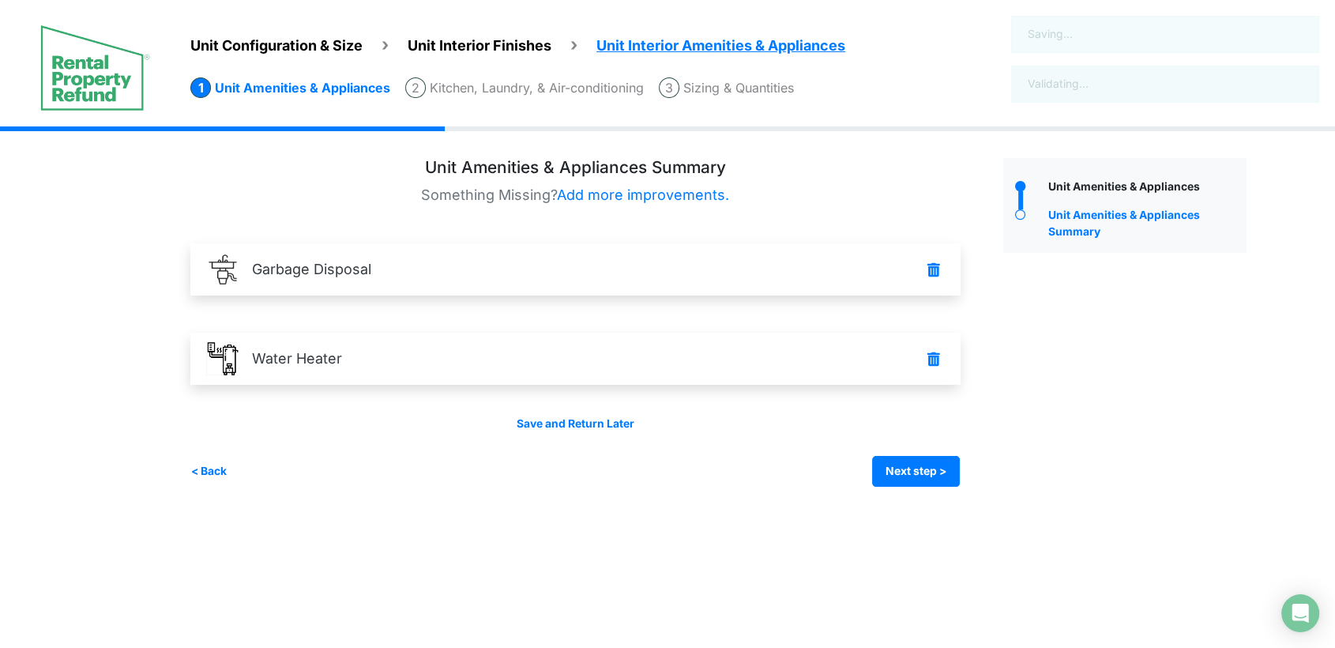
scroll to position [0, 0]
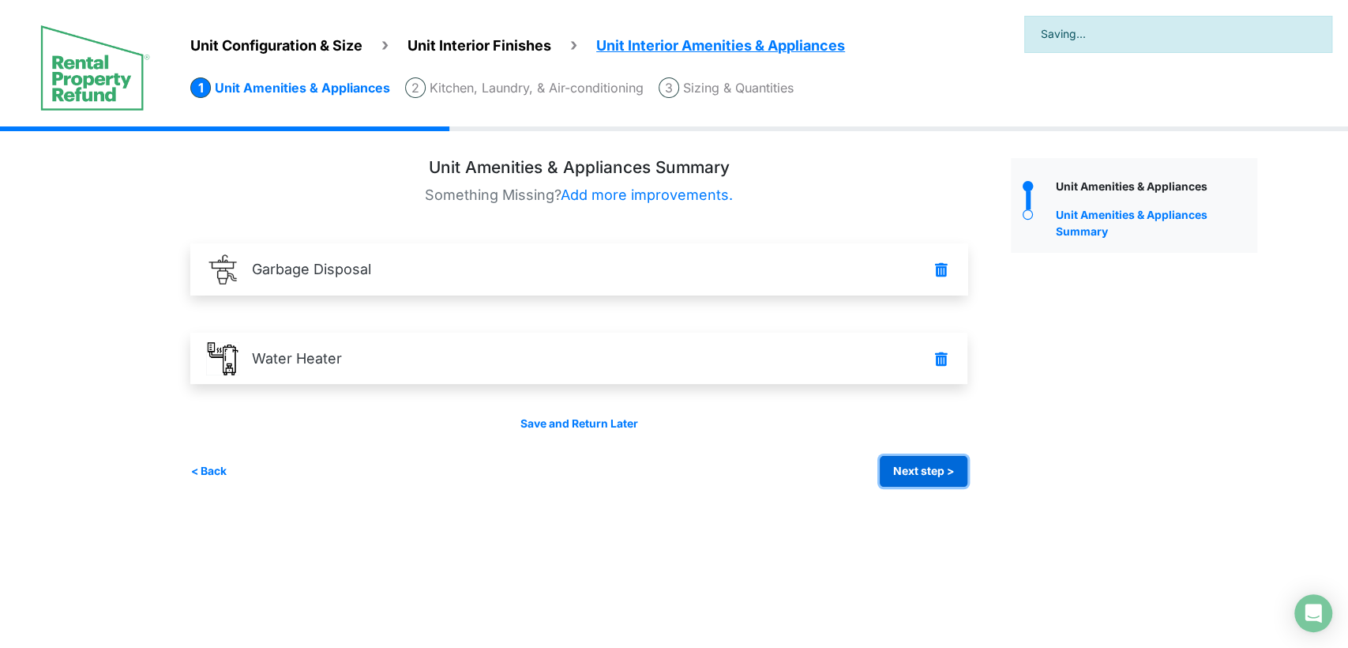
click at [897, 485] on button "Next step >" at bounding box center [924, 471] width 88 height 31
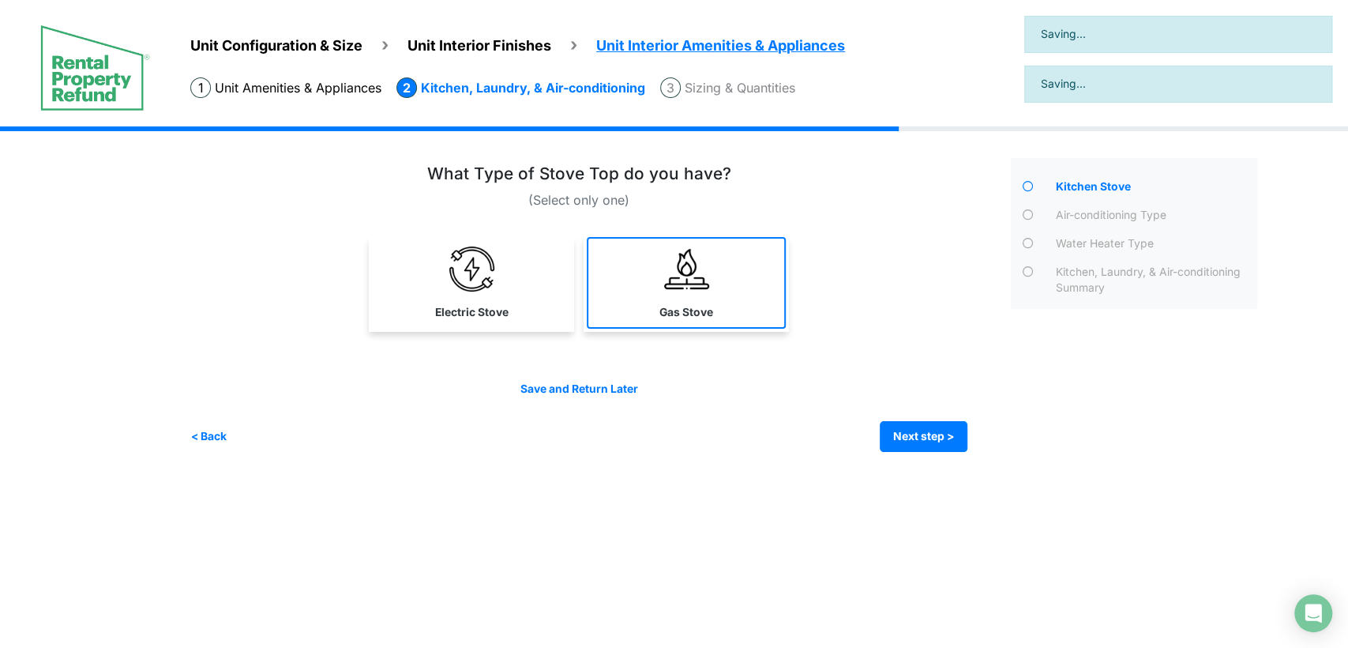
click at [686, 260] on img at bounding box center [686, 268] width 45 height 45
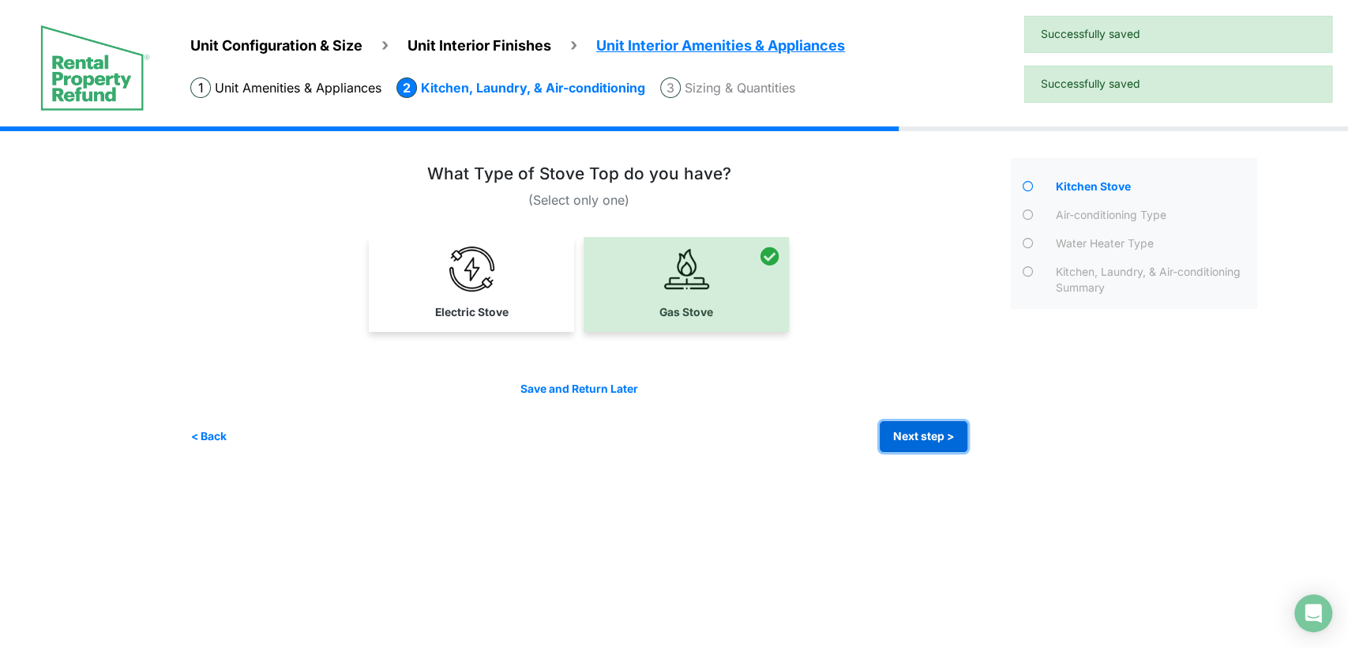
click at [919, 426] on button "Next step >" at bounding box center [924, 436] width 88 height 31
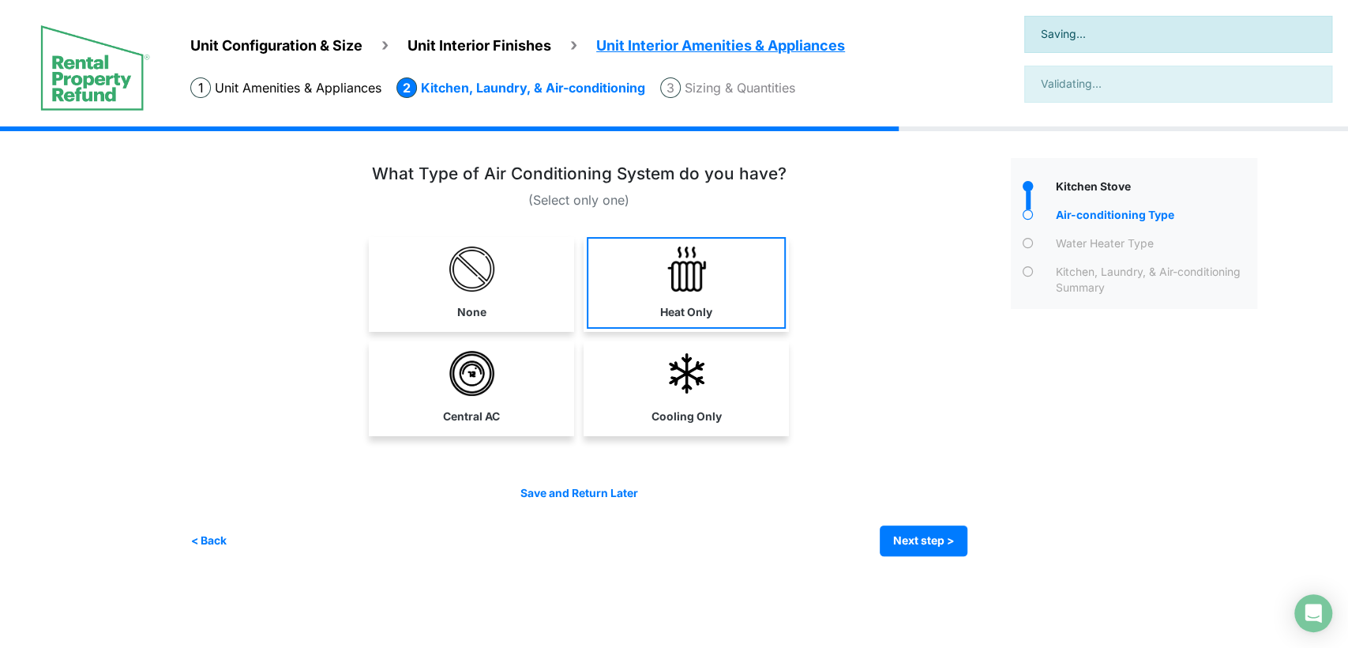
click at [692, 308] on label "Heat Only" at bounding box center [686, 312] width 52 height 17
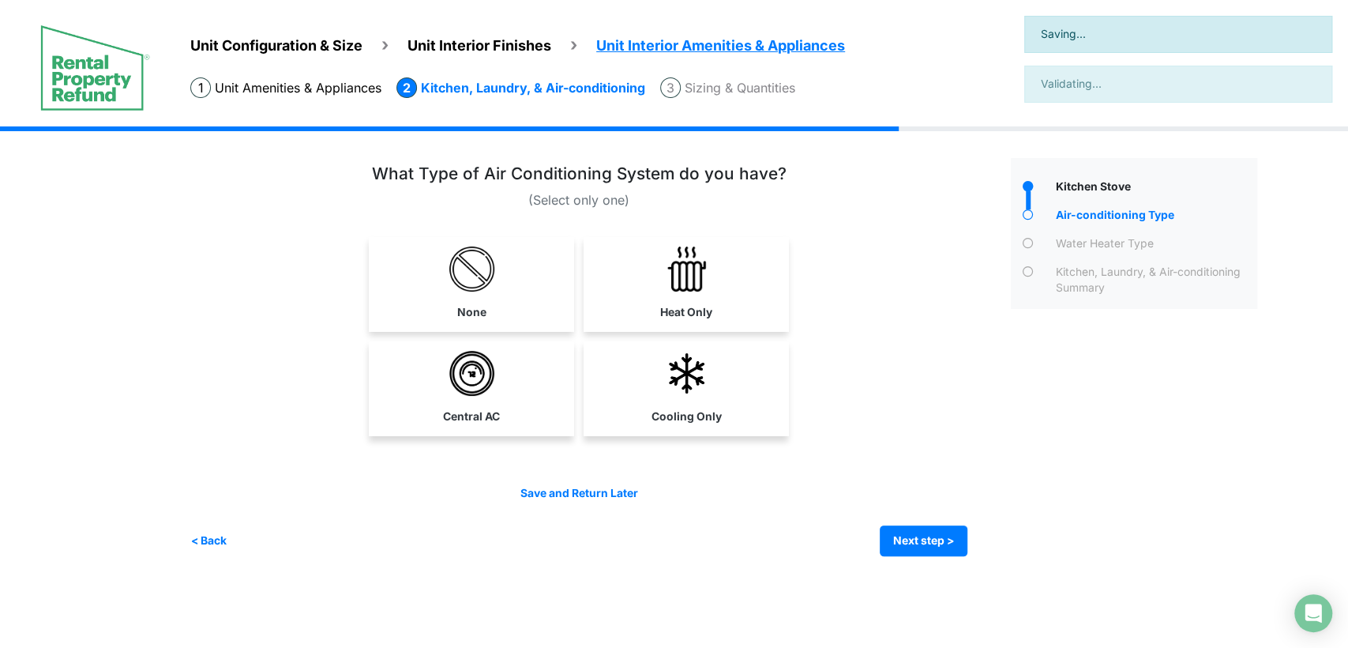
select select "*"
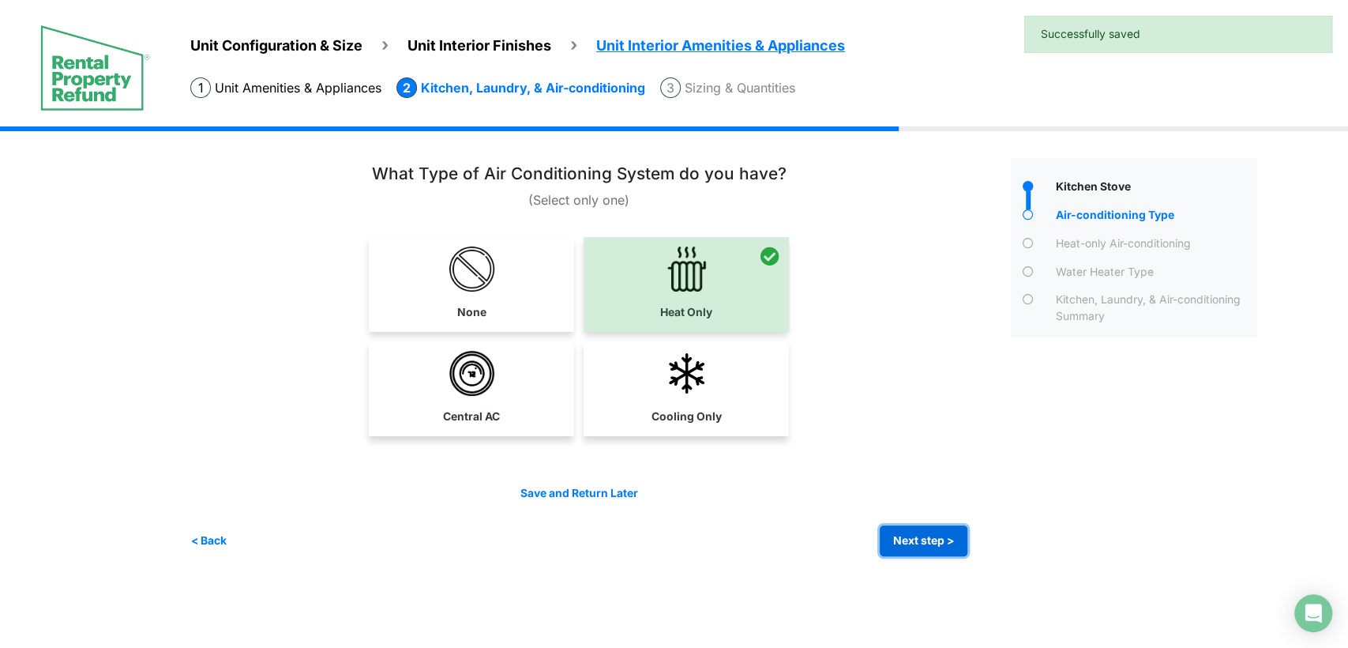
click at [922, 535] on button "Next step >" at bounding box center [924, 540] width 88 height 31
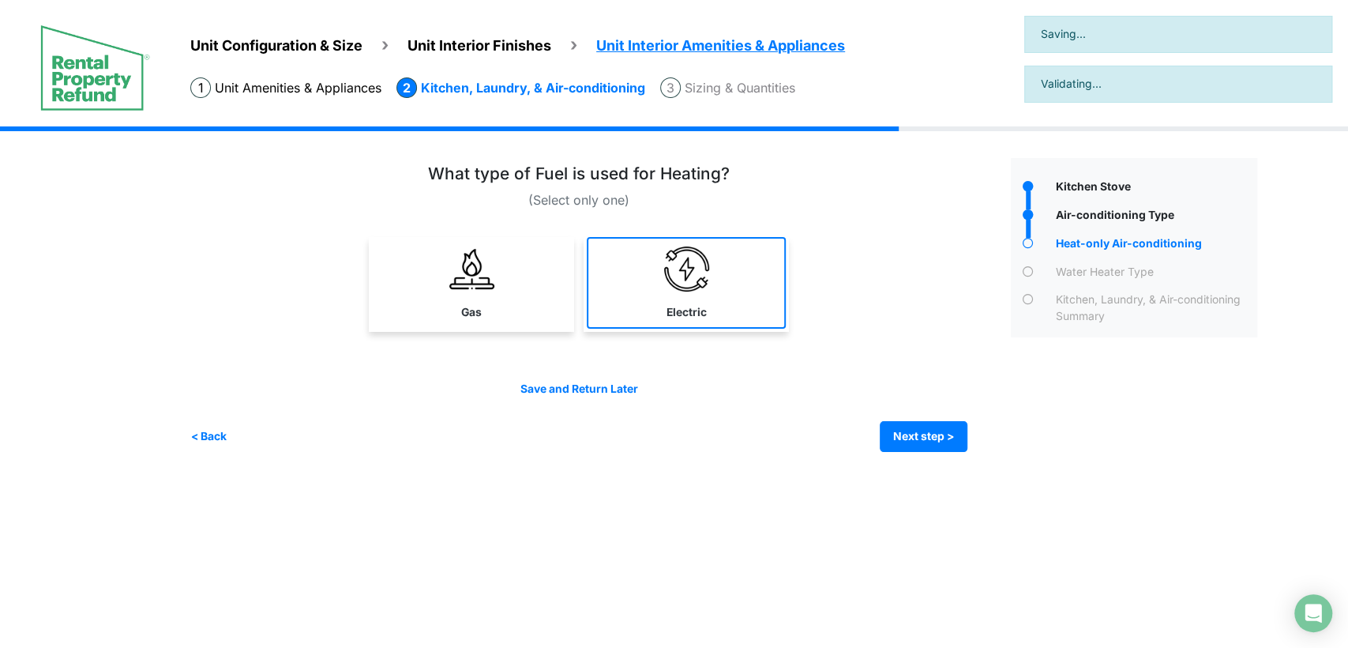
click at [708, 325] on link "Electric" at bounding box center [686, 283] width 199 height 92
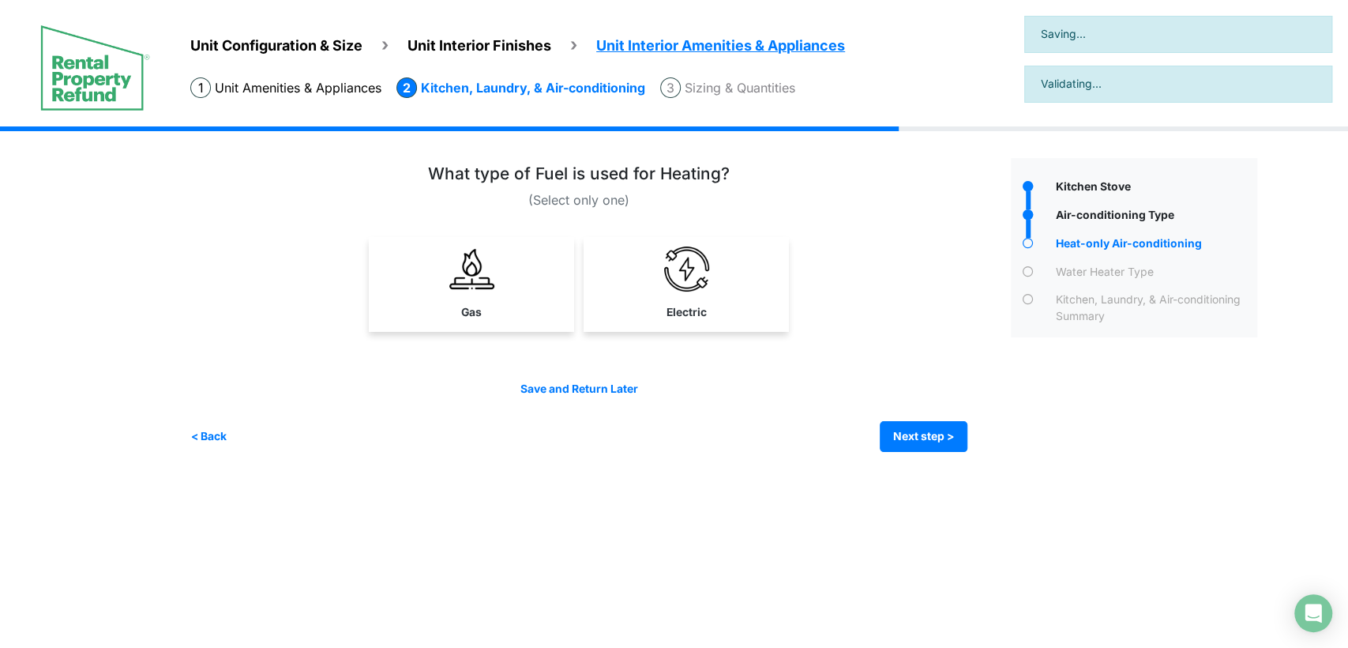
select select "*"
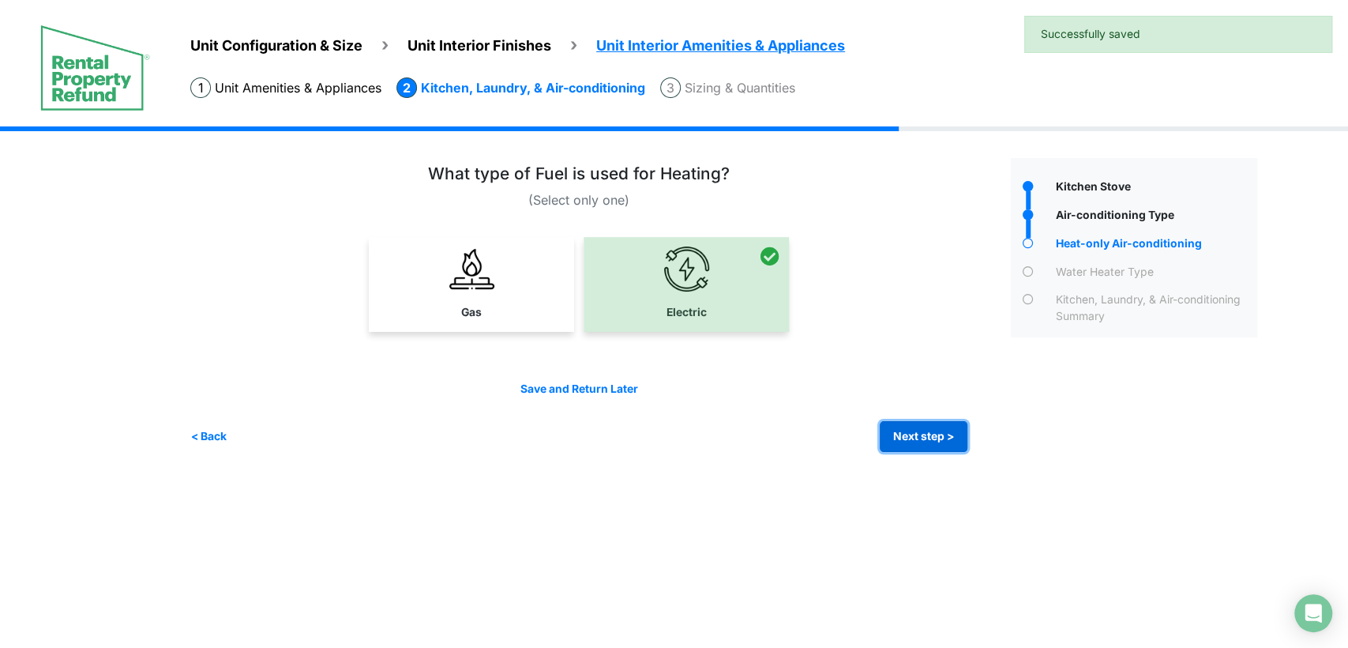
click at [904, 437] on button "Next step >" at bounding box center [924, 436] width 88 height 31
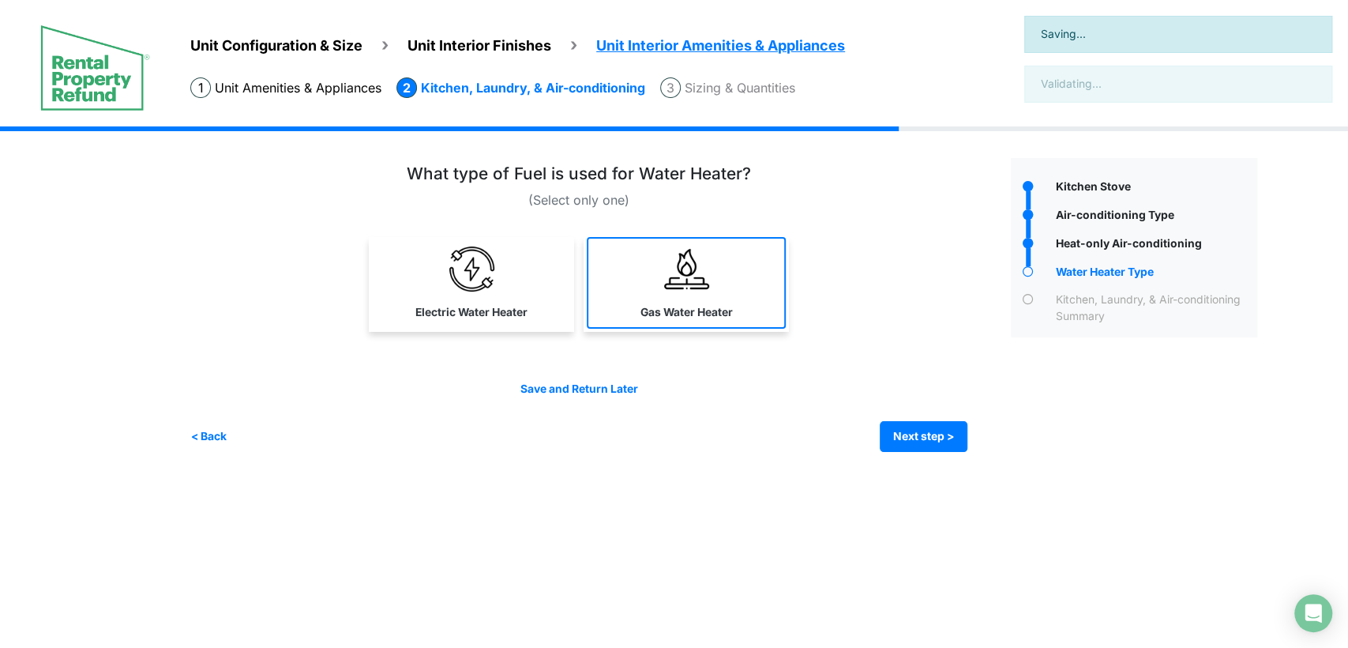
click at [693, 310] on label "Gas Water Heater" at bounding box center [687, 312] width 92 height 17
select select "*"
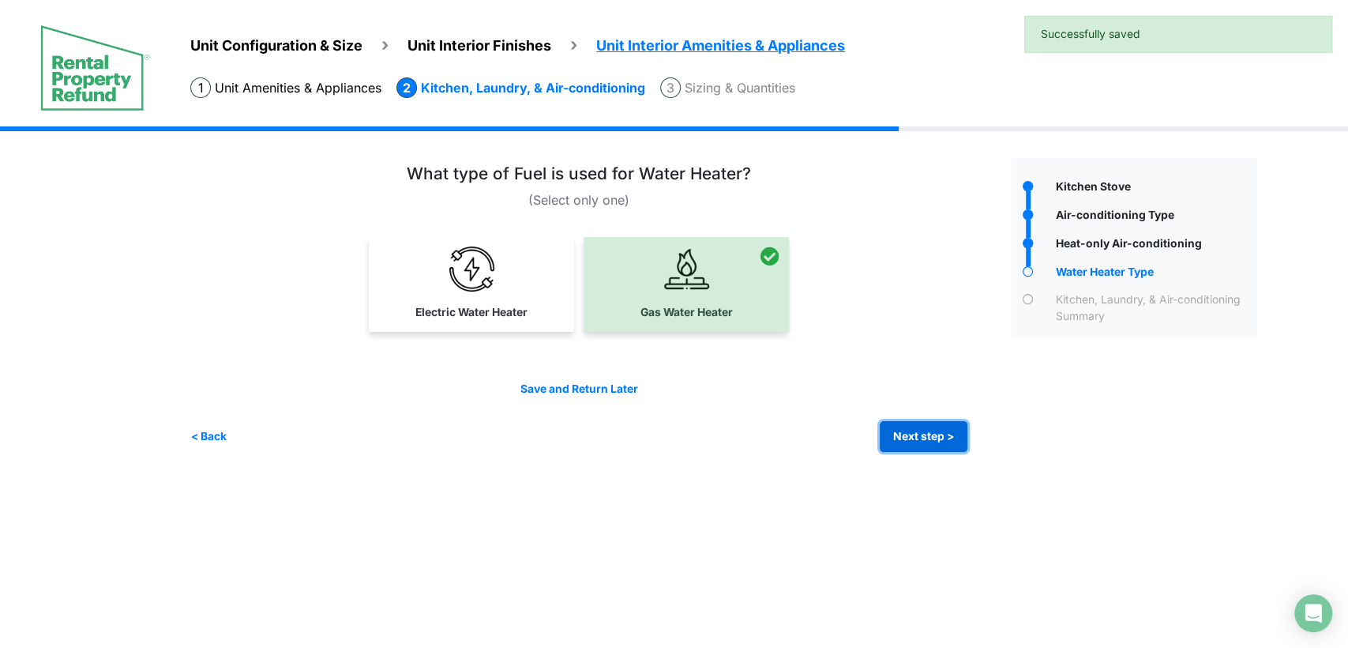
click at [924, 437] on button "Next step >" at bounding box center [924, 436] width 88 height 31
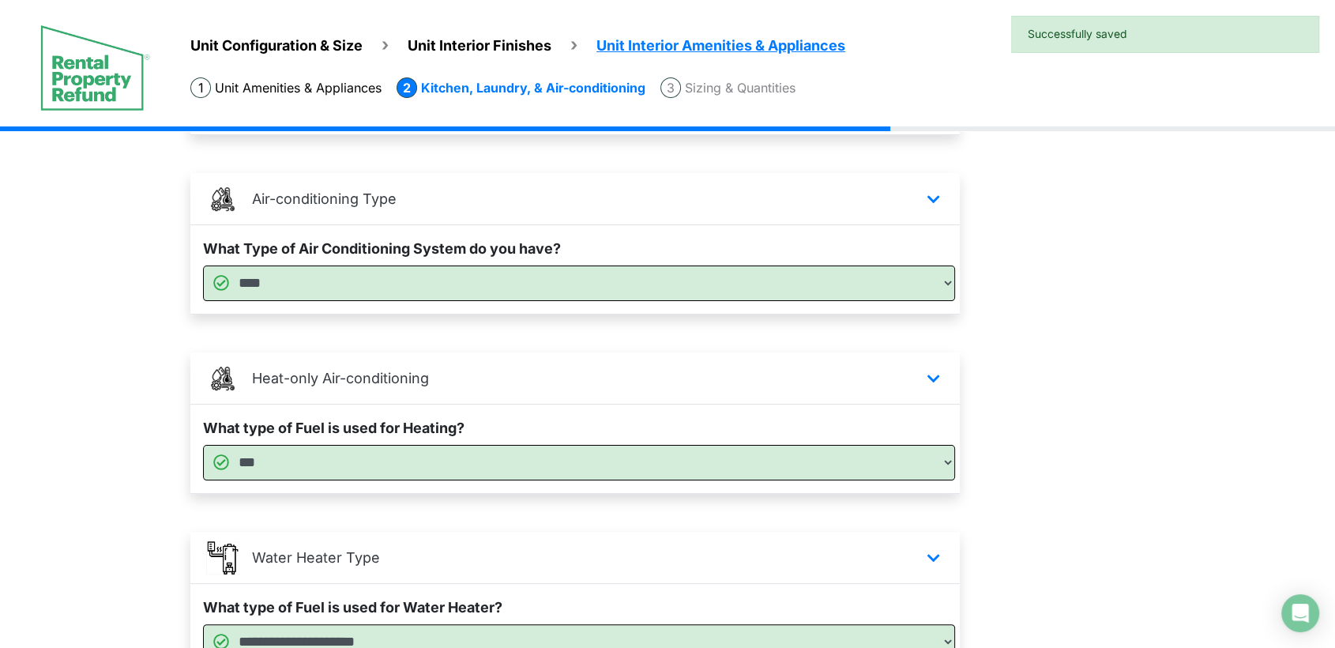
scroll to position [400, 0]
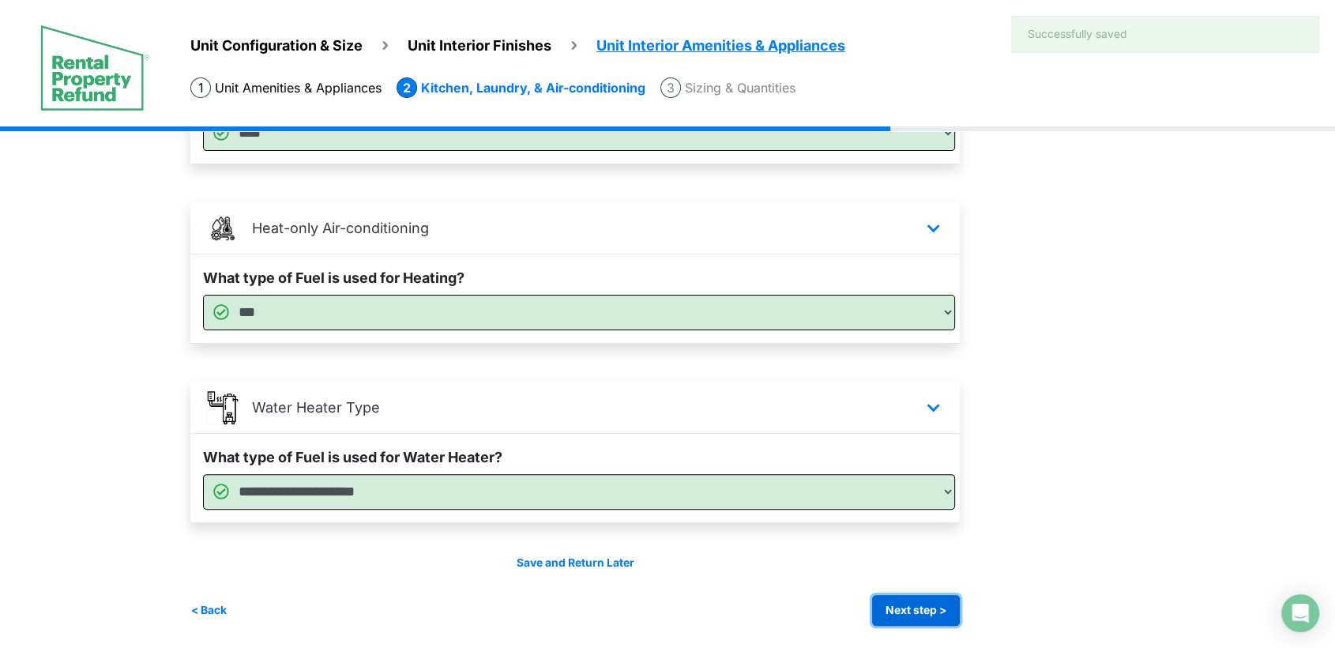
click at [909, 598] on button "Next step >" at bounding box center [916, 610] width 88 height 31
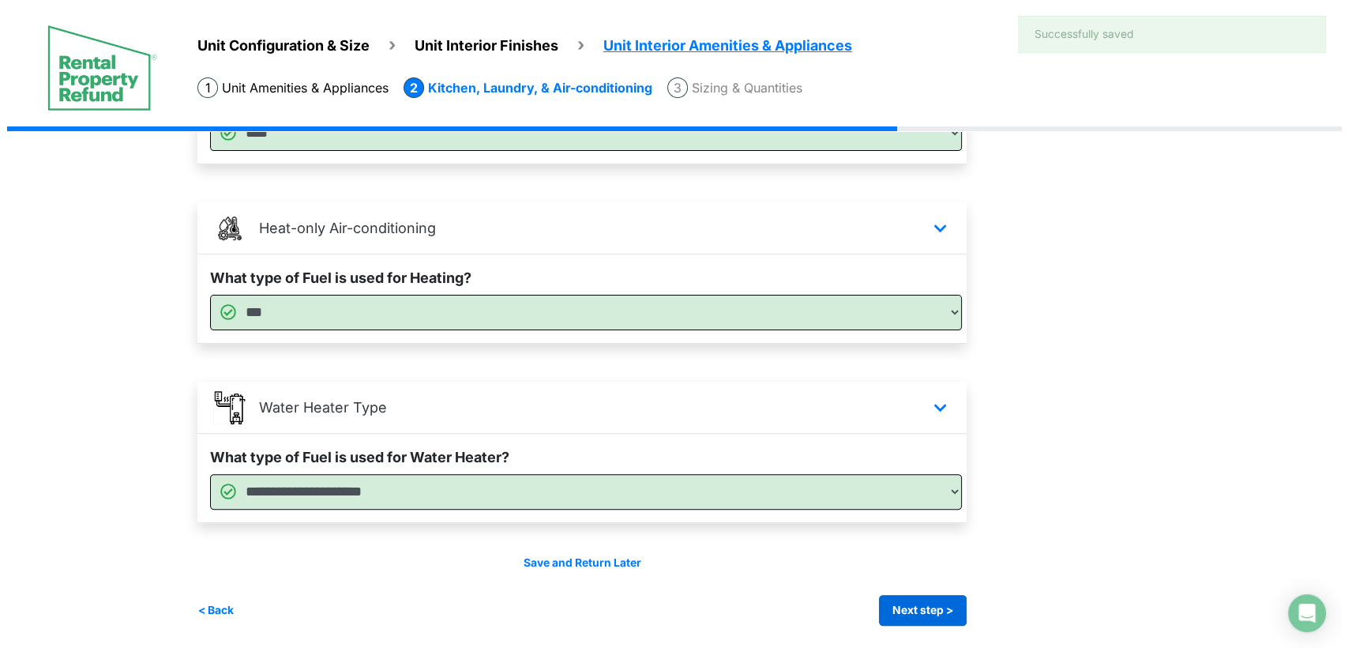
scroll to position [0, 0]
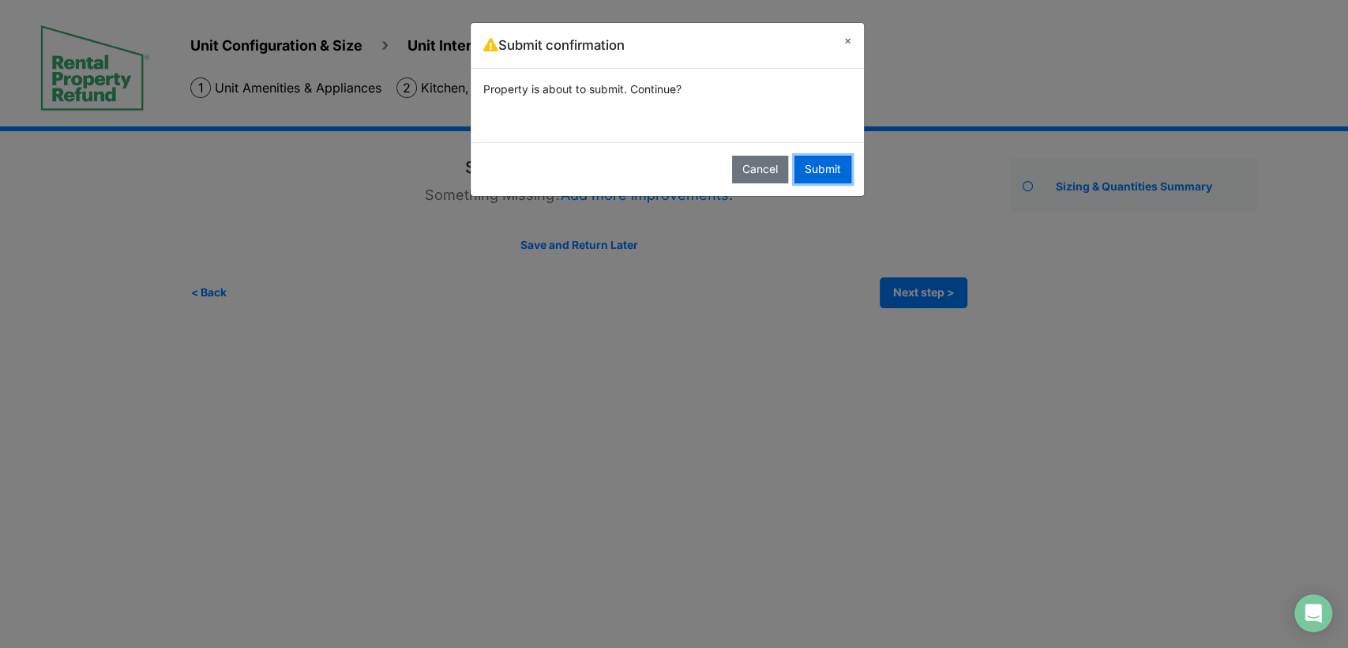
click at [819, 178] on button "Submit" at bounding box center [823, 170] width 57 height 28
